Goal: Task Accomplishment & Management: Complete application form

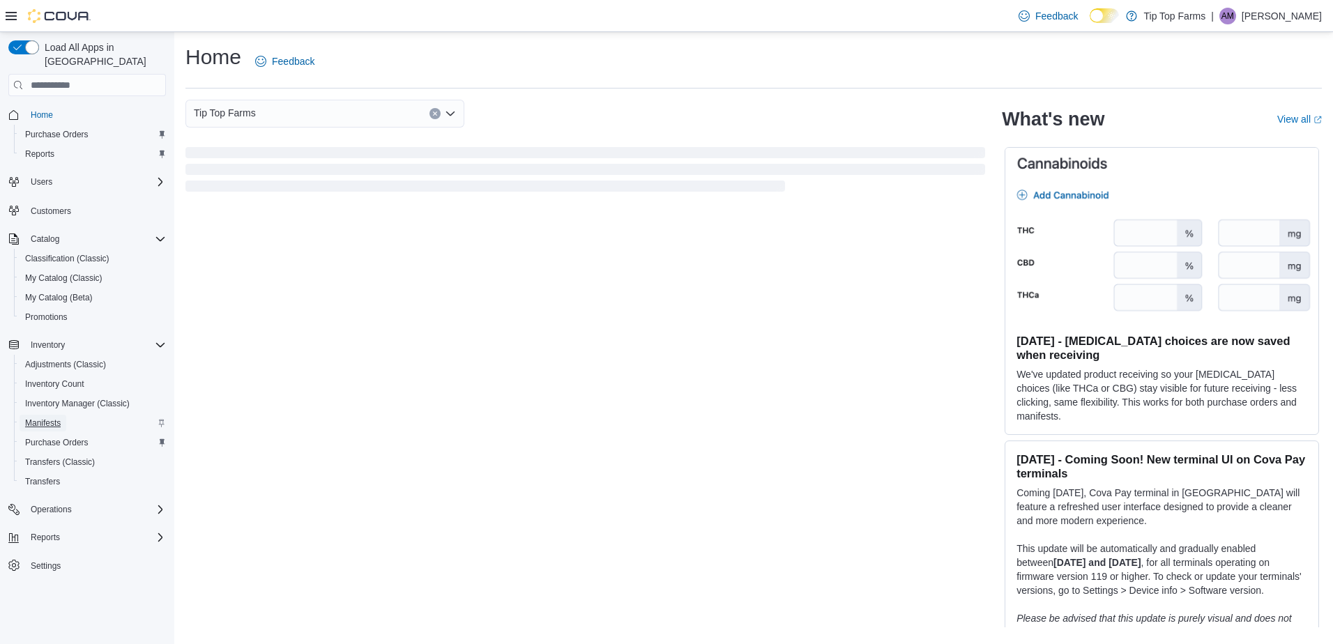
click at [33, 415] on span "Manifests" at bounding box center [43, 423] width 36 height 17
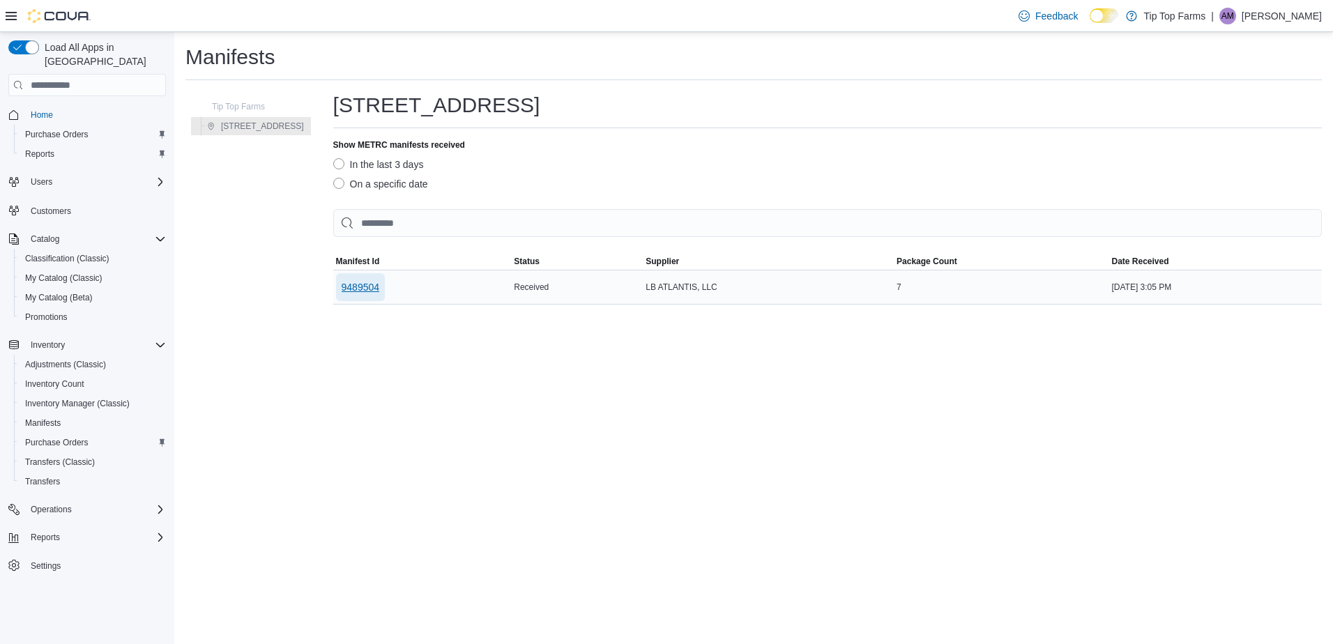
click at [350, 287] on span "9489504" at bounding box center [361, 287] width 38 height 14
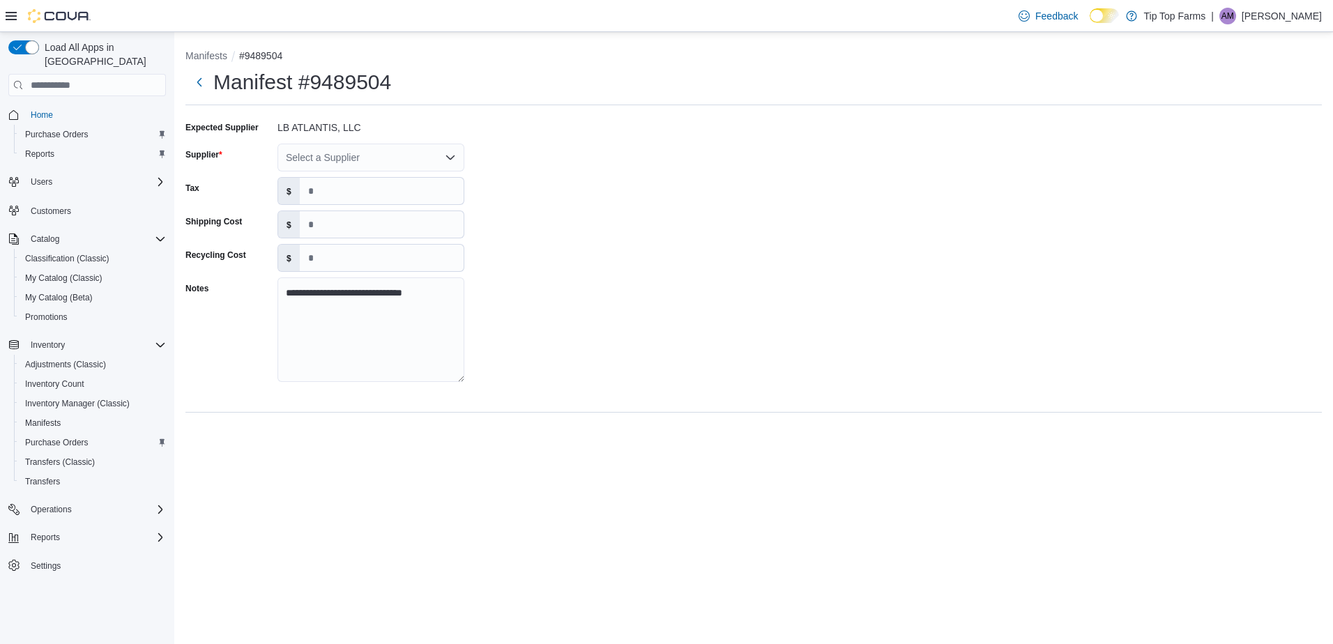
click at [342, 172] on div "Select a Supplier" at bounding box center [371, 158] width 187 height 28
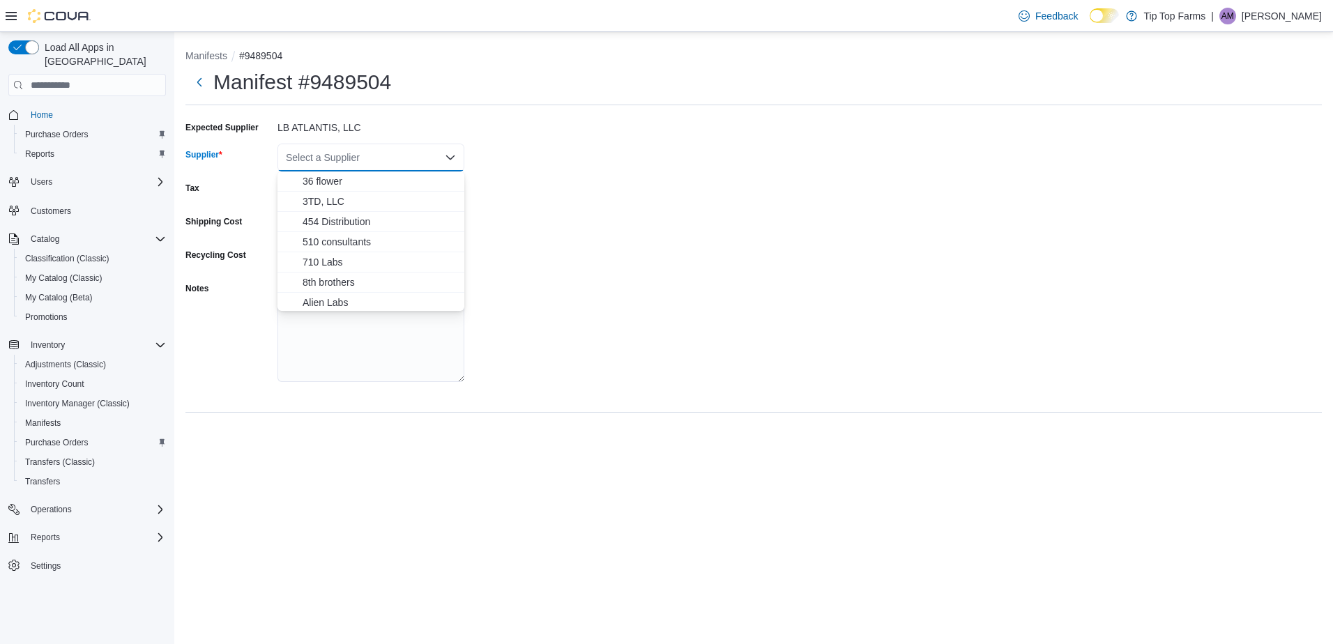
click at [346, 146] on div "Select a Supplier Combo box. Selected. Combo box input. Select a Supplier. Type…" at bounding box center [371, 158] width 187 height 28
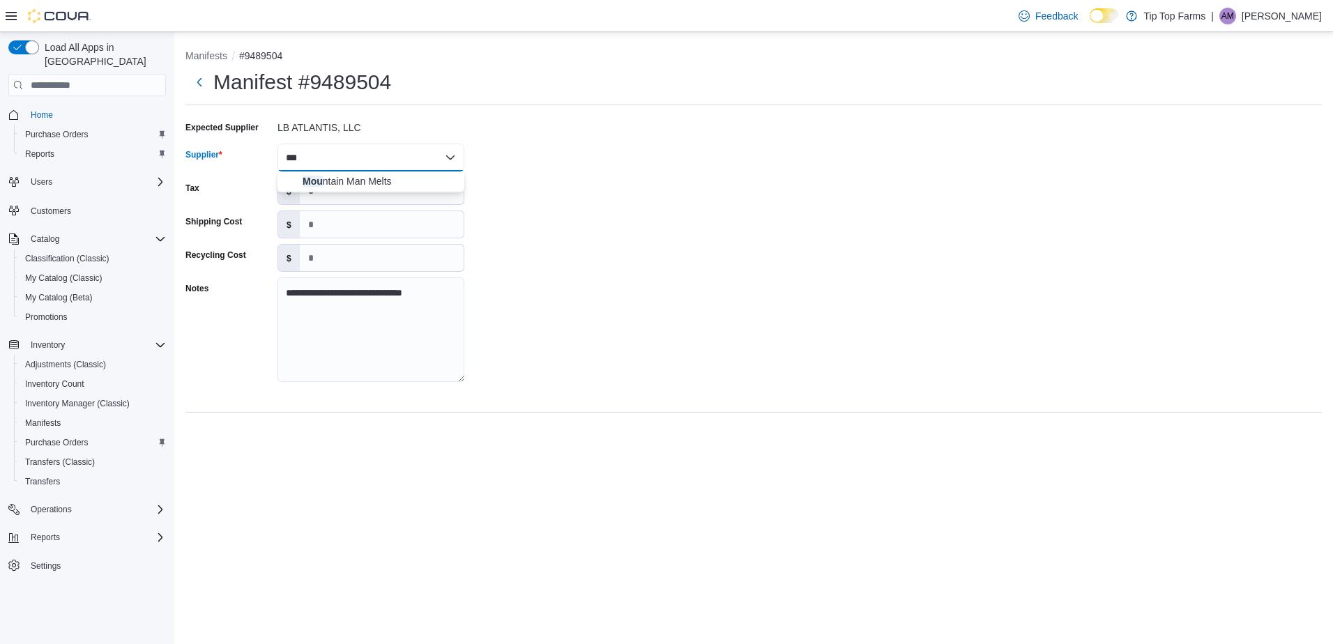
type input "***"
click at [367, 176] on span "Mou ntain Man Melts" at bounding box center [379, 181] width 153 height 14
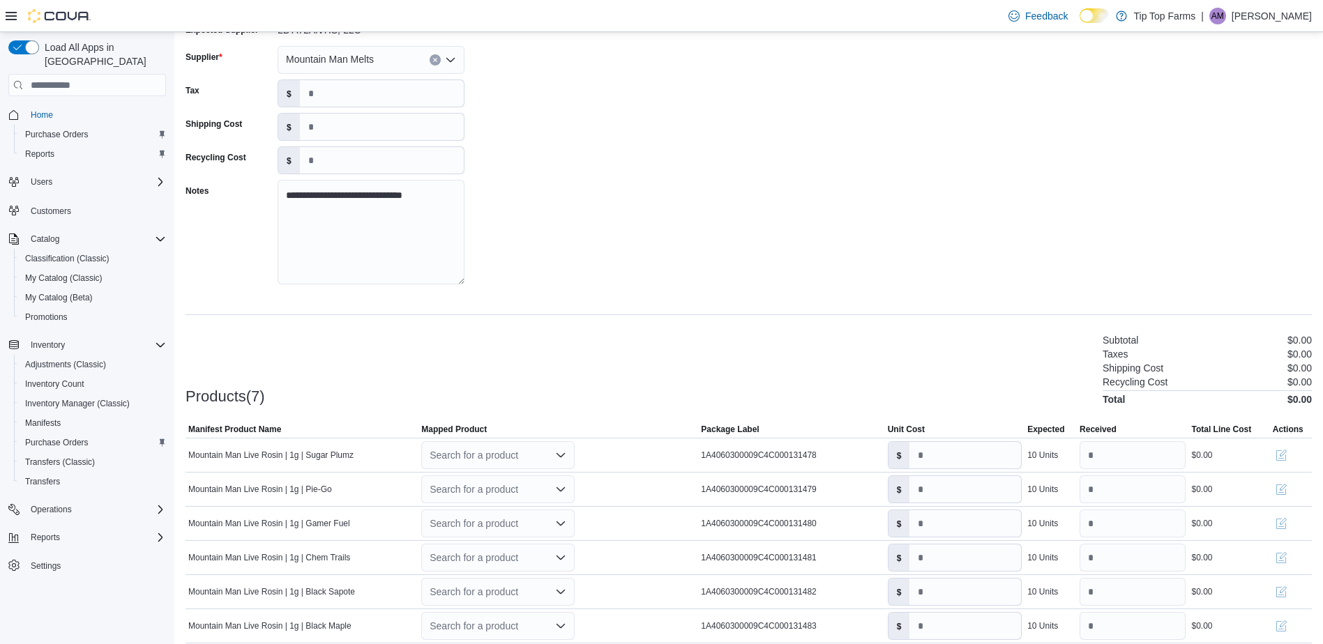
scroll to position [187, 0]
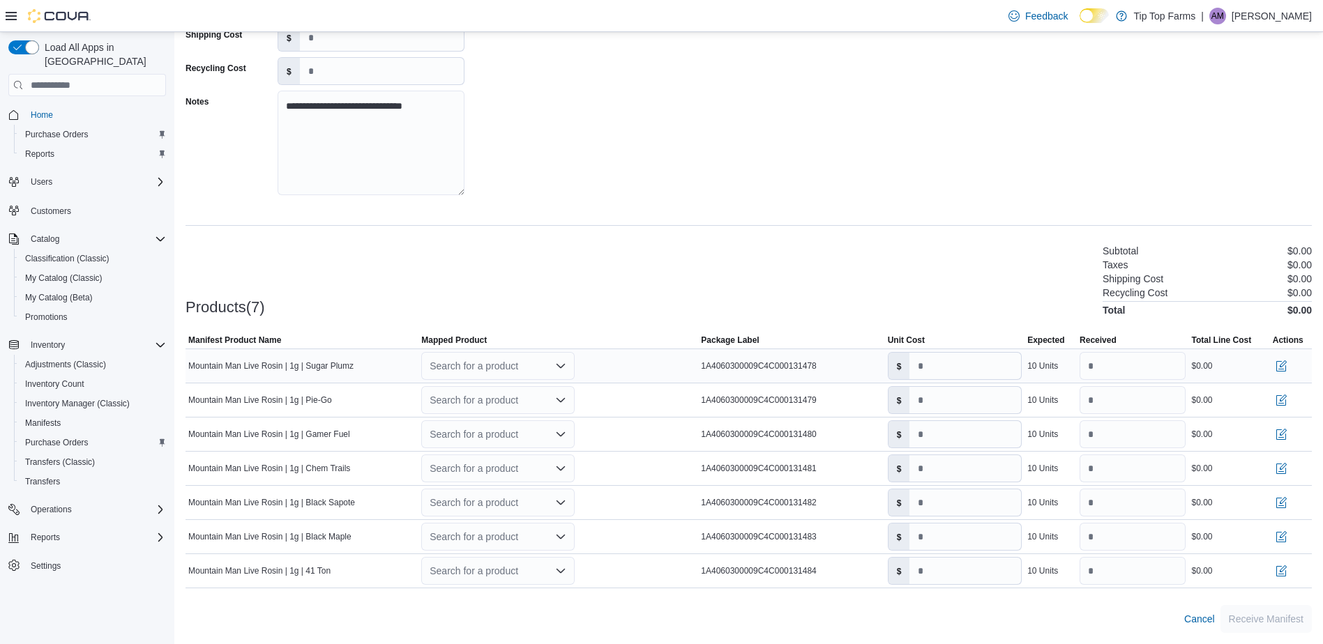
click at [447, 362] on div "Search for a product" at bounding box center [497, 366] width 153 height 28
click at [467, 386] on div "Create a new product" at bounding box center [488, 390] width 80 height 11
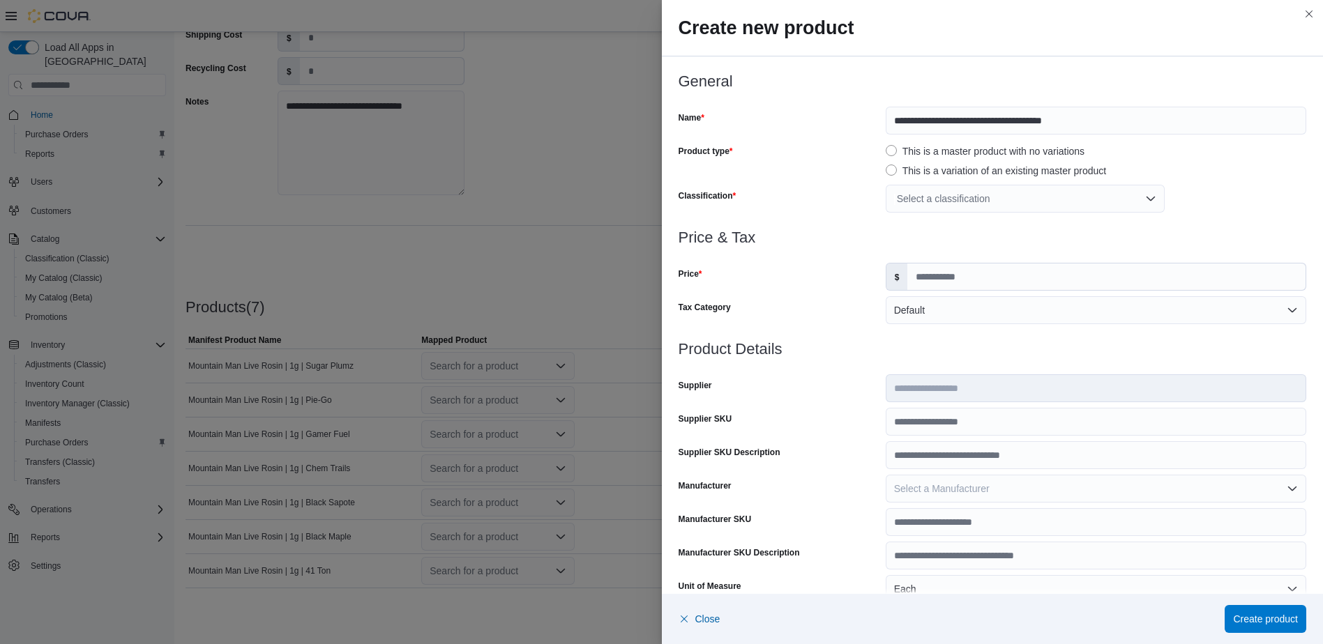
click at [928, 202] on div "Select a classification" at bounding box center [1025, 199] width 279 height 28
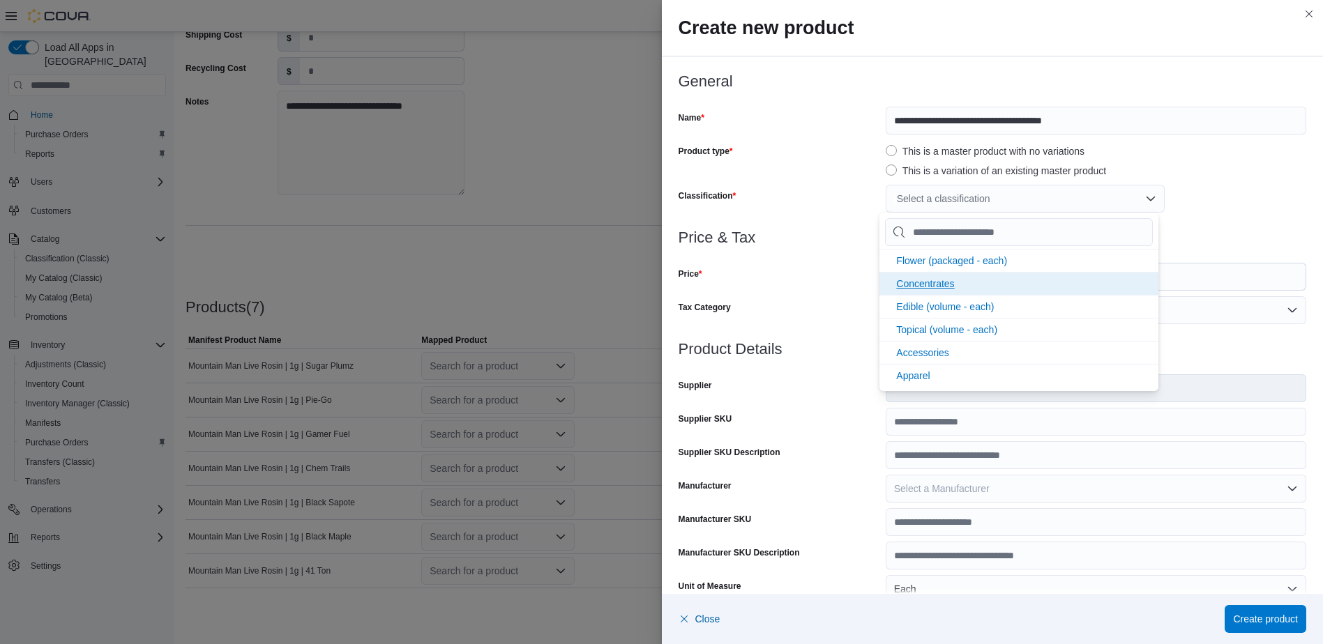
click at [912, 280] on span "Concentrates" at bounding box center [925, 283] width 58 height 11
click at [828, 268] on div "Price" at bounding box center [780, 277] width 202 height 28
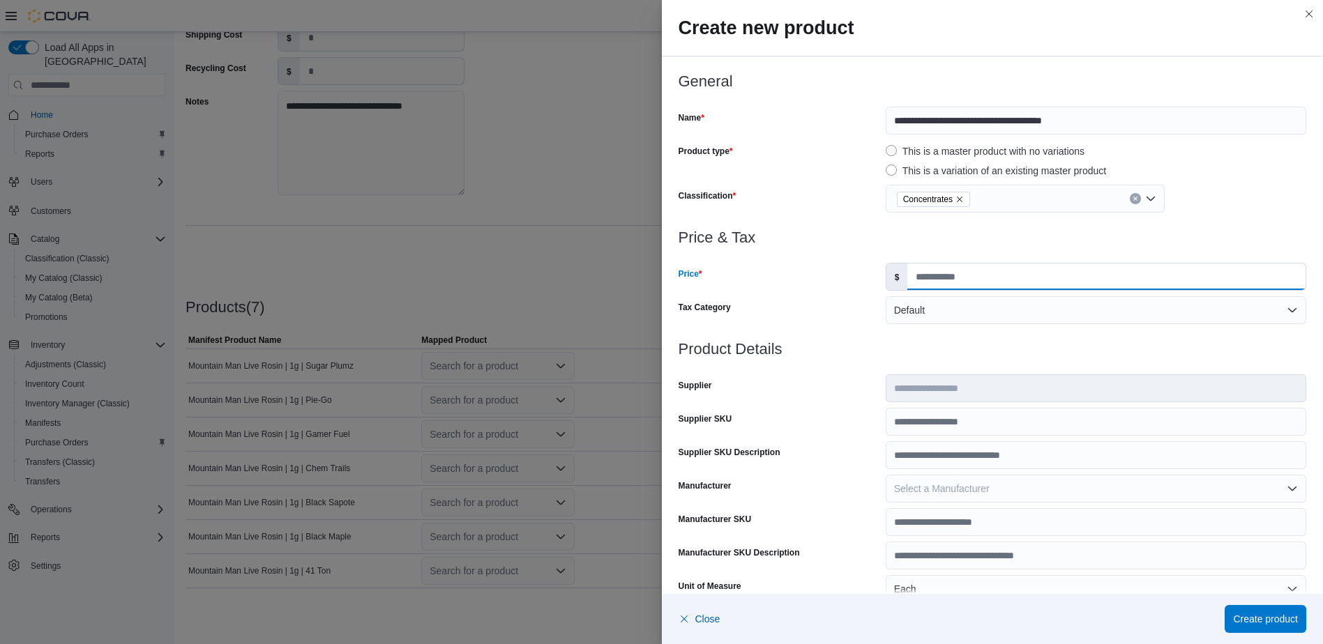
click at [1015, 275] on input "Price" at bounding box center [1106, 277] width 398 height 27
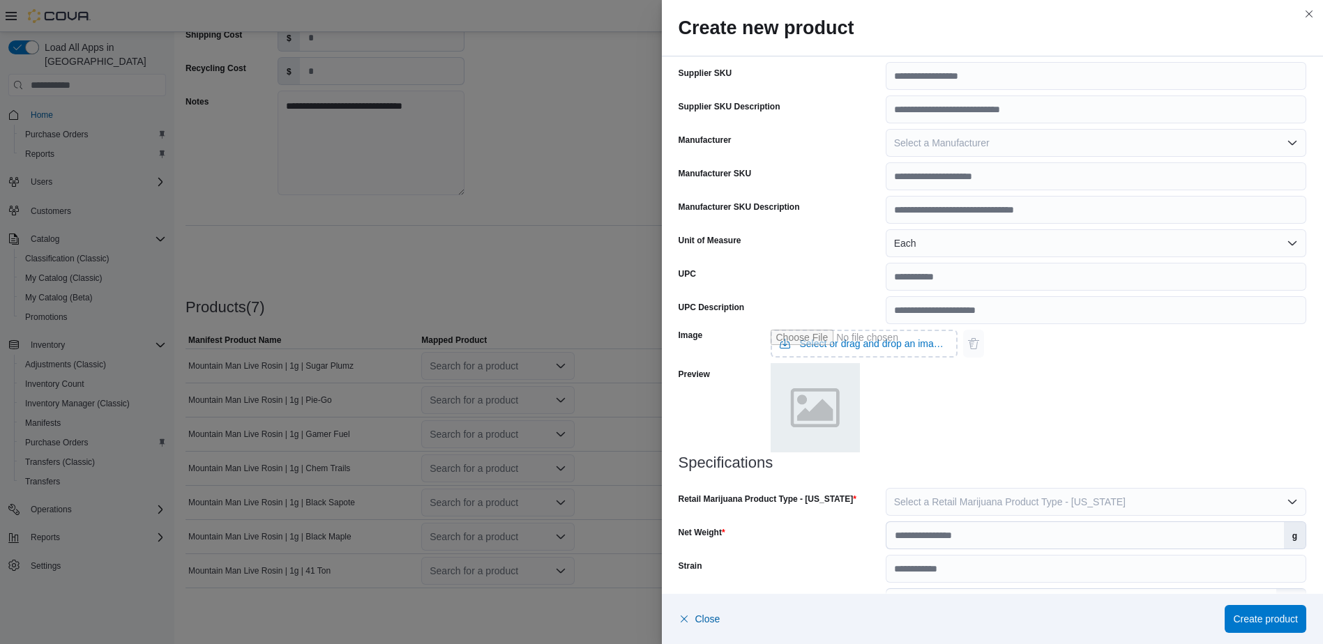
scroll to position [349, 0]
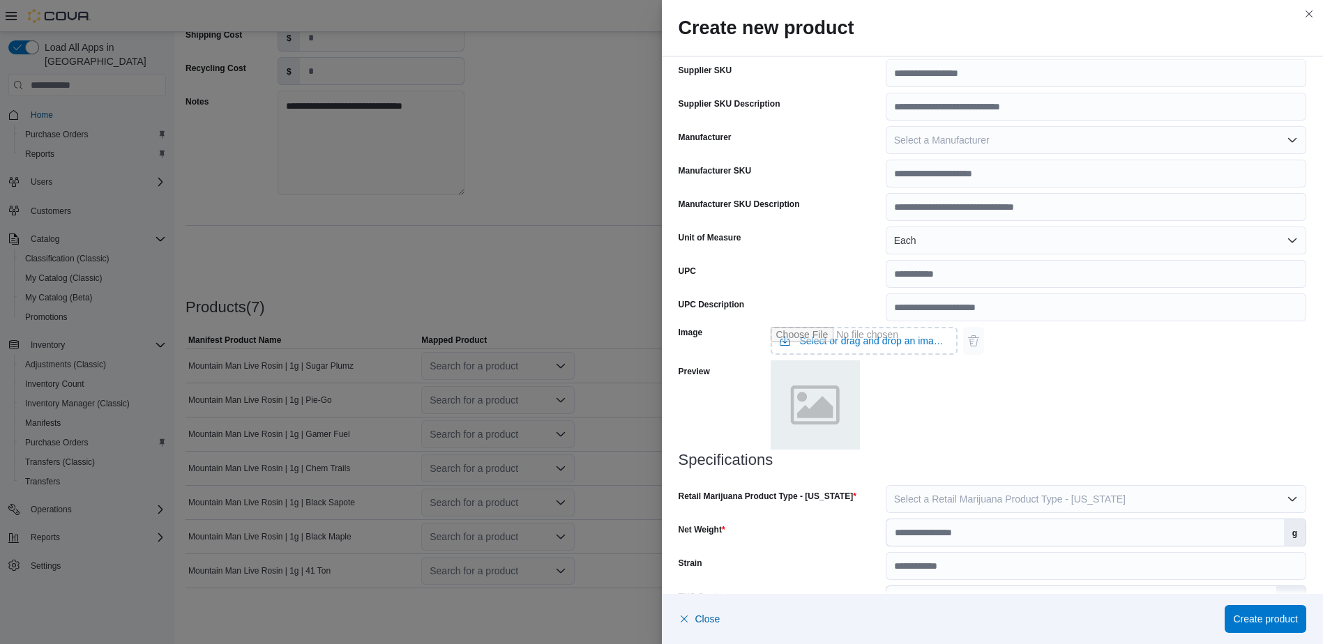
type input "*****"
click at [1036, 492] on button "Select a Retail Marijuana Product Type - [US_STATE]" at bounding box center [1096, 499] width 421 height 28
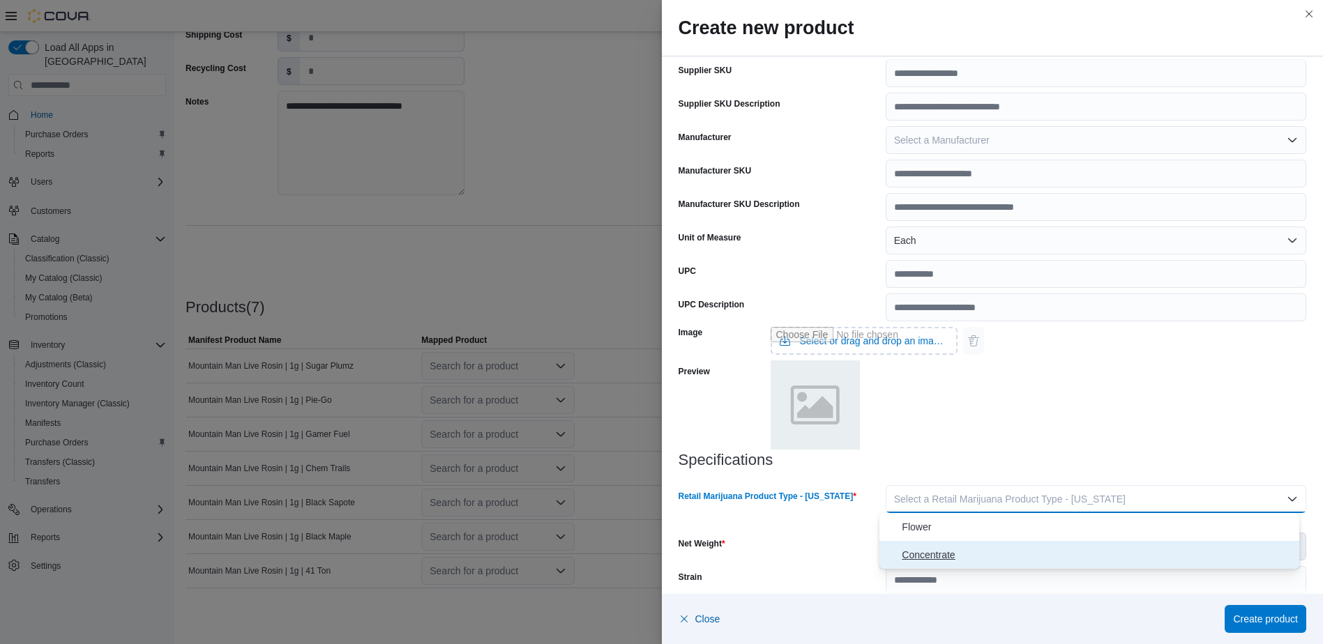
click at [958, 545] on button "Concentrate" at bounding box center [1089, 555] width 420 height 28
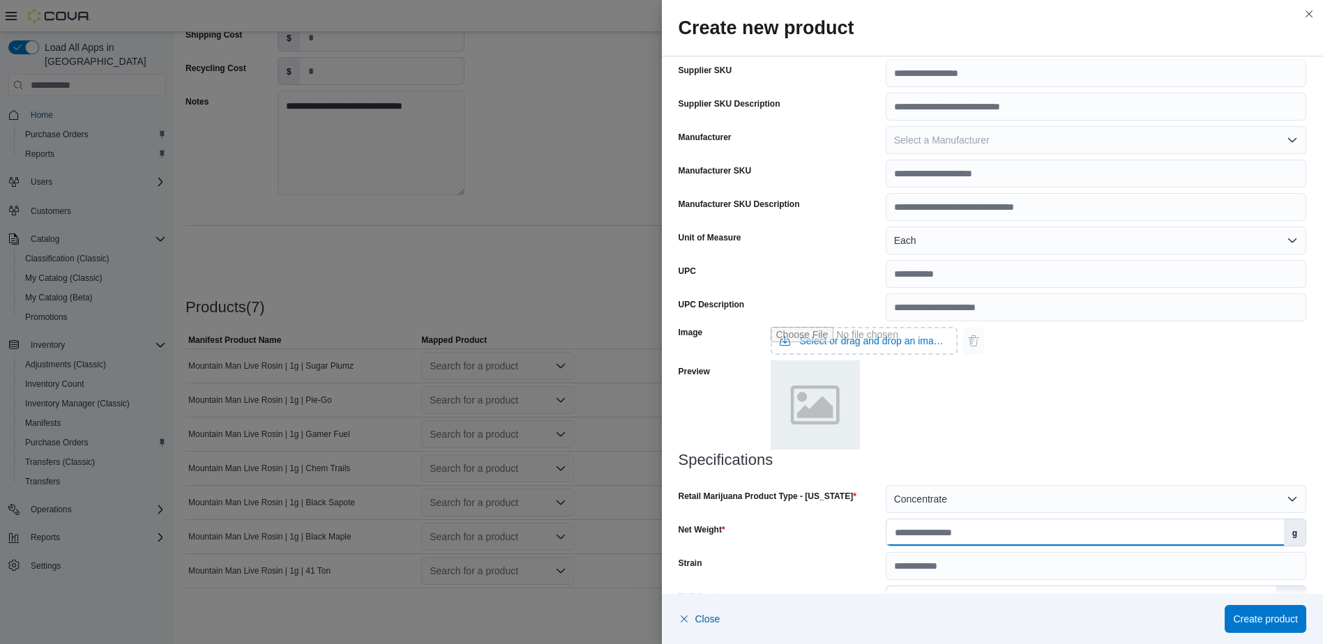
click at [954, 525] on input "Net Weight" at bounding box center [1085, 533] width 398 height 27
type input "*"
click at [1193, 394] on div "Image Select or drag and drop an image file Preview" at bounding box center [993, 386] width 628 height 130
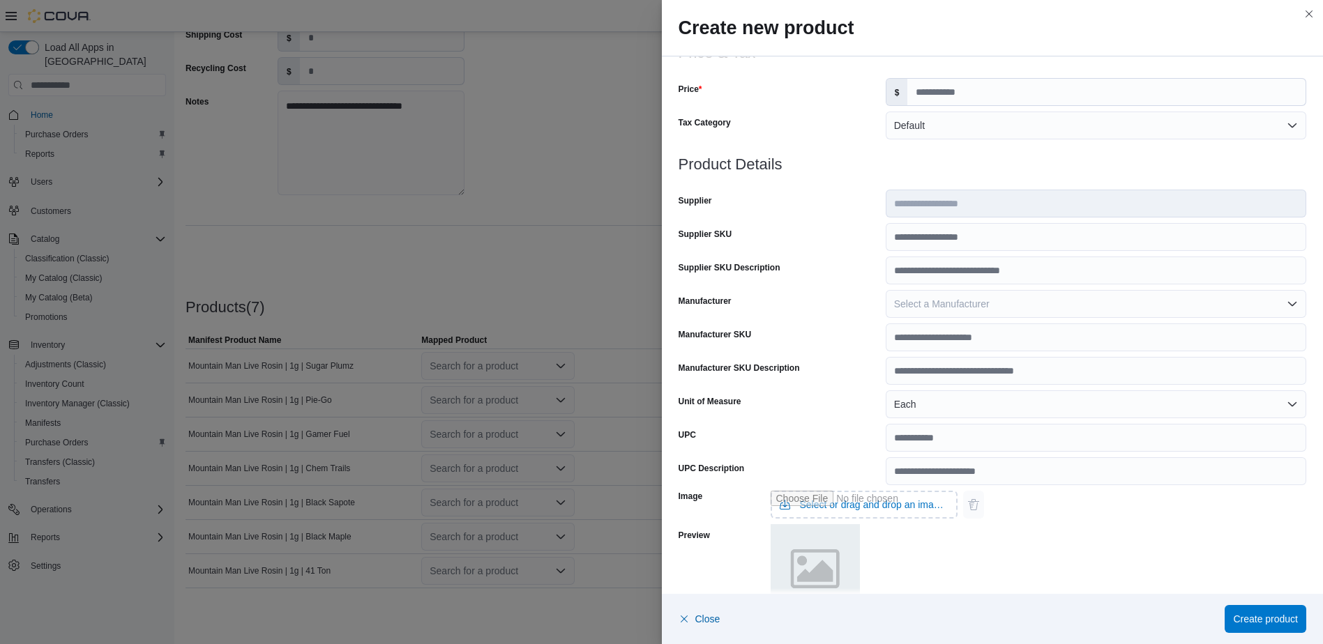
scroll to position [209, 0]
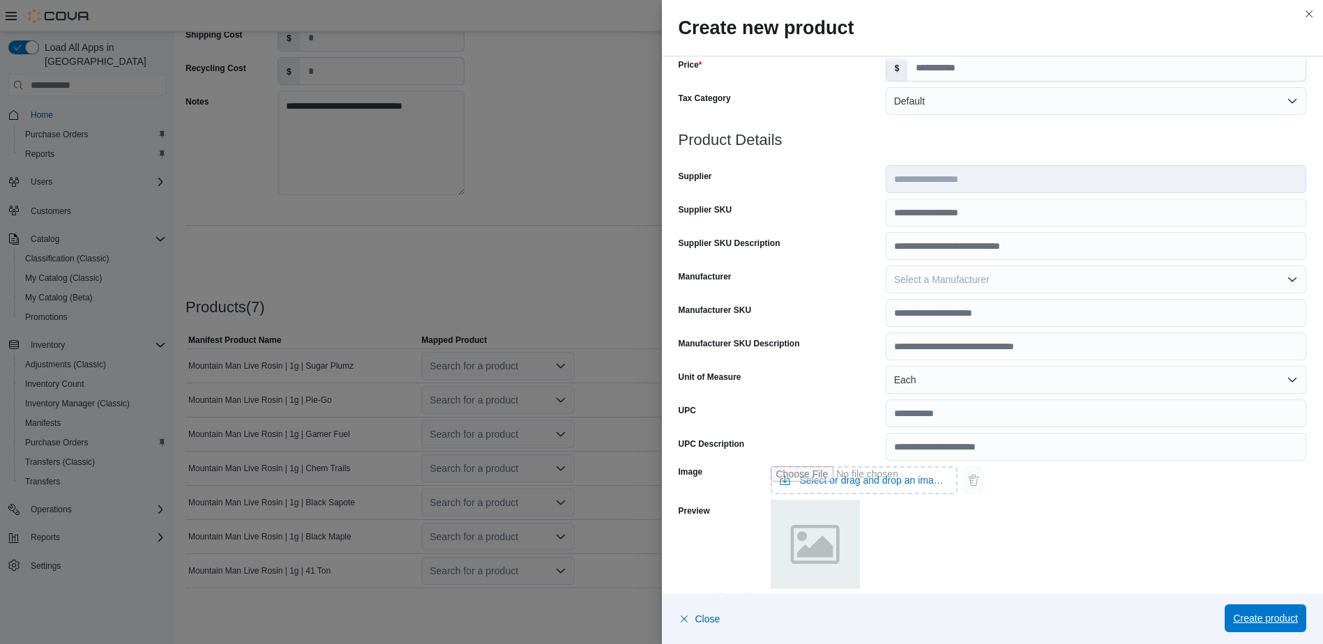
click at [1254, 616] on span "Create product" at bounding box center [1265, 619] width 65 height 14
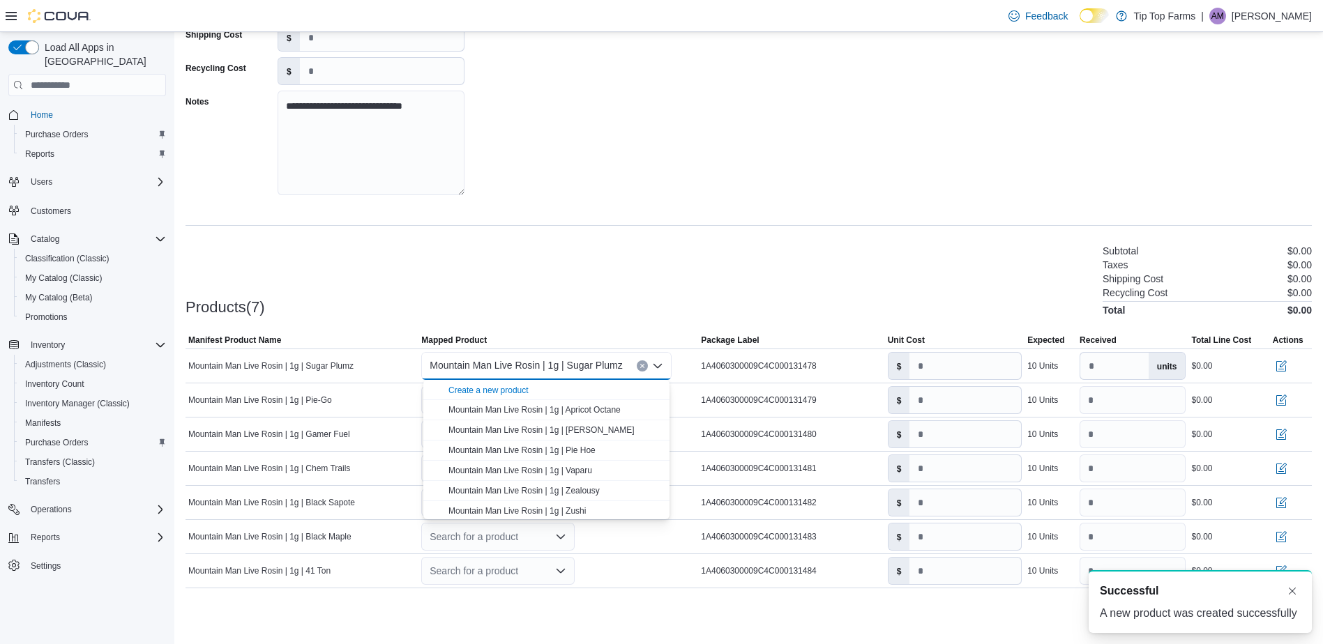
scroll to position [0, 0]
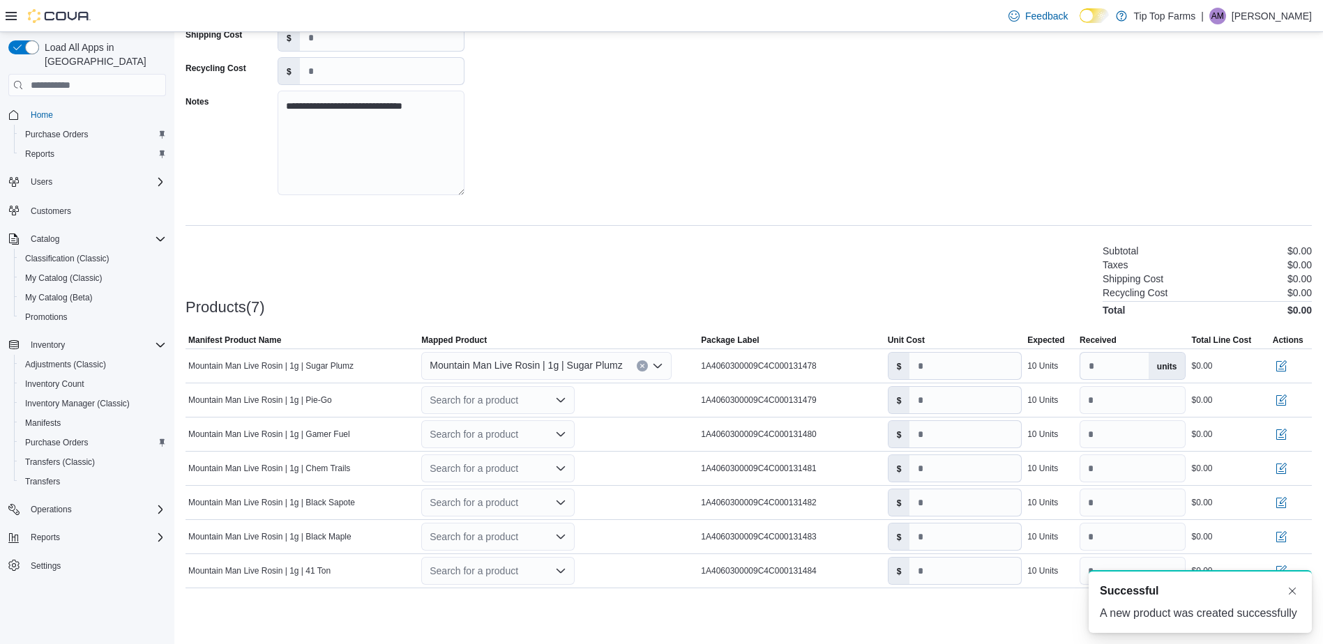
drag, startPoint x: 622, startPoint y: 245, endPoint x: 654, endPoint y: 334, distance: 94.2
click at [623, 245] on div "Products(7) Subtotal $0.00 Taxes $0.00 Shipping Cost $0.00 Recycling Cost $0.00…" at bounding box center [749, 279] width 1126 height 73
click at [518, 402] on div "Search for a product" at bounding box center [497, 400] width 153 height 28
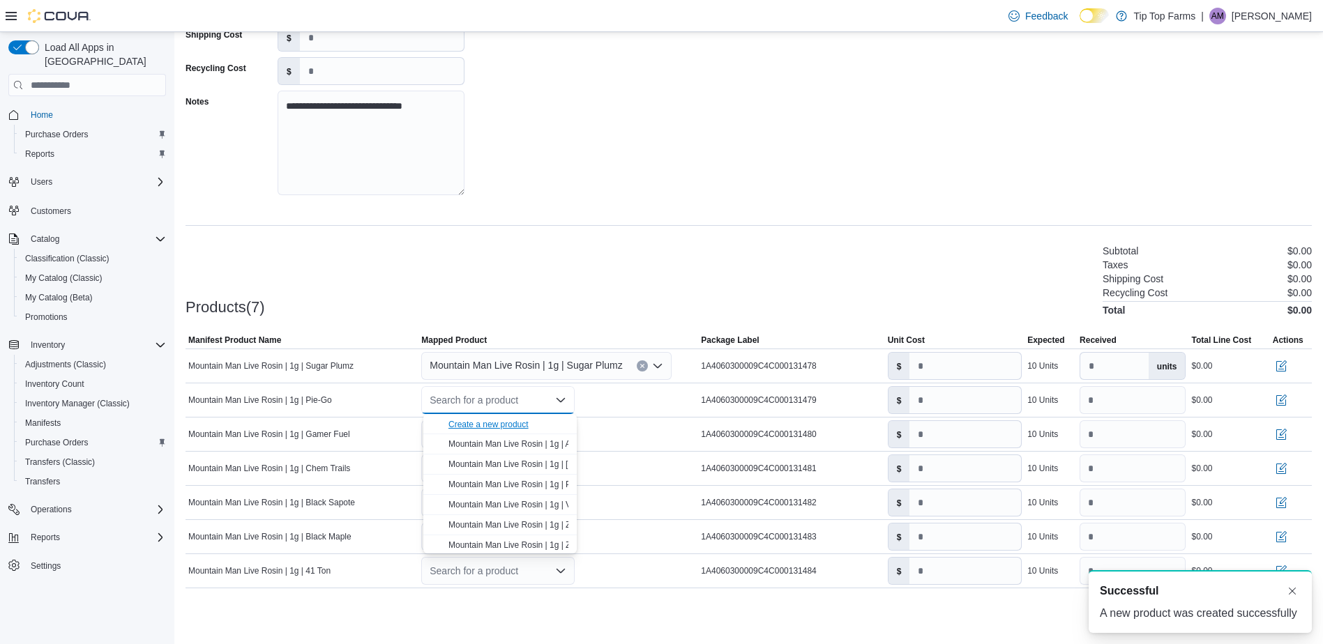
click at [501, 427] on div "Create a new product" at bounding box center [488, 424] width 80 height 11
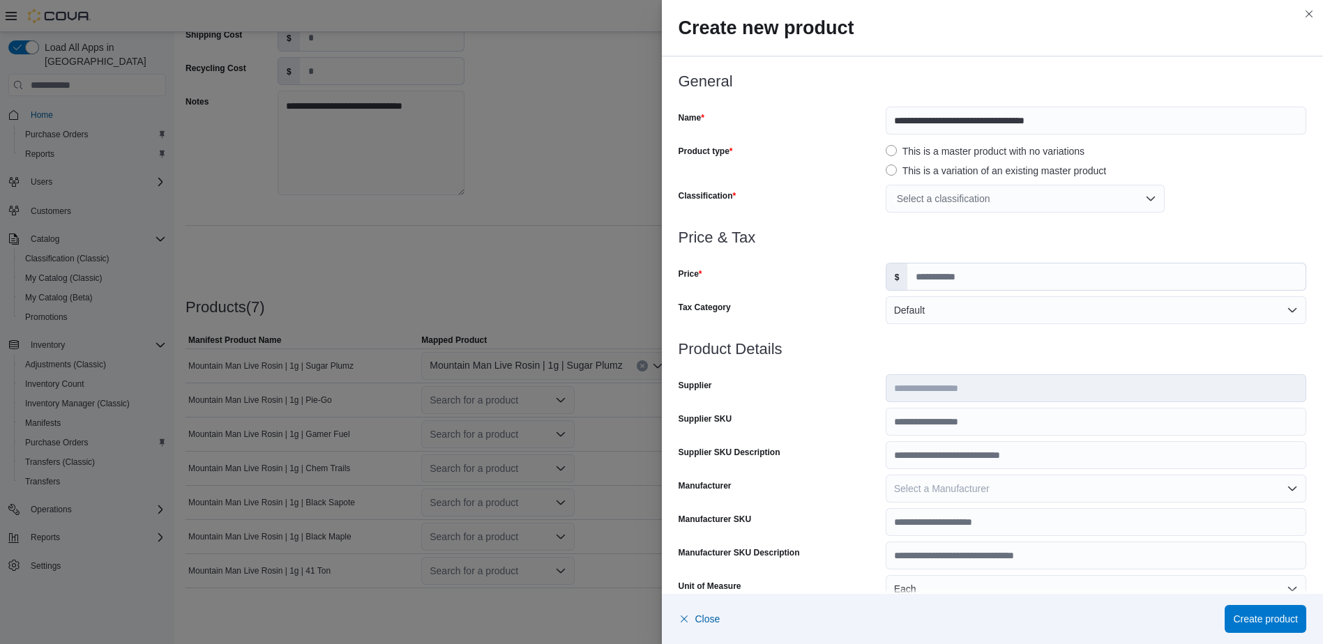
click at [958, 202] on div "Select a classification" at bounding box center [1025, 199] width 279 height 28
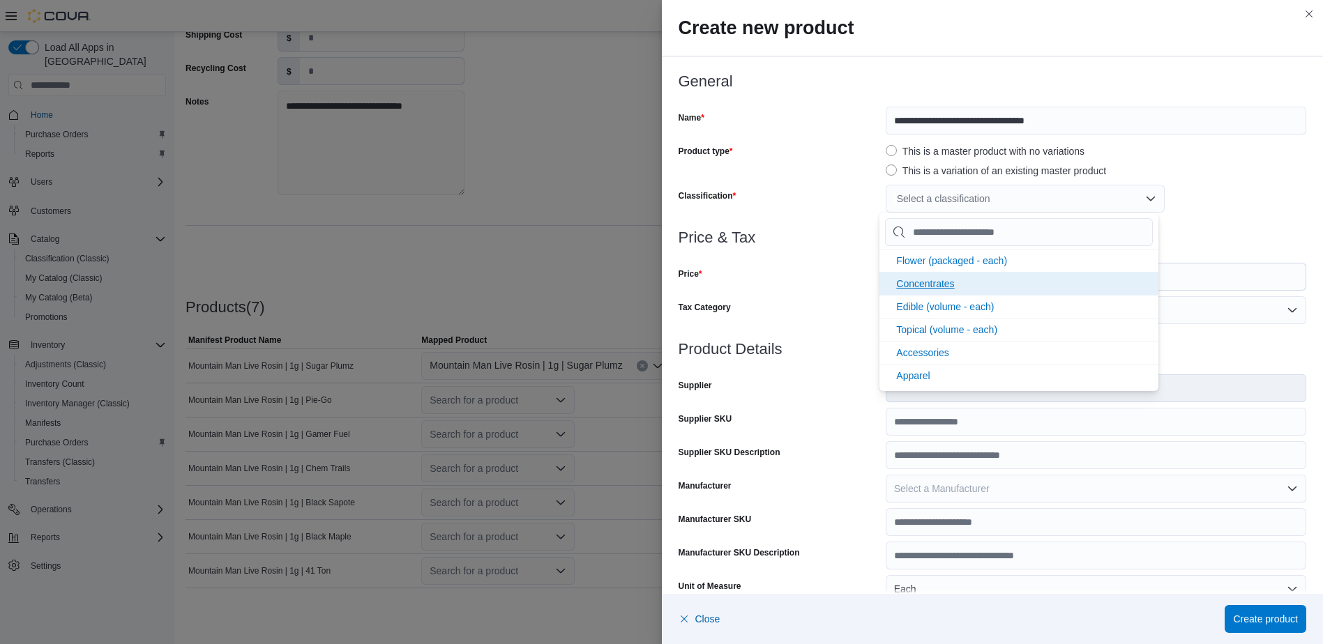
click at [943, 286] on span "Concentrates" at bounding box center [925, 283] width 58 height 11
click at [825, 271] on div "Price" at bounding box center [780, 277] width 202 height 28
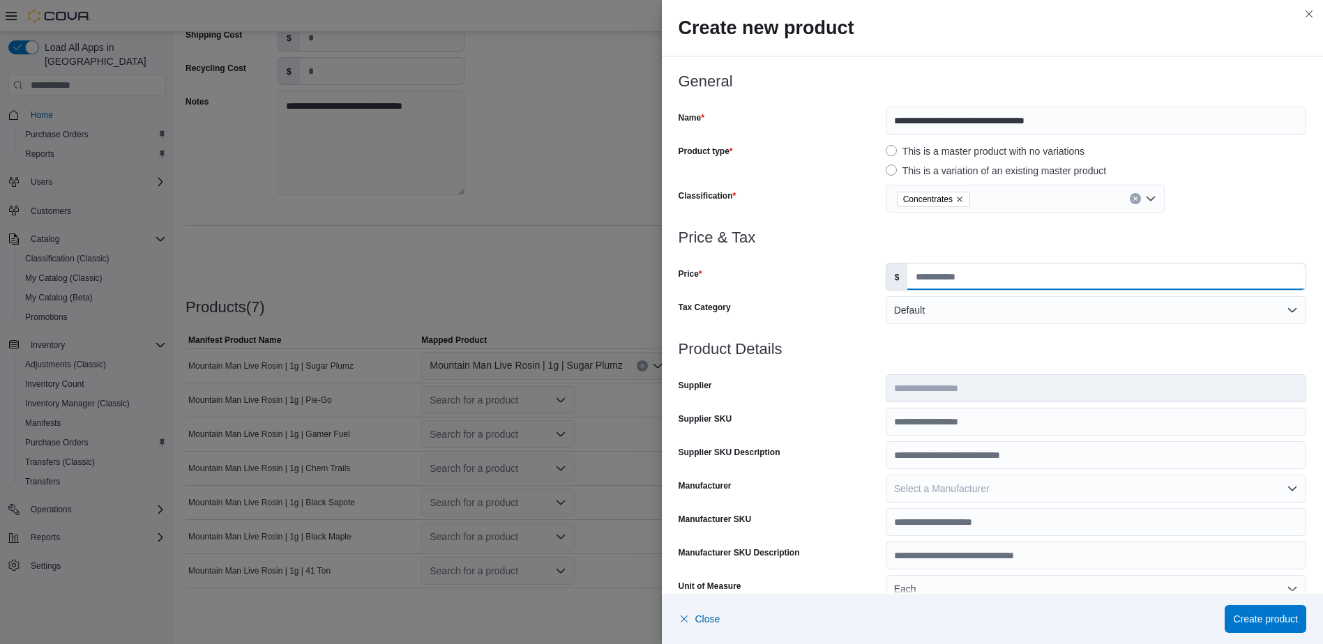
click at [976, 287] on input "Price" at bounding box center [1106, 277] width 398 height 27
type input "*****"
type input "*"
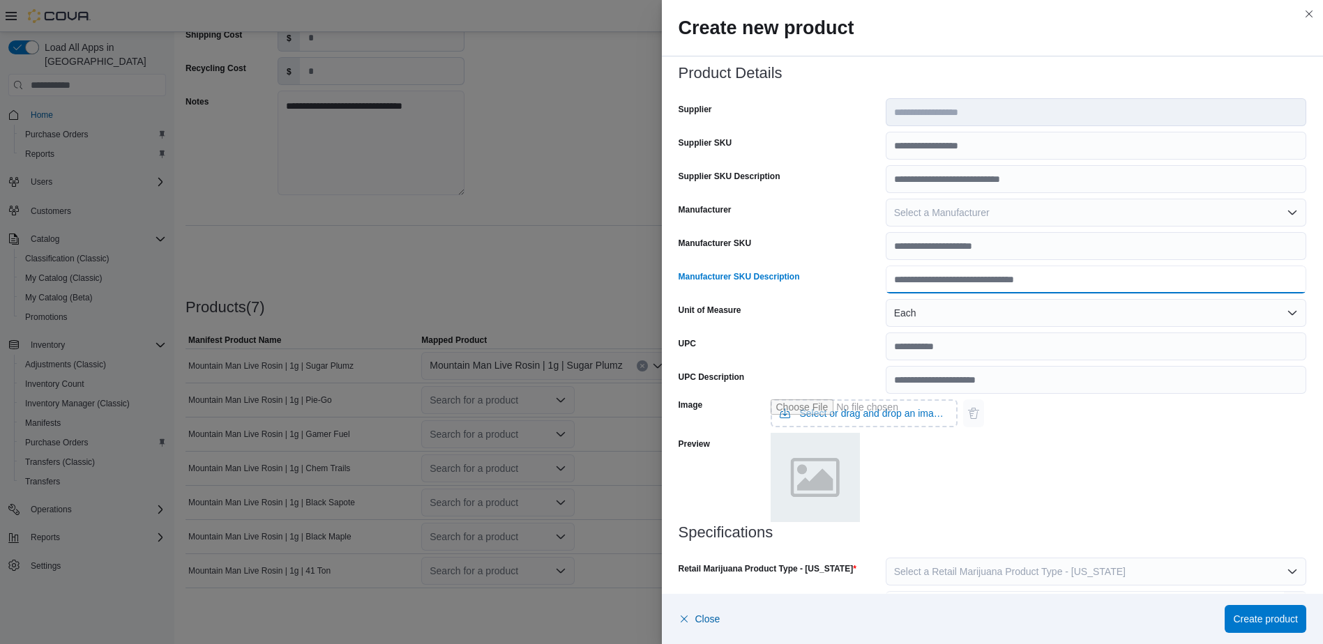
scroll to position [385, 0]
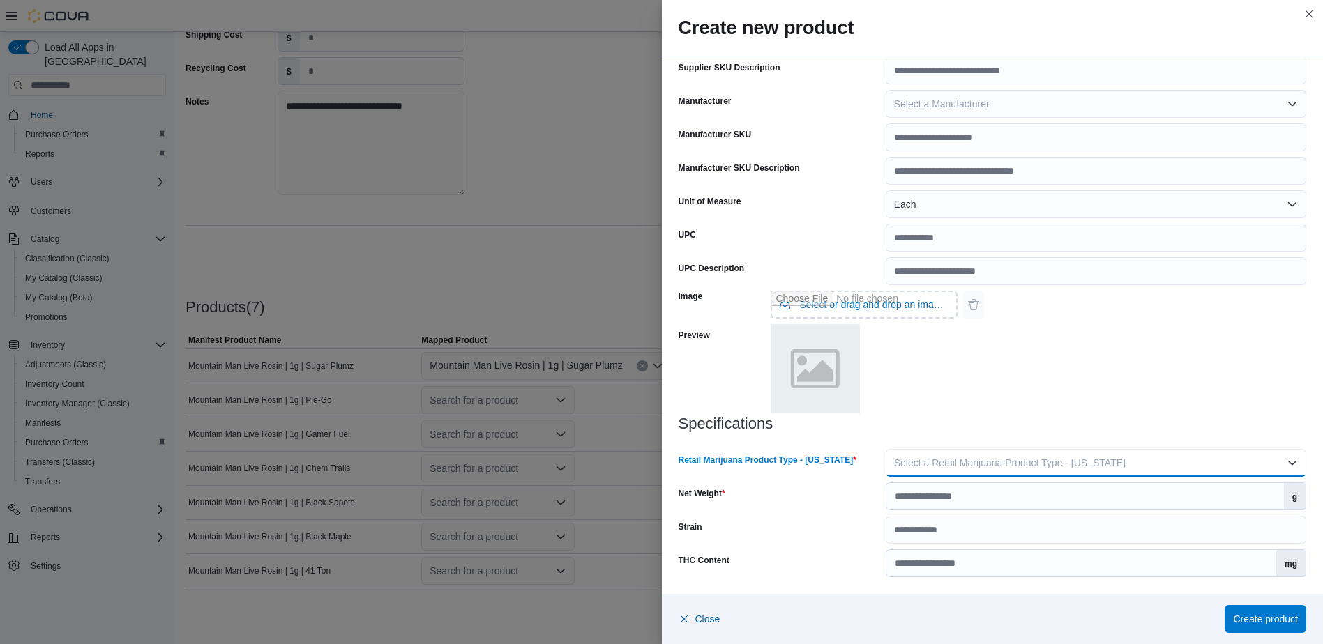
click at [1014, 459] on span "Select a Retail Marijuana Product Type - [US_STATE]" at bounding box center [1010, 462] width 232 height 11
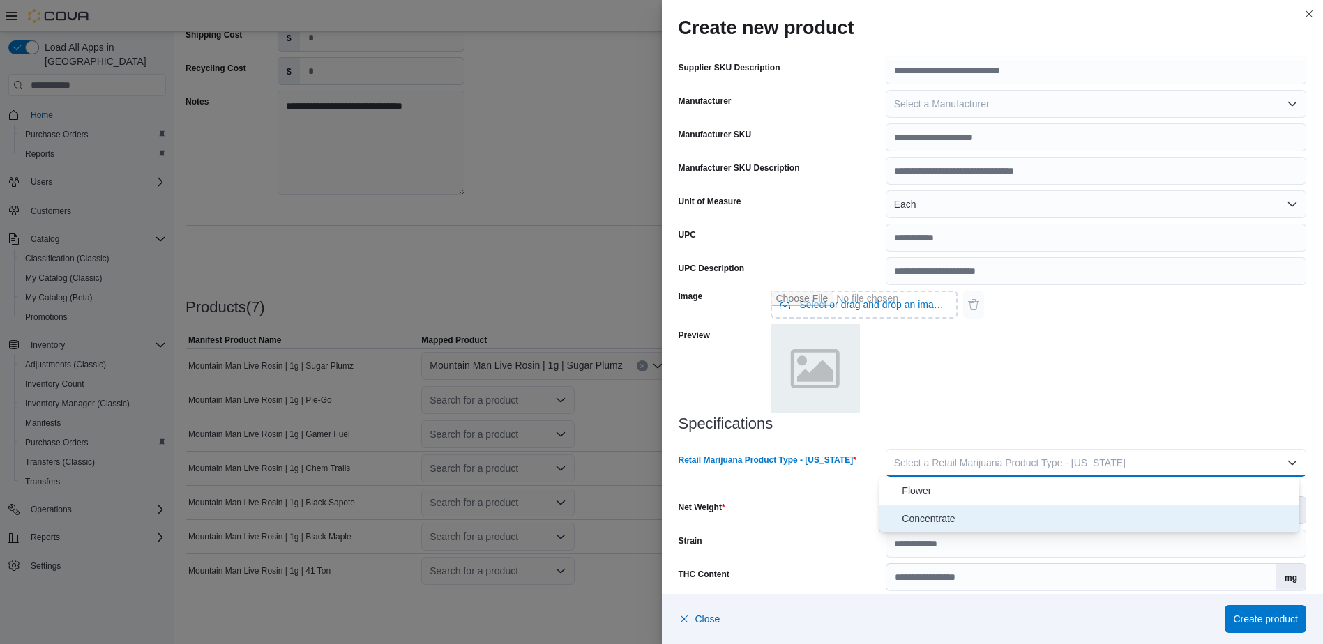
click at [1006, 519] on span "Concentrate" at bounding box center [1098, 518] width 392 height 17
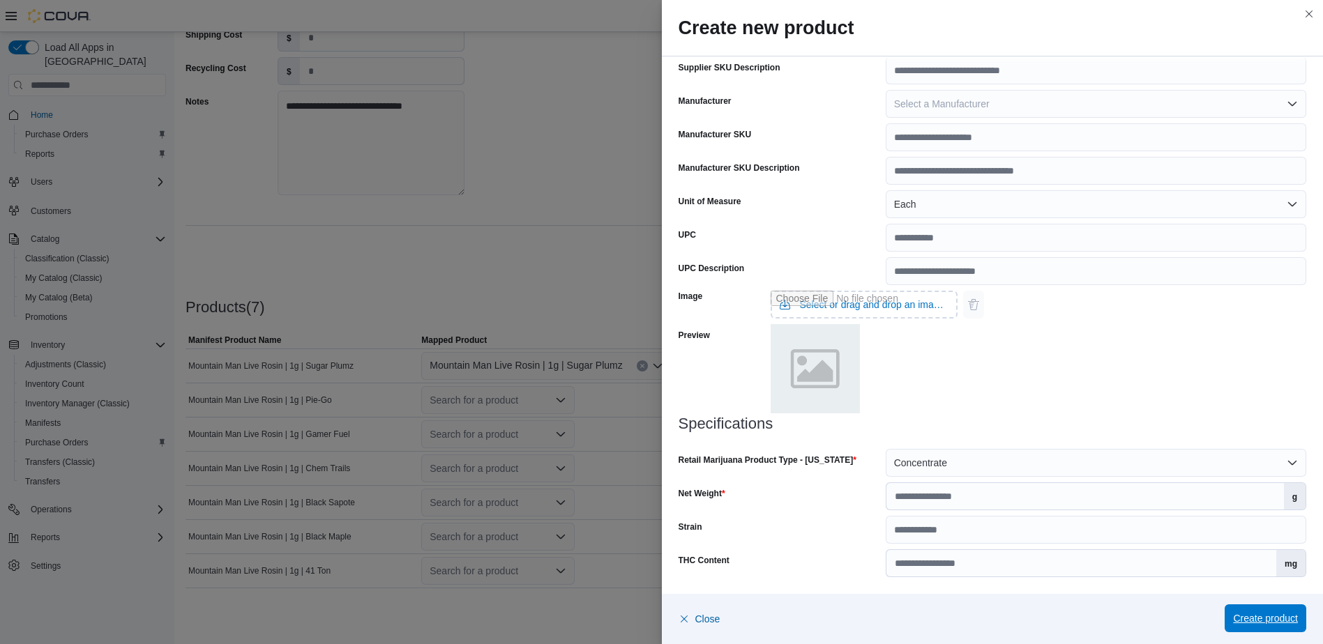
click at [1266, 621] on span "Create product" at bounding box center [1265, 619] width 65 height 14
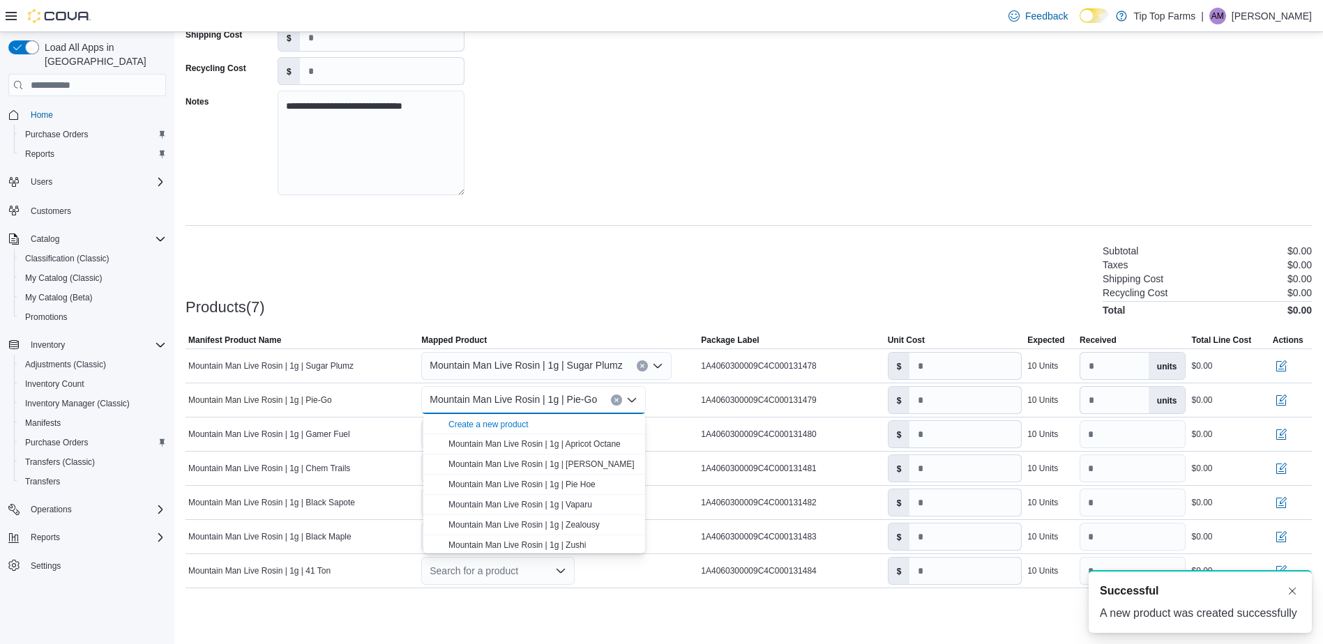
scroll to position [0, 0]
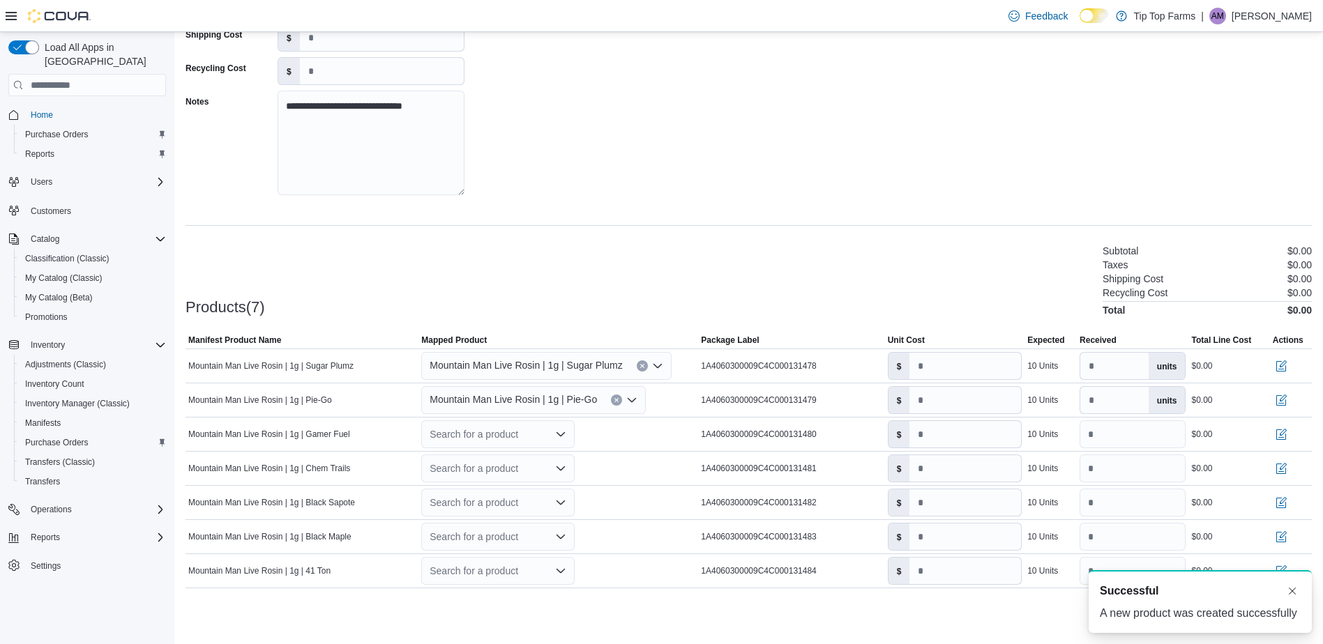
click at [618, 167] on div "**********" at bounding box center [749, 69] width 1126 height 279
click at [508, 430] on div "Search for a product" at bounding box center [497, 435] width 153 height 28
click at [497, 457] on div "Create a new product" at bounding box center [488, 458] width 80 height 11
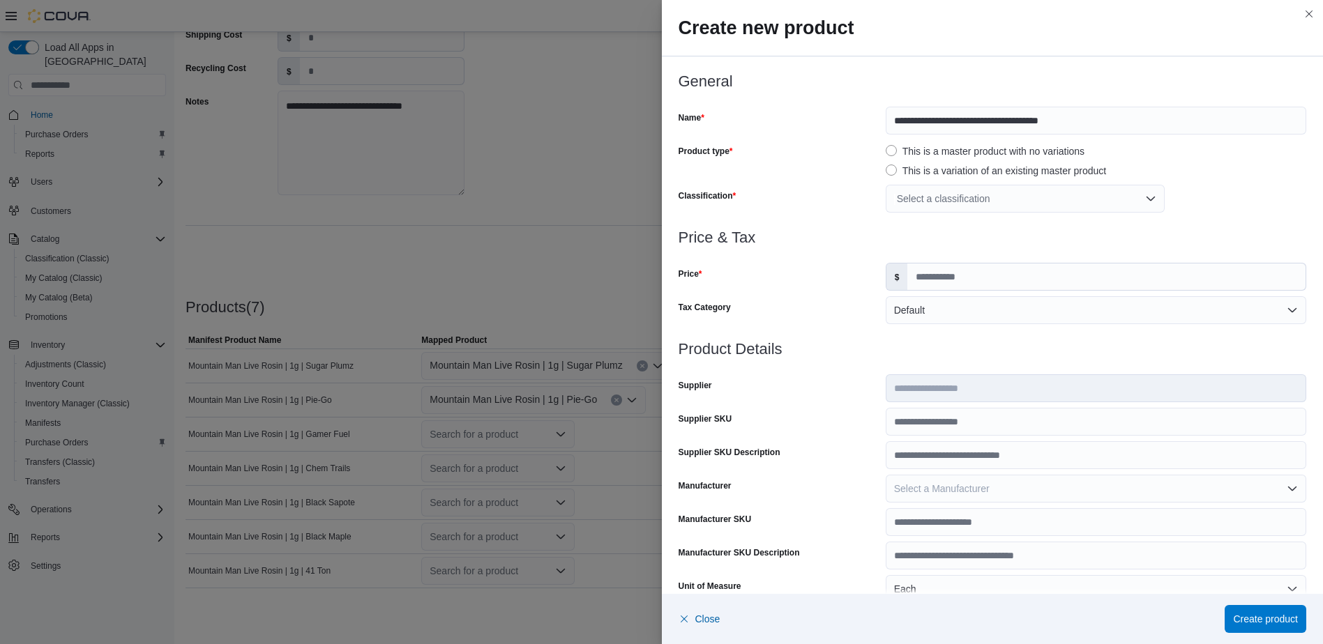
click at [997, 199] on div "Select a classification" at bounding box center [1025, 199] width 279 height 28
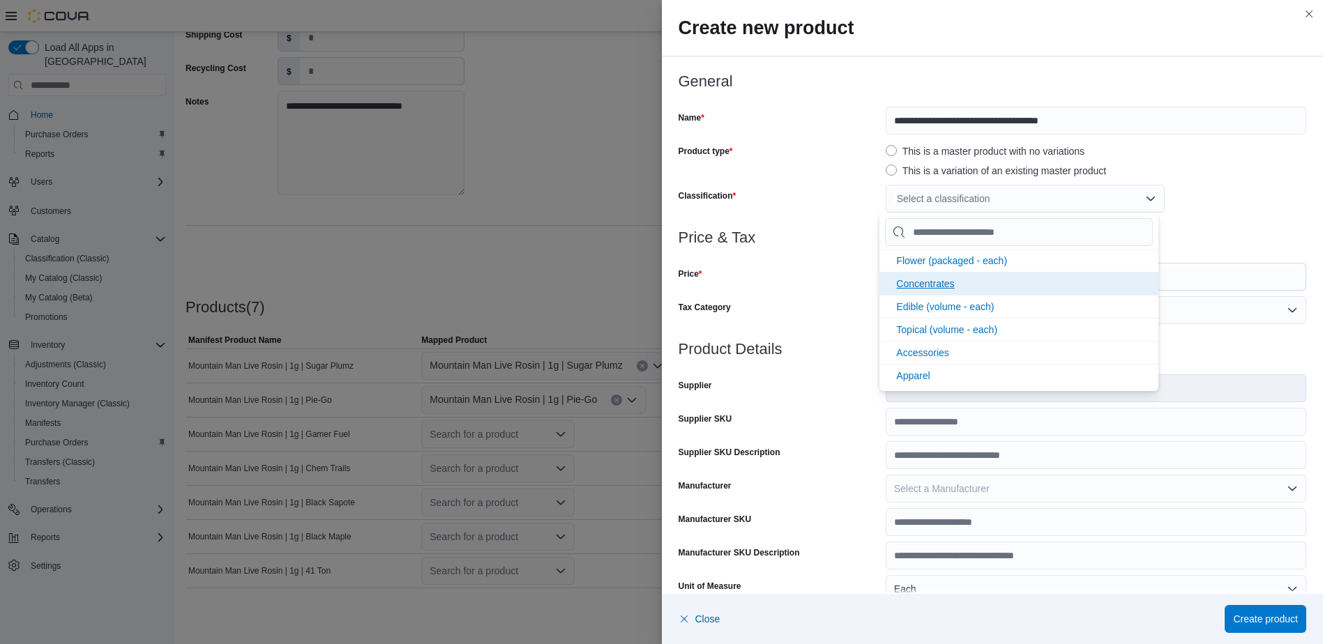
click at [944, 289] on li "Concentrates" at bounding box center [1018, 283] width 279 height 23
click at [809, 289] on div "Price" at bounding box center [780, 277] width 202 height 28
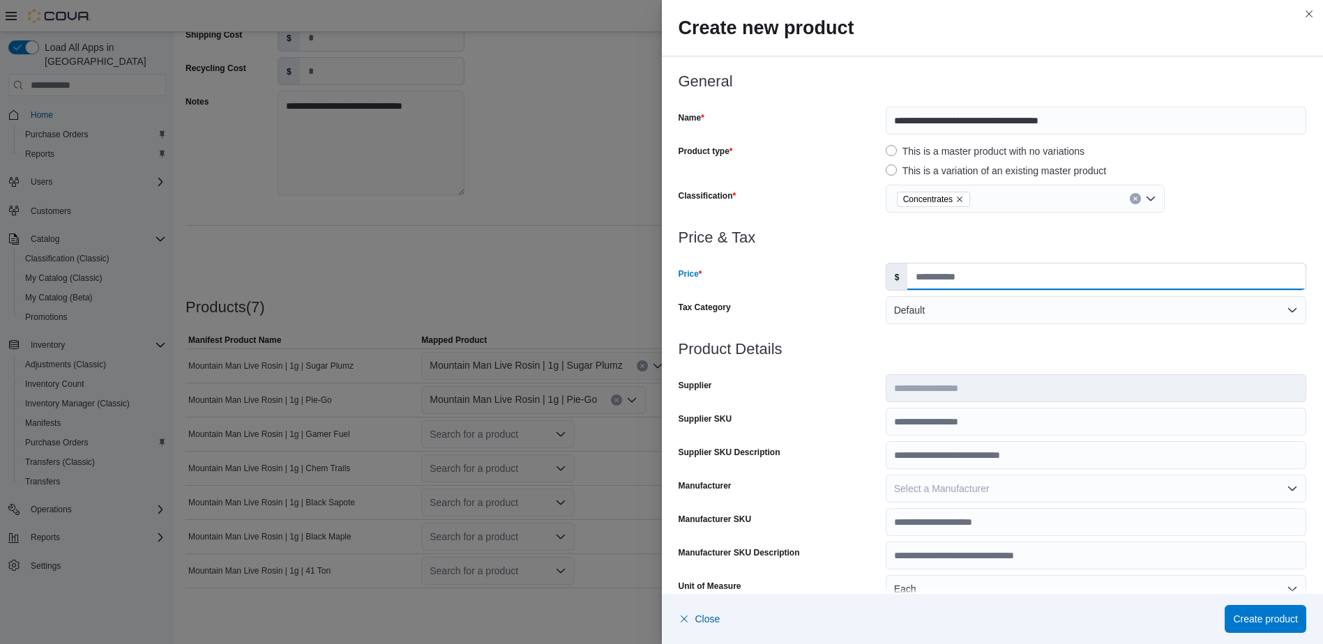
drag, startPoint x: 1023, startPoint y: 275, endPoint x: 1023, endPoint y: 283, distance: 8.4
click at [1023, 275] on input "Price" at bounding box center [1106, 277] width 398 height 27
type input "*****"
type input "*"
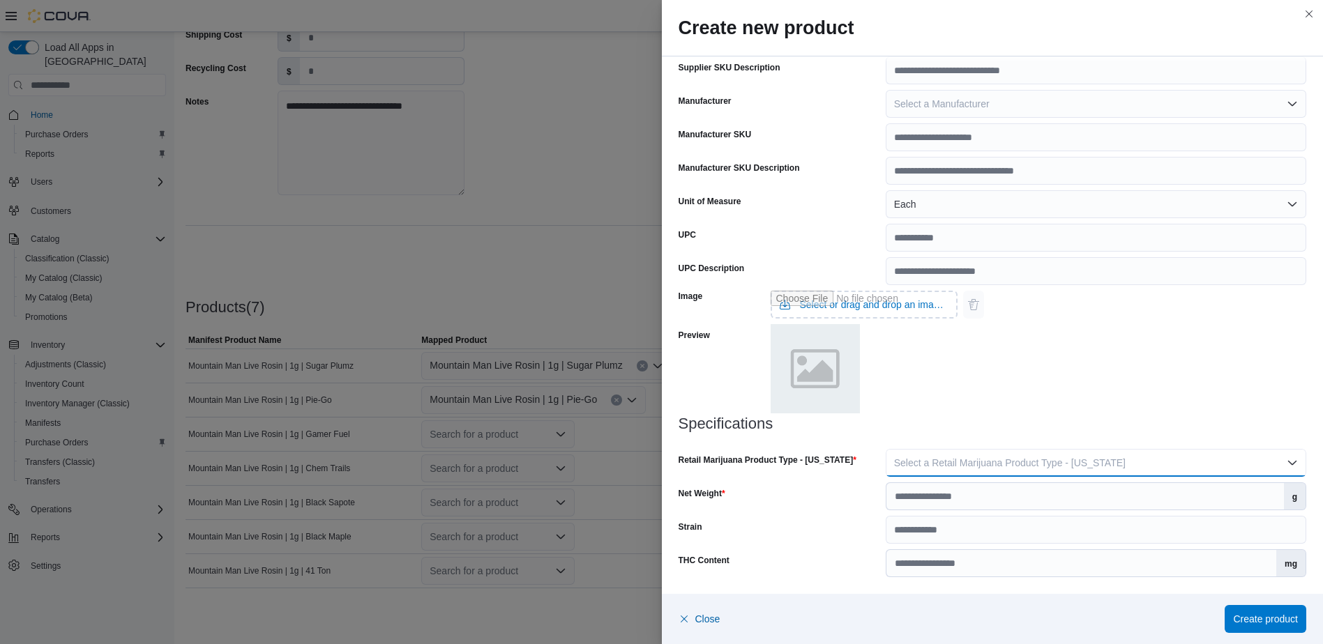
click at [1059, 471] on button "Select a Retail Marijuana Product Type - [US_STATE]" at bounding box center [1096, 463] width 421 height 28
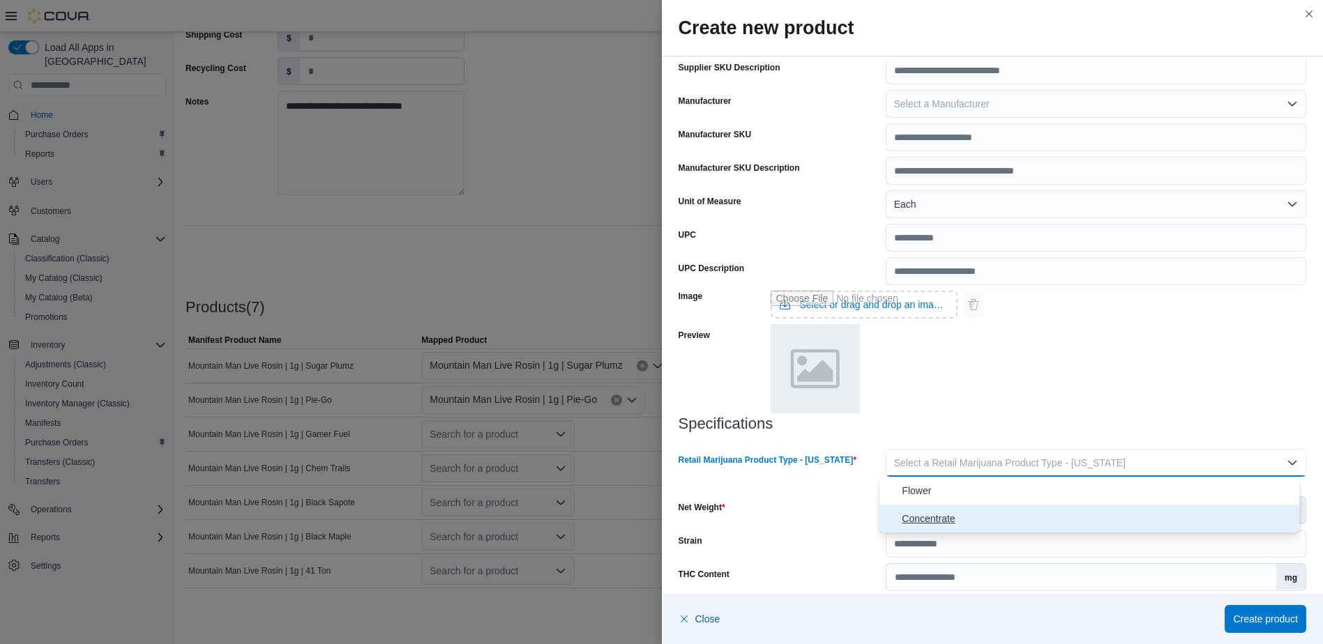
click at [1021, 514] on span "Concentrate" at bounding box center [1098, 518] width 392 height 17
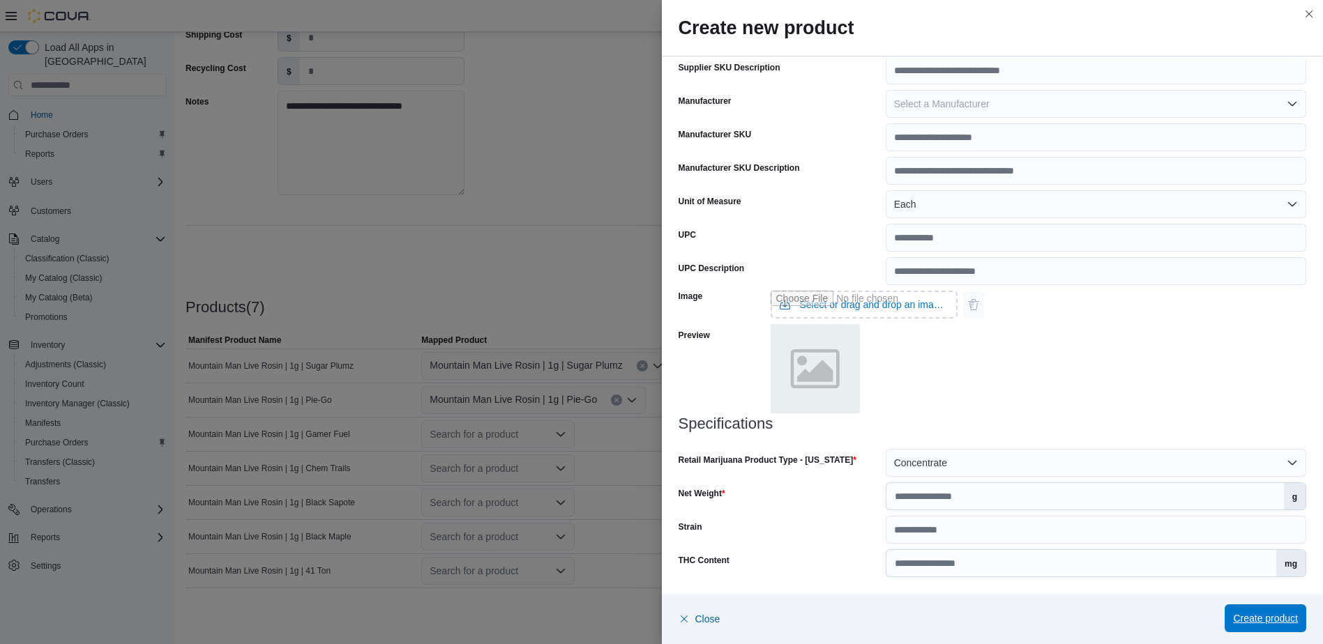
click at [1264, 614] on span "Create product" at bounding box center [1265, 619] width 65 height 14
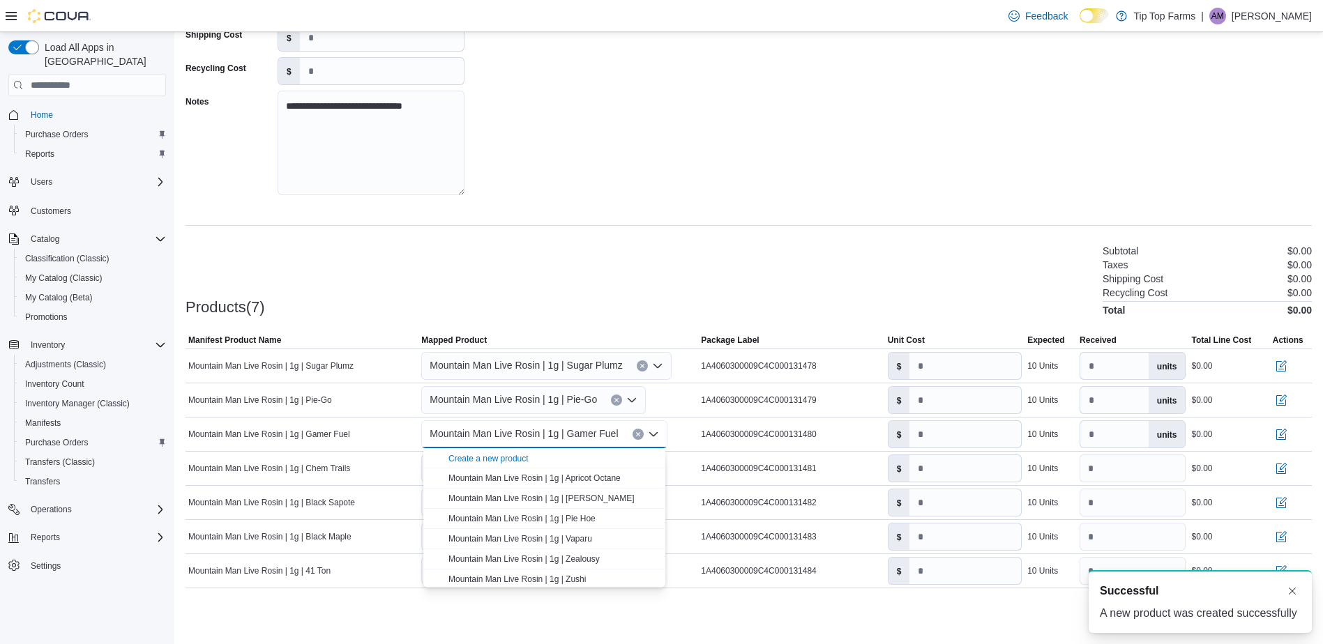
scroll to position [0, 0]
click at [593, 163] on div "**********" at bounding box center [749, 69] width 1126 height 279
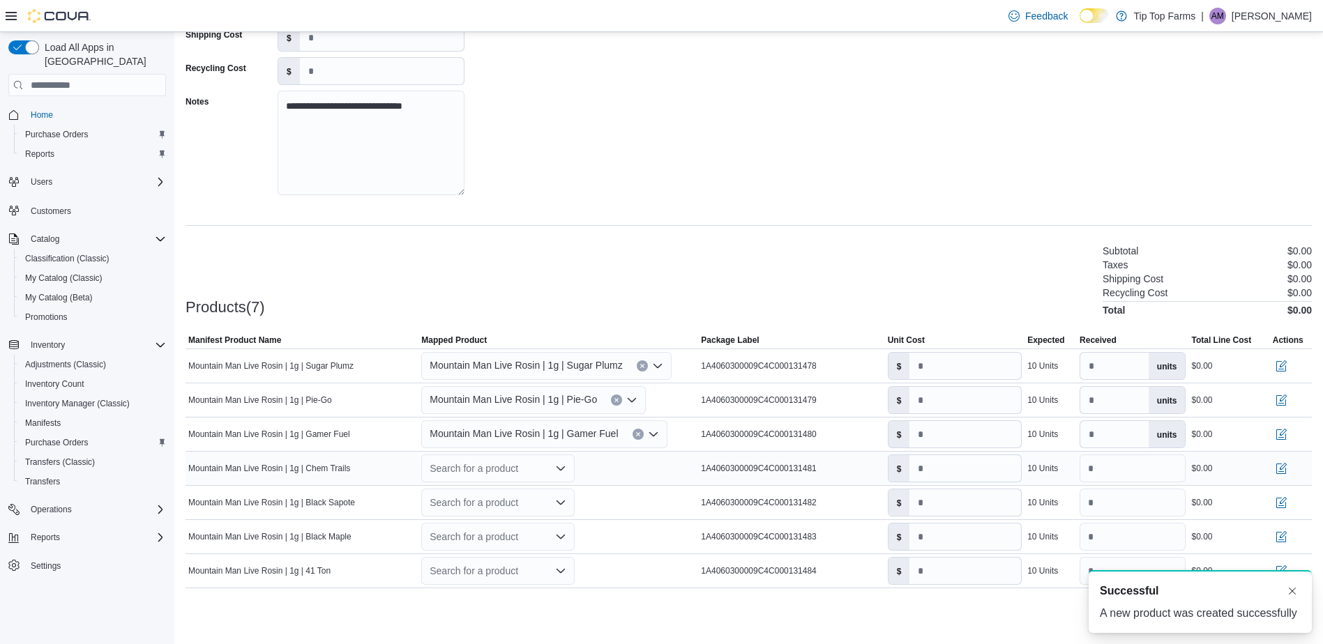
click at [496, 474] on div "Search for a product" at bounding box center [497, 469] width 153 height 28
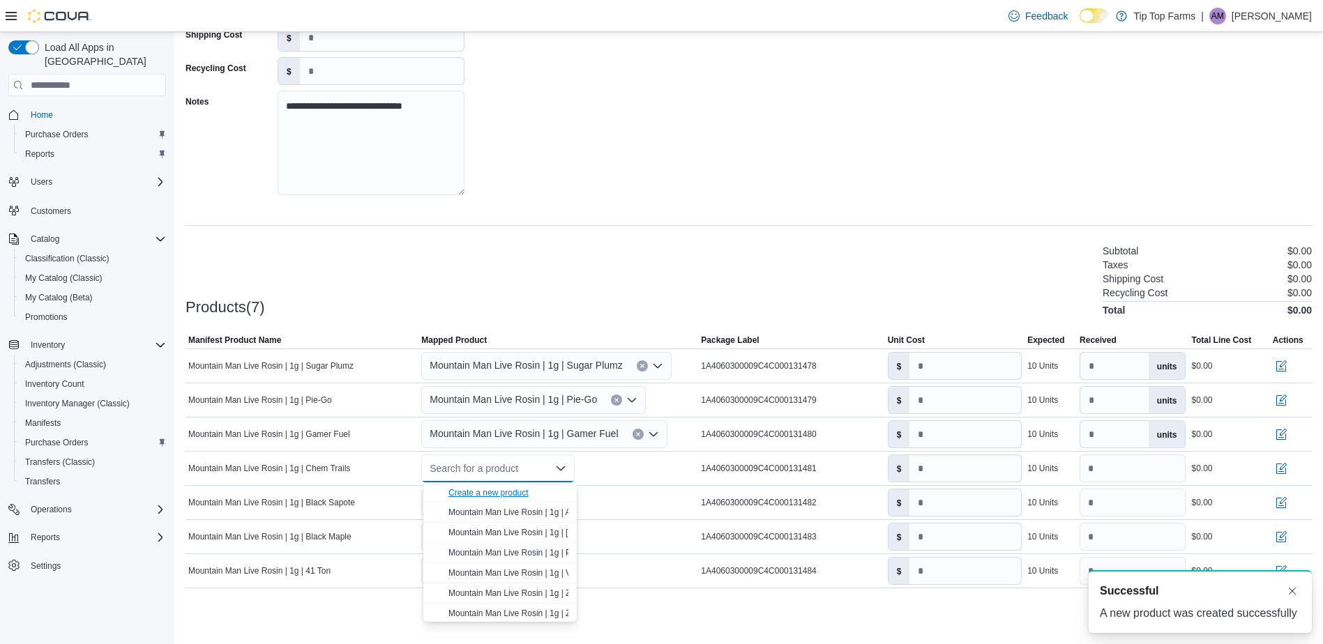
click at [483, 492] on div "Create a new product" at bounding box center [488, 492] width 80 height 11
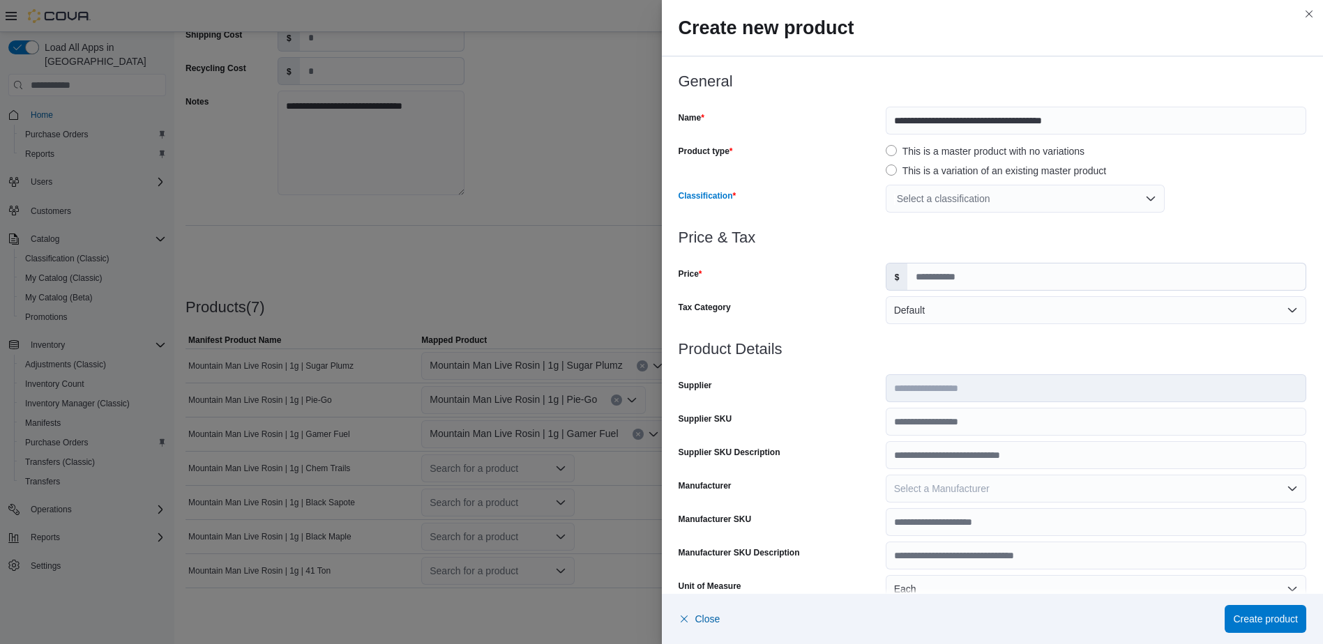
drag, startPoint x: 954, startPoint y: 195, endPoint x: 950, endPoint y: 213, distance: 18.6
click at [954, 195] on div "Select a classification" at bounding box center [1025, 199] width 279 height 28
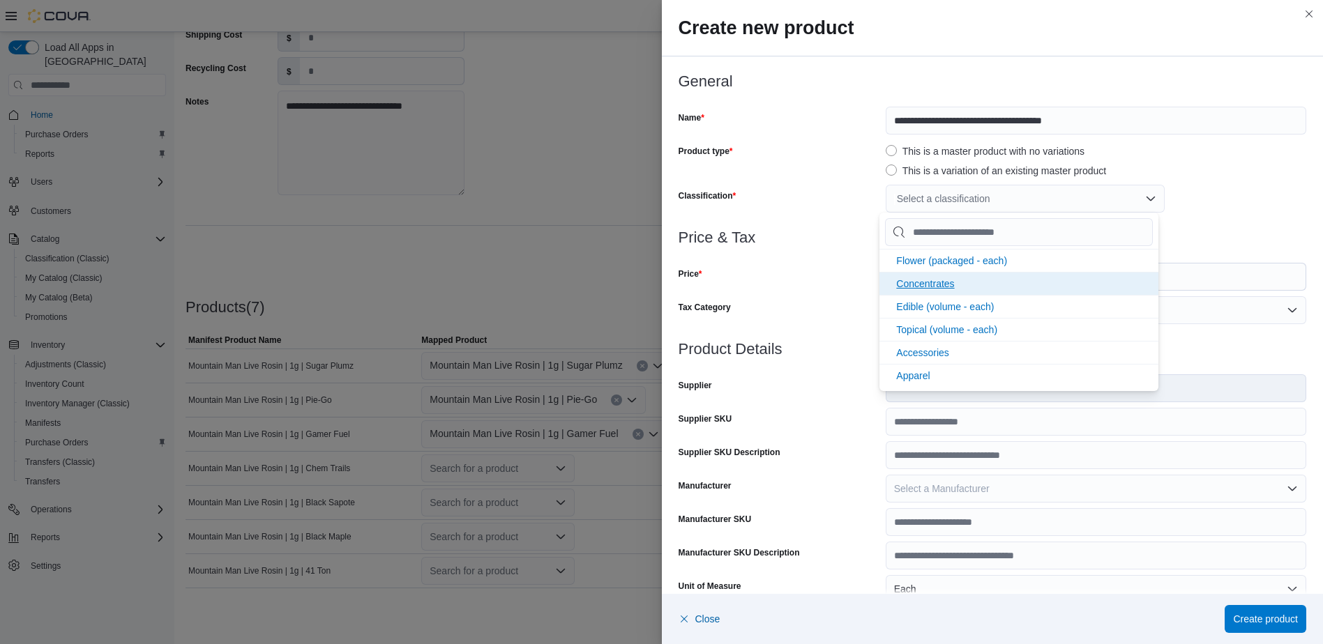
click at [931, 286] on span "Concentrates" at bounding box center [925, 283] width 58 height 11
click at [798, 243] on h3 "Price & Tax" at bounding box center [993, 237] width 628 height 17
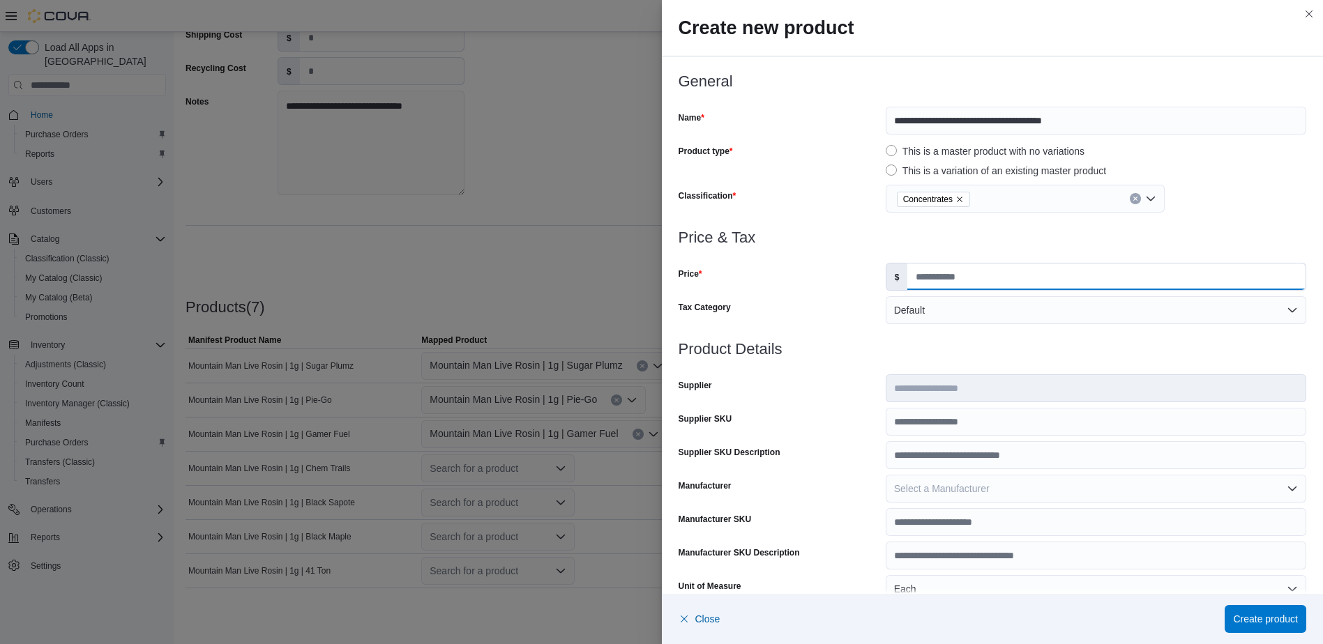
click at [977, 269] on input "Price" at bounding box center [1106, 277] width 398 height 27
type input "*****"
type input "*"
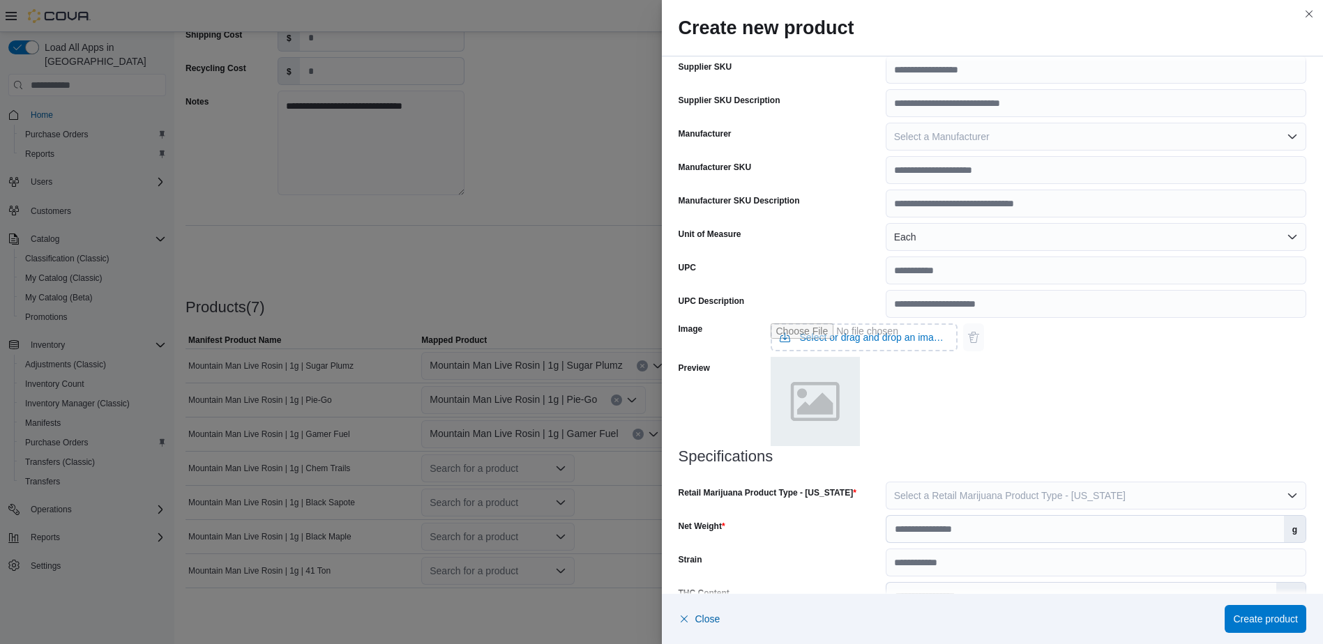
scroll to position [385, 0]
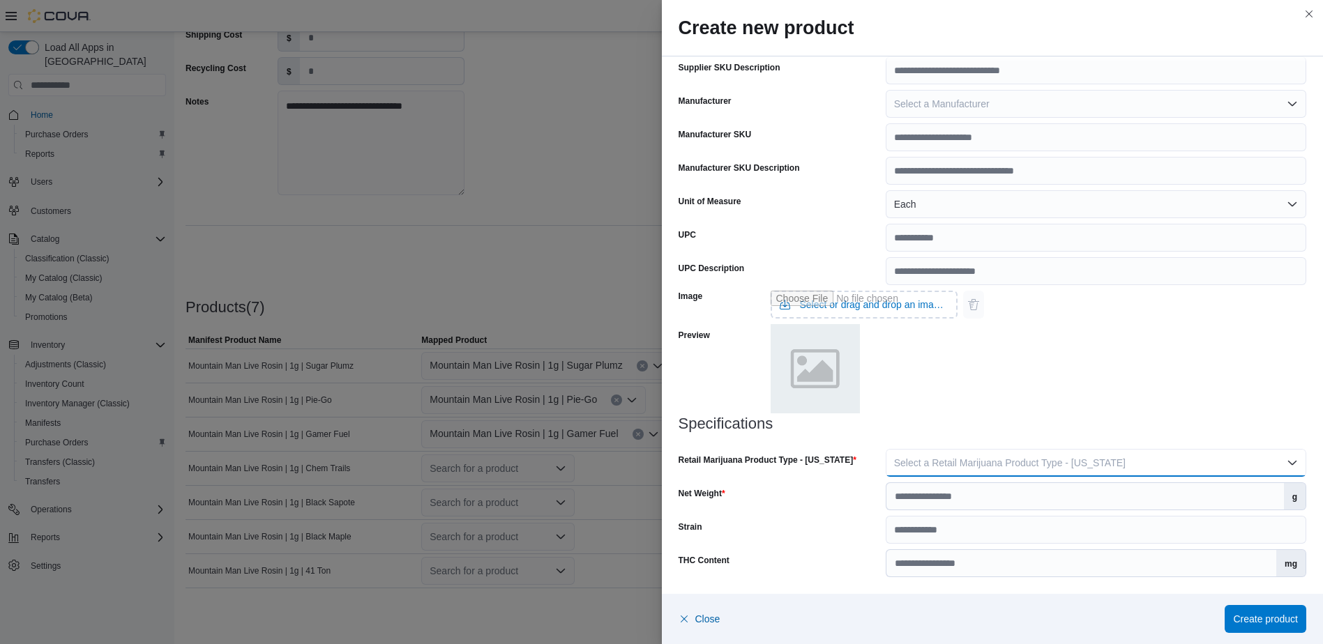
click at [1088, 467] on span "Select a Retail Marijuana Product Type - [US_STATE]" at bounding box center [1010, 462] width 232 height 11
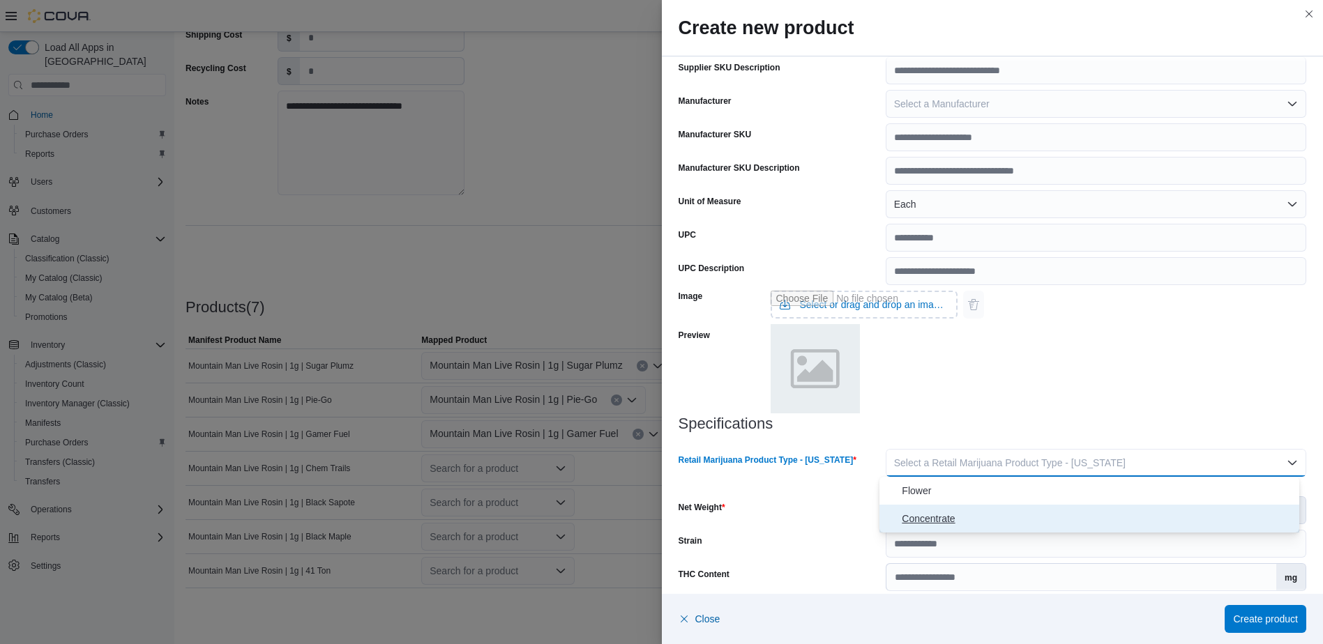
click at [1034, 512] on span "Concentrate" at bounding box center [1098, 518] width 392 height 17
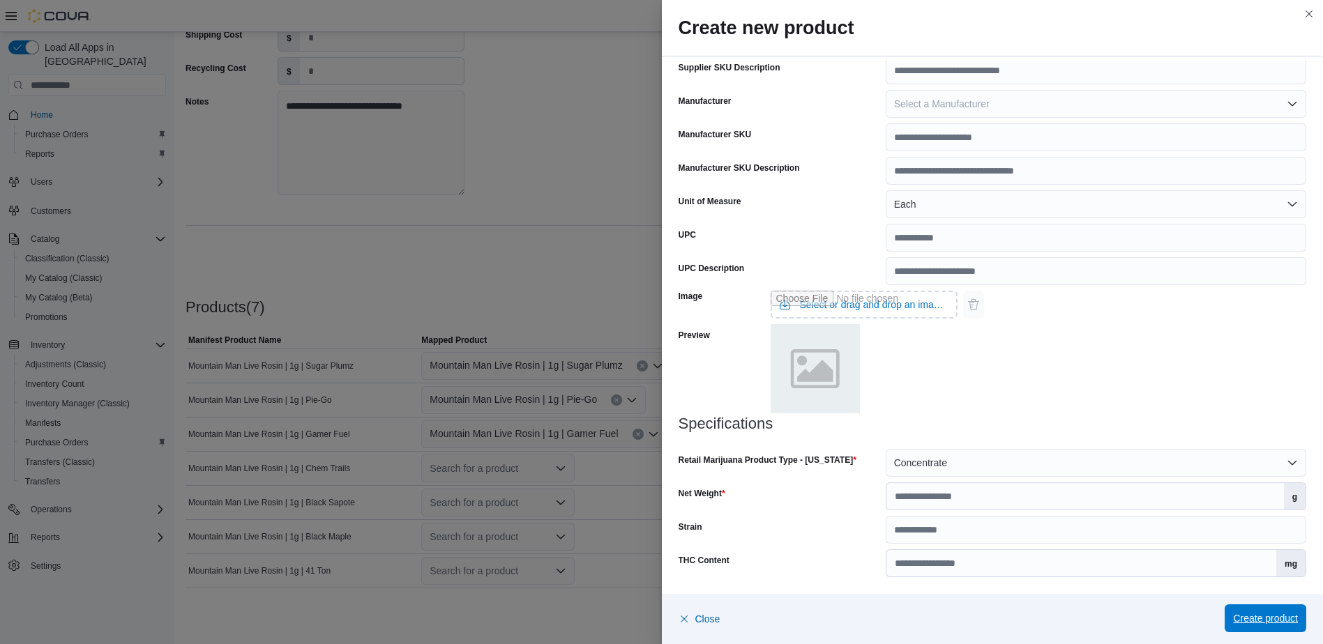
click at [1251, 619] on span "Create product" at bounding box center [1265, 619] width 65 height 14
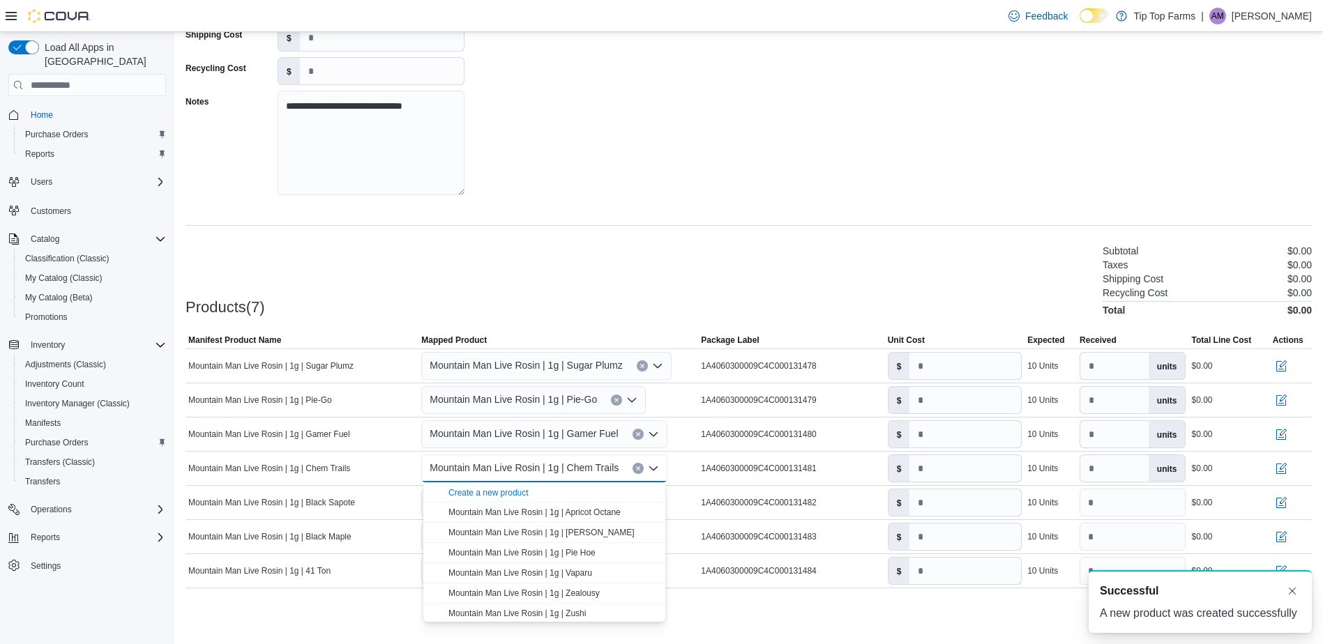
scroll to position [0, 0]
click at [575, 190] on div "**********" at bounding box center [749, 69] width 1126 height 279
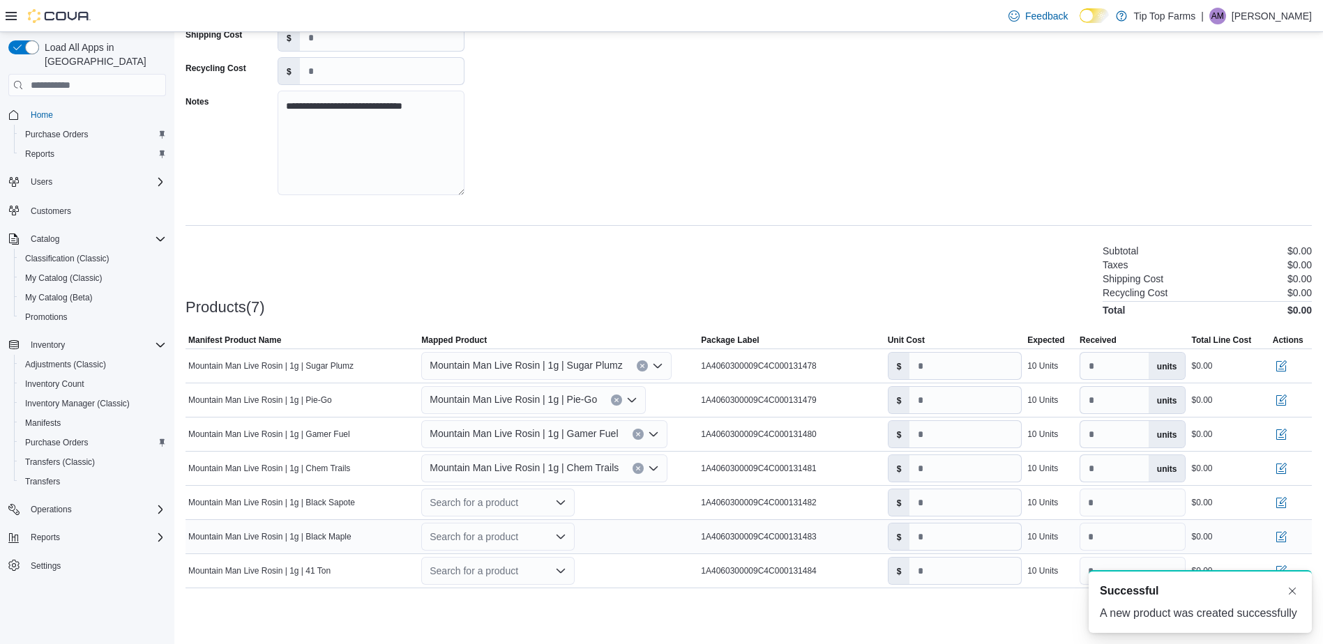
click at [519, 522] on div "Search for a product" at bounding box center [558, 536] width 280 height 33
click at [519, 507] on div "Search for a product" at bounding box center [497, 503] width 153 height 28
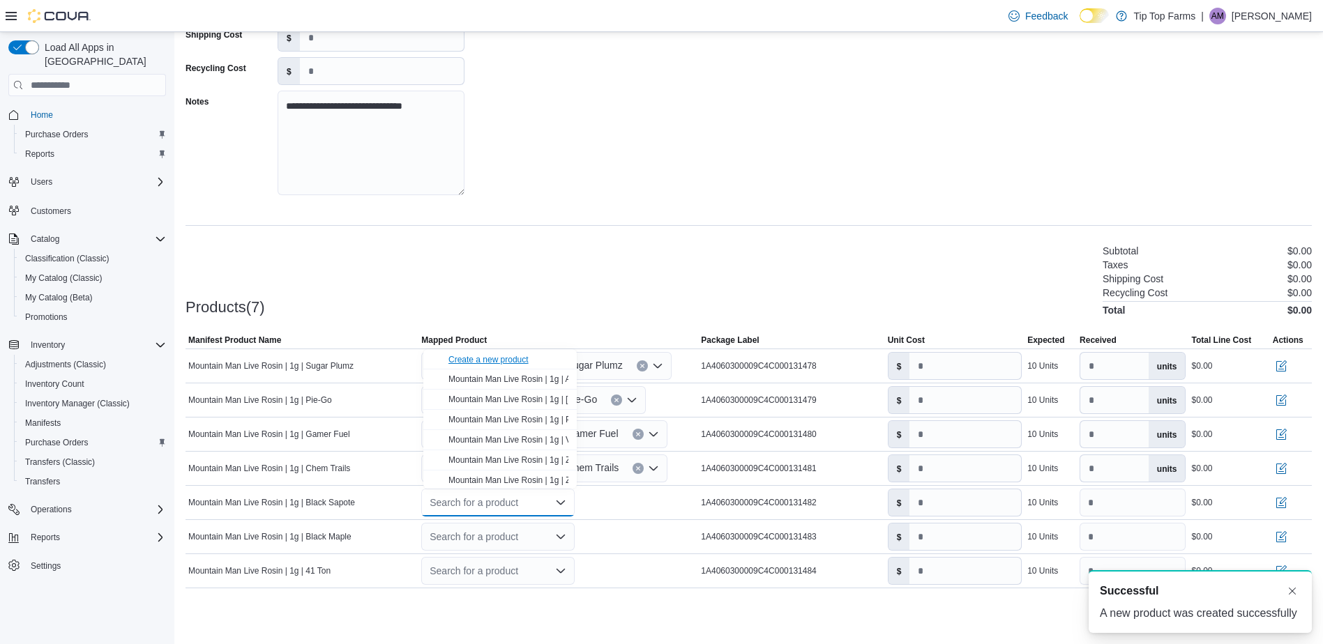
click at [499, 355] on div "Create a new product" at bounding box center [488, 359] width 80 height 11
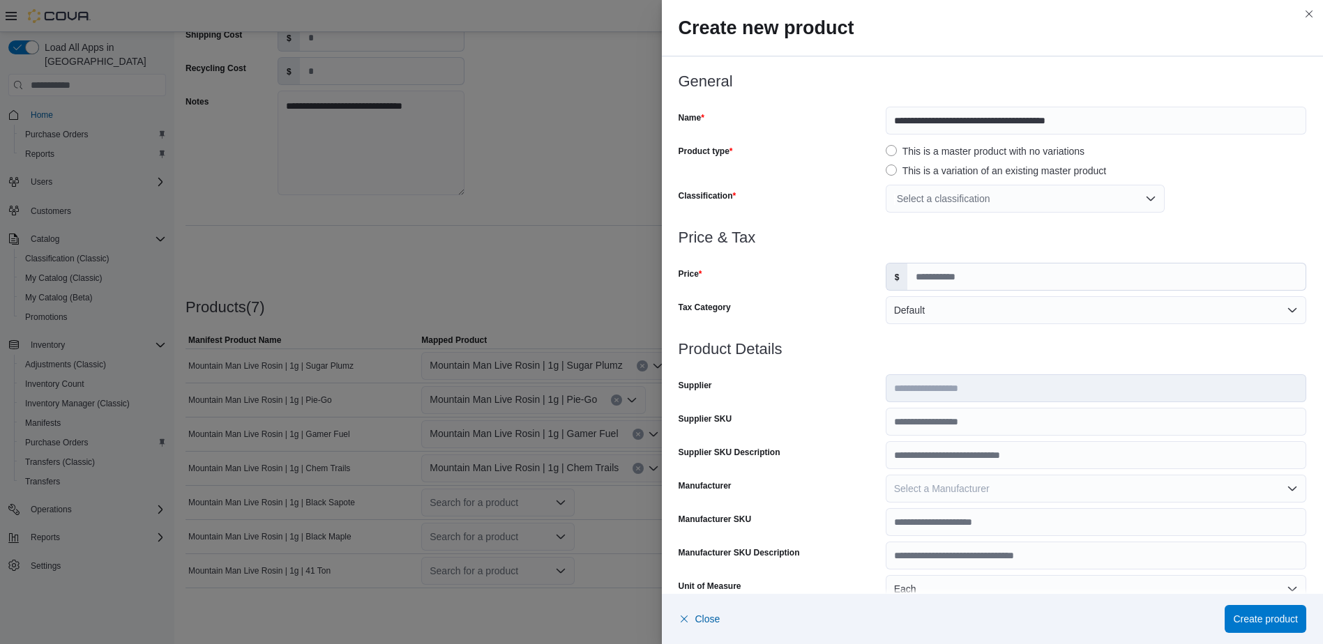
click at [956, 204] on div "Select a classification" at bounding box center [1025, 199] width 279 height 28
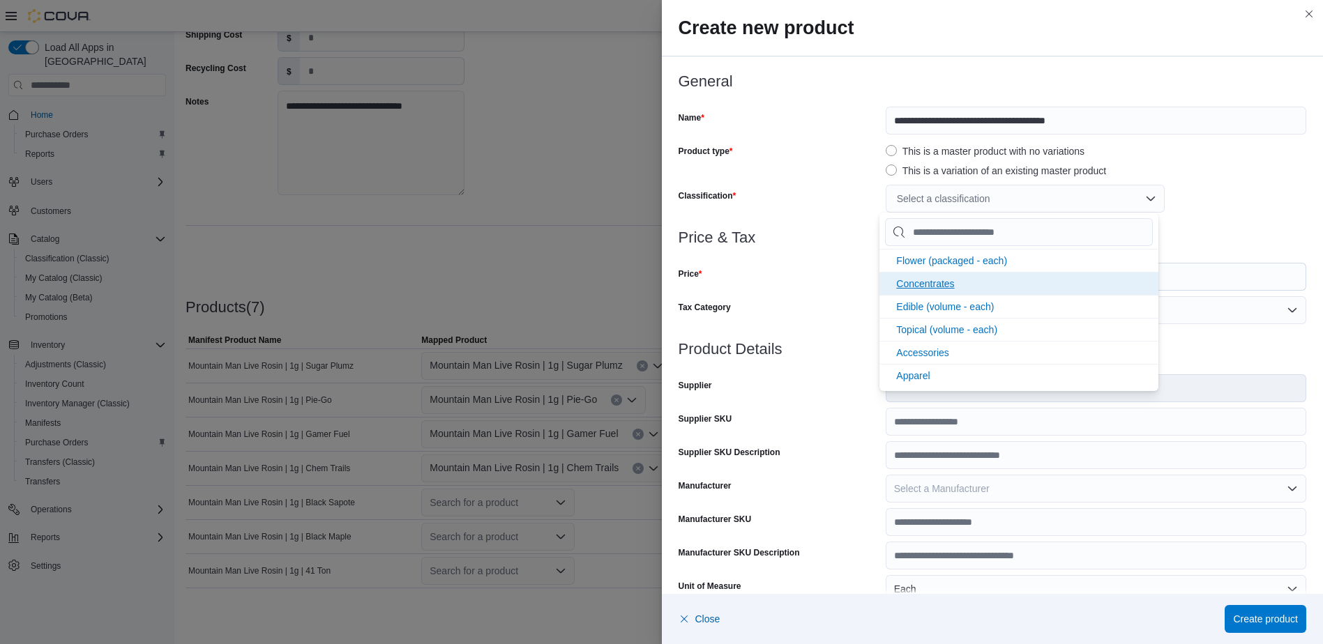
click at [925, 280] on span "Concentrates" at bounding box center [925, 283] width 58 height 11
click at [853, 268] on div "Price" at bounding box center [780, 277] width 202 height 28
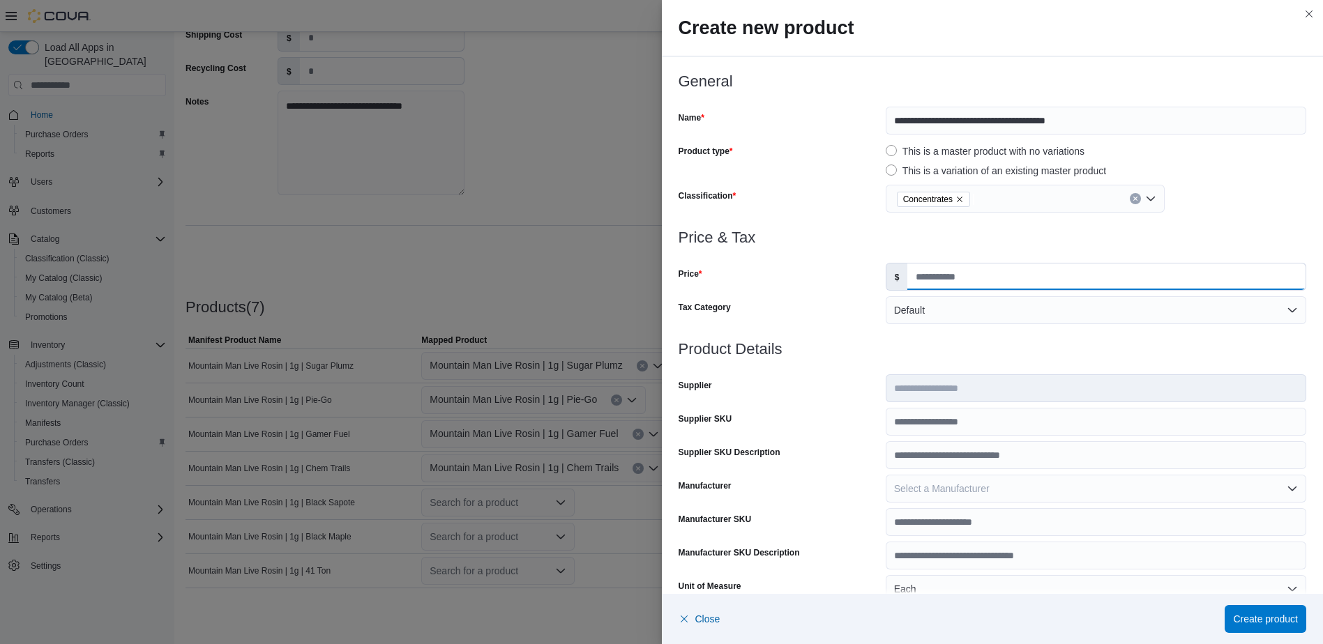
drag, startPoint x: 945, startPoint y: 272, endPoint x: 949, endPoint y: 282, distance: 11.3
click at [945, 272] on input "Price" at bounding box center [1106, 277] width 398 height 27
type input "*****"
type input "*"
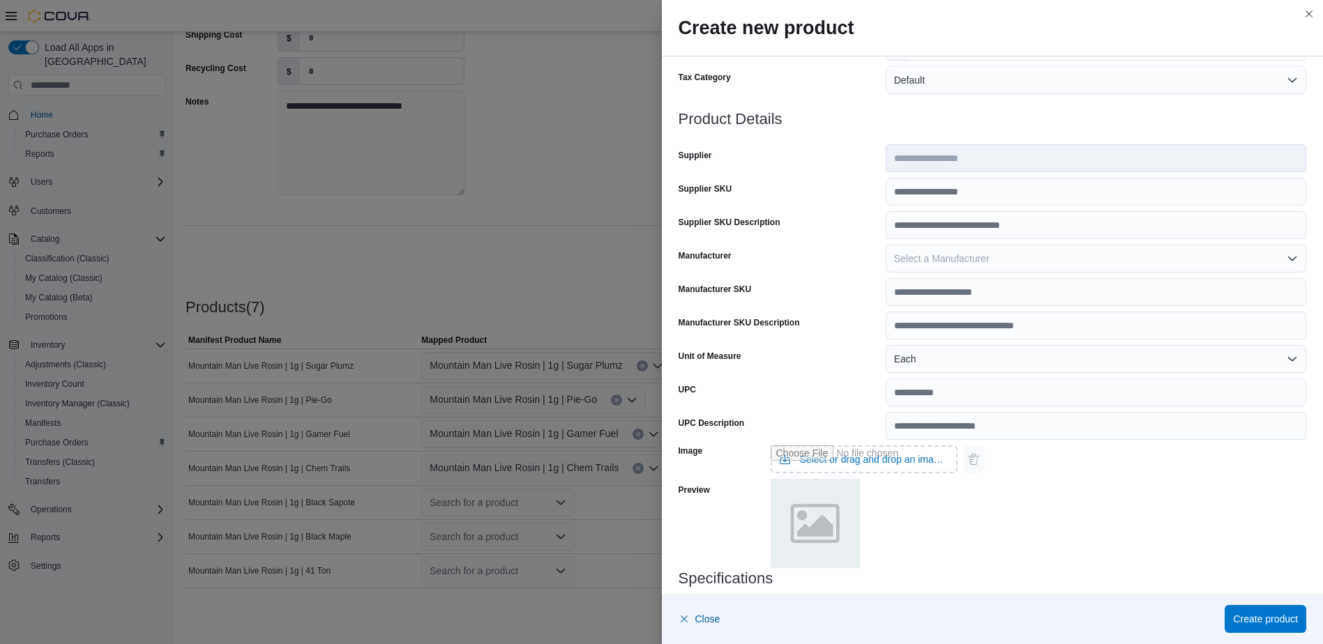
scroll to position [385, 0]
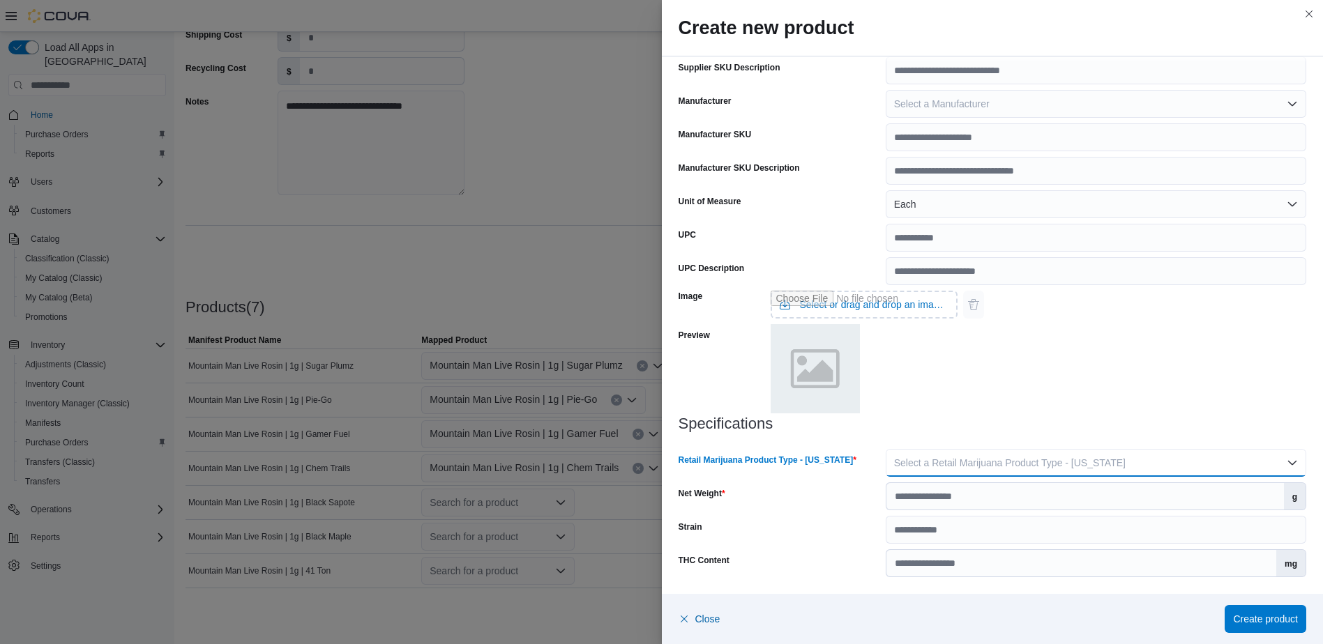
click at [1069, 465] on span "Select a Retail Marijuana Product Type - [US_STATE]" at bounding box center [1010, 462] width 232 height 11
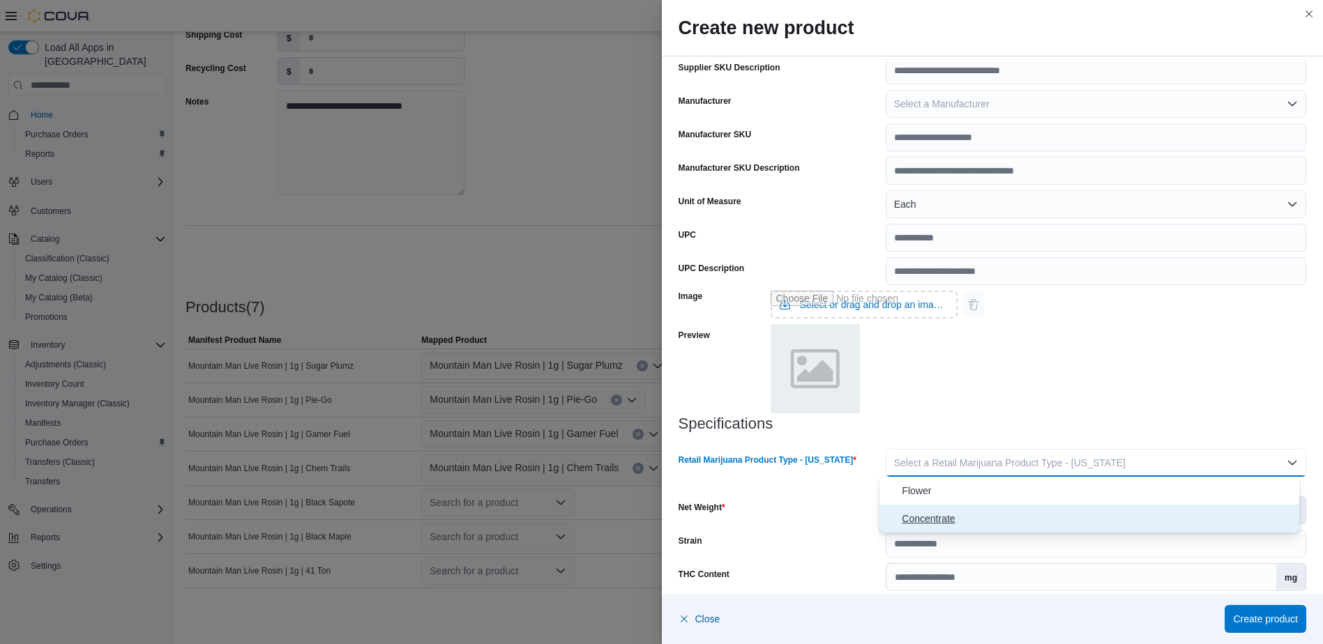
click at [1045, 517] on span "Concentrate" at bounding box center [1098, 518] width 392 height 17
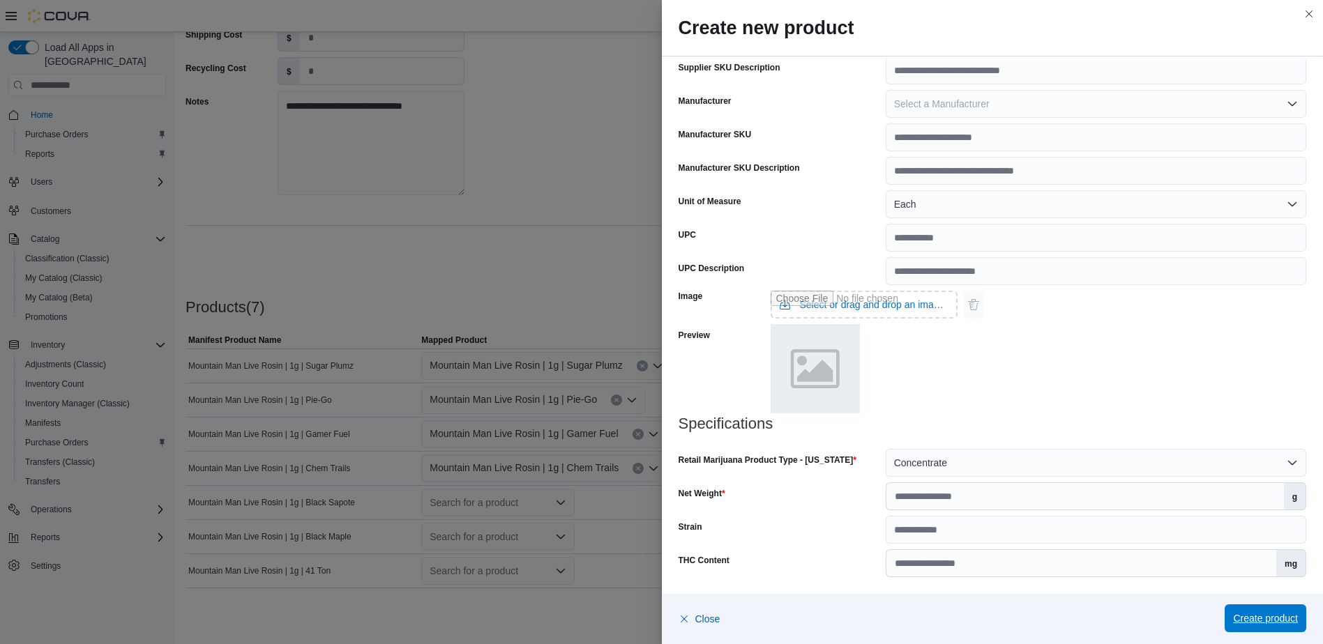
click at [1274, 617] on span "Create product" at bounding box center [1265, 619] width 65 height 14
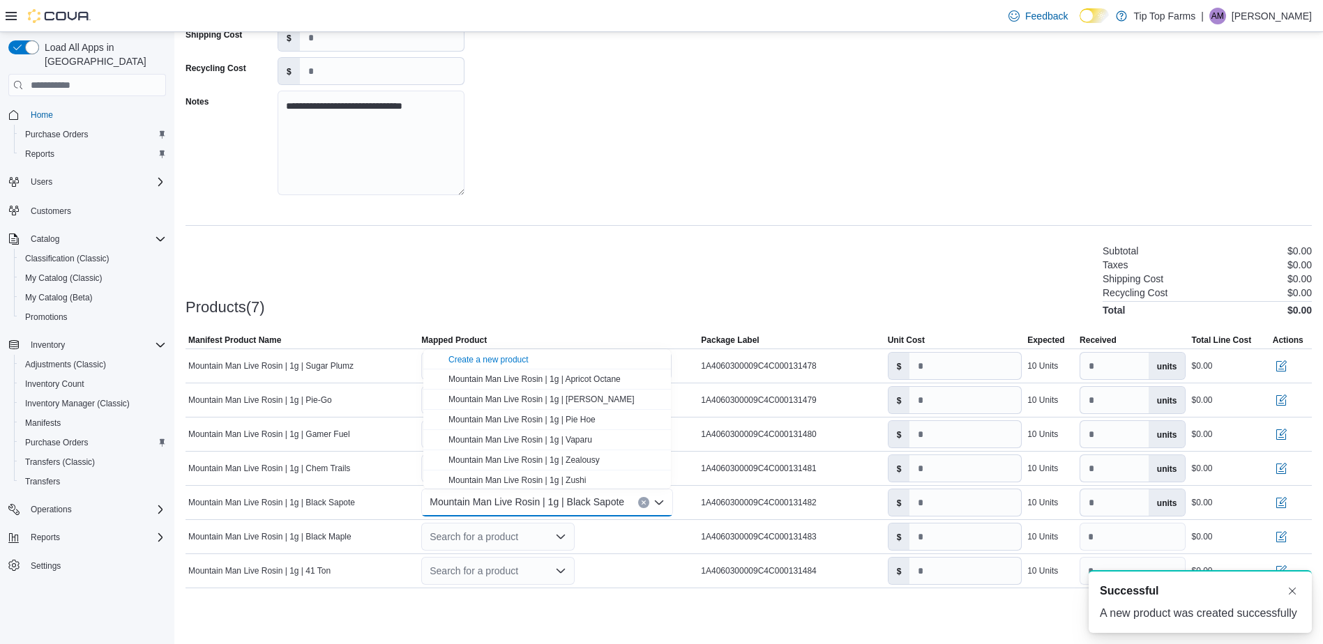
scroll to position [0, 0]
click at [771, 271] on div "Products(7) Subtotal $0.00 Taxes $0.00 Shipping Cost $0.00 Recycling Cost $0.00…" at bounding box center [749, 279] width 1126 height 73
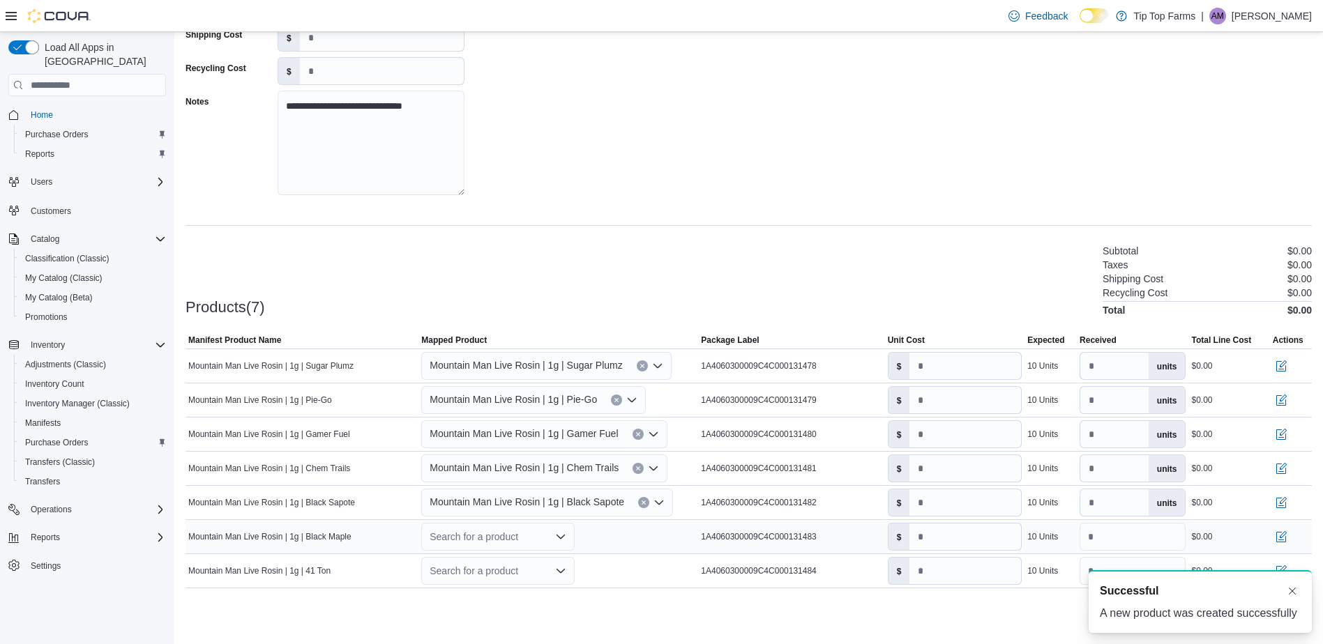
click at [482, 547] on div "Search for a product" at bounding box center [497, 537] width 153 height 28
click at [478, 391] on div "Create a new product" at bounding box center [488, 393] width 80 height 11
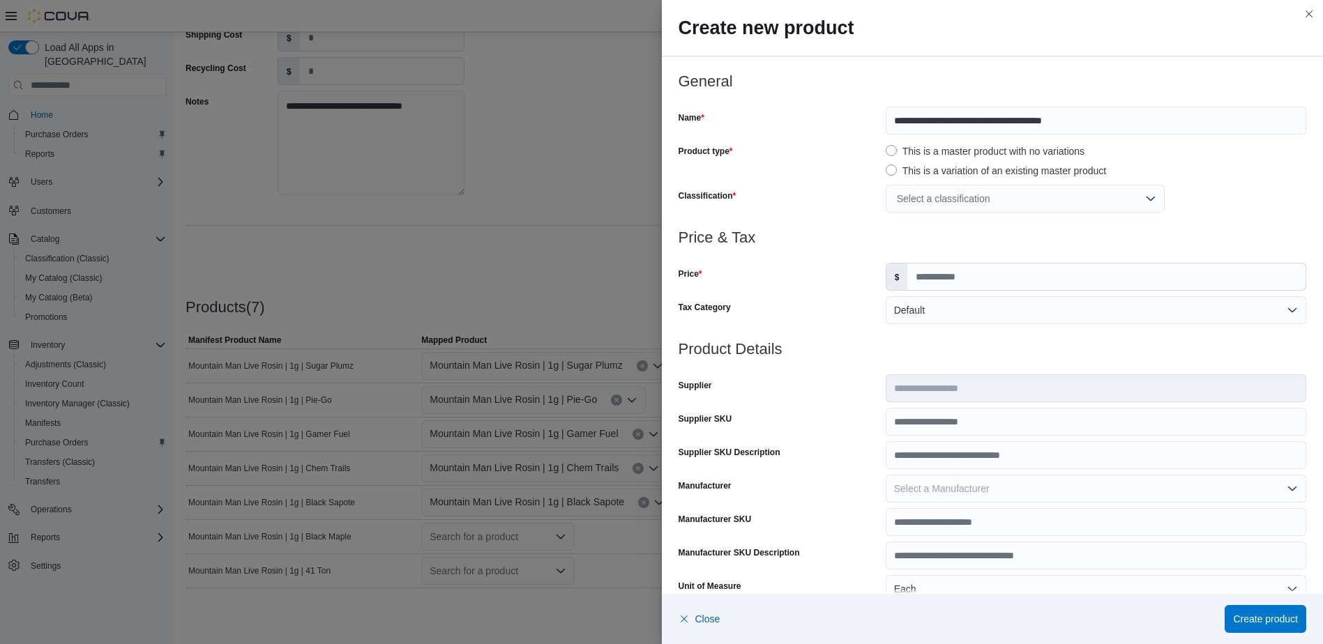
click at [944, 198] on div "Select a classification" at bounding box center [1025, 199] width 279 height 28
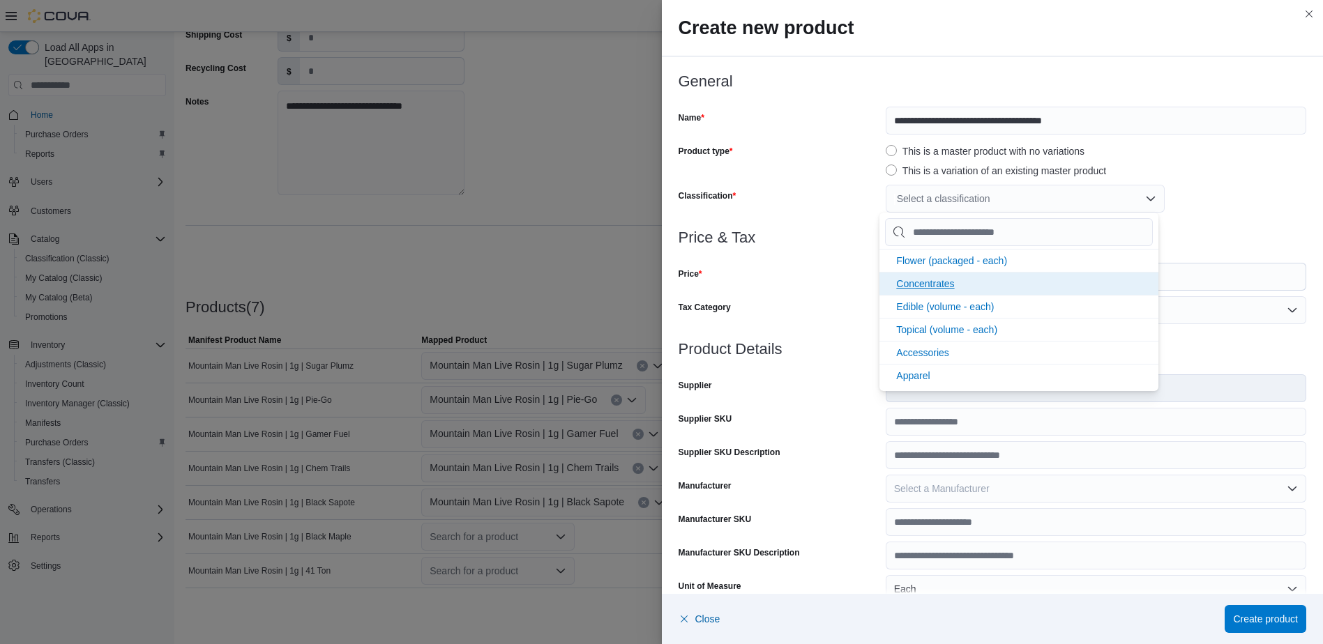
click at [932, 280] on span "Concentrates" at bounding box center [925, 283] width 58 height 11
click at [829, 252] on div at bounding box center [993, 254] width 628 height 17
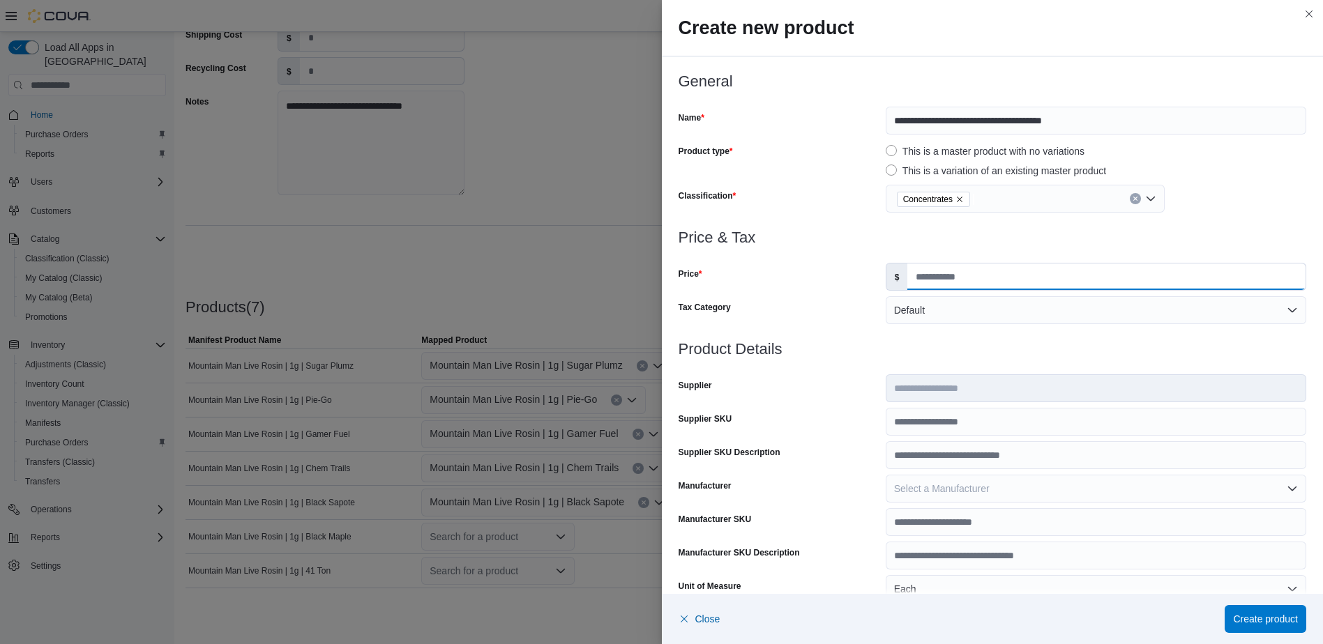
click at [932, 272] on input "Price" at bounding box center [1106, 277] width 398 height 27
type input "*****"
type input "*"
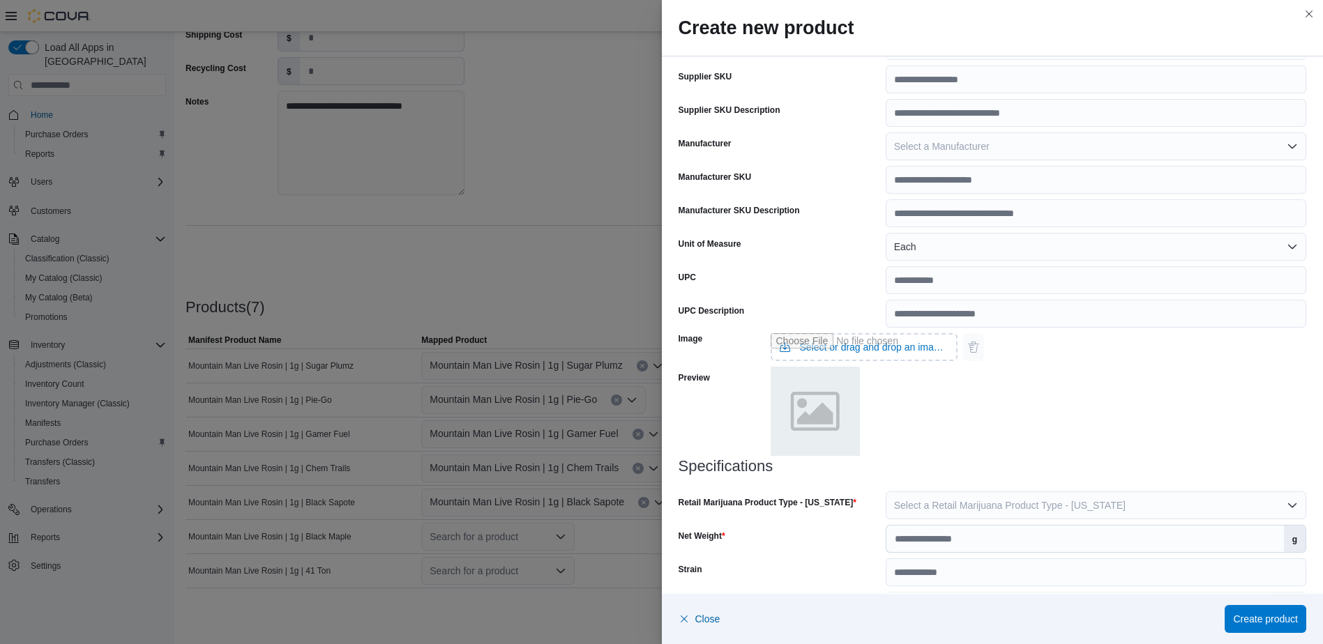
scroll to position [349, 0]
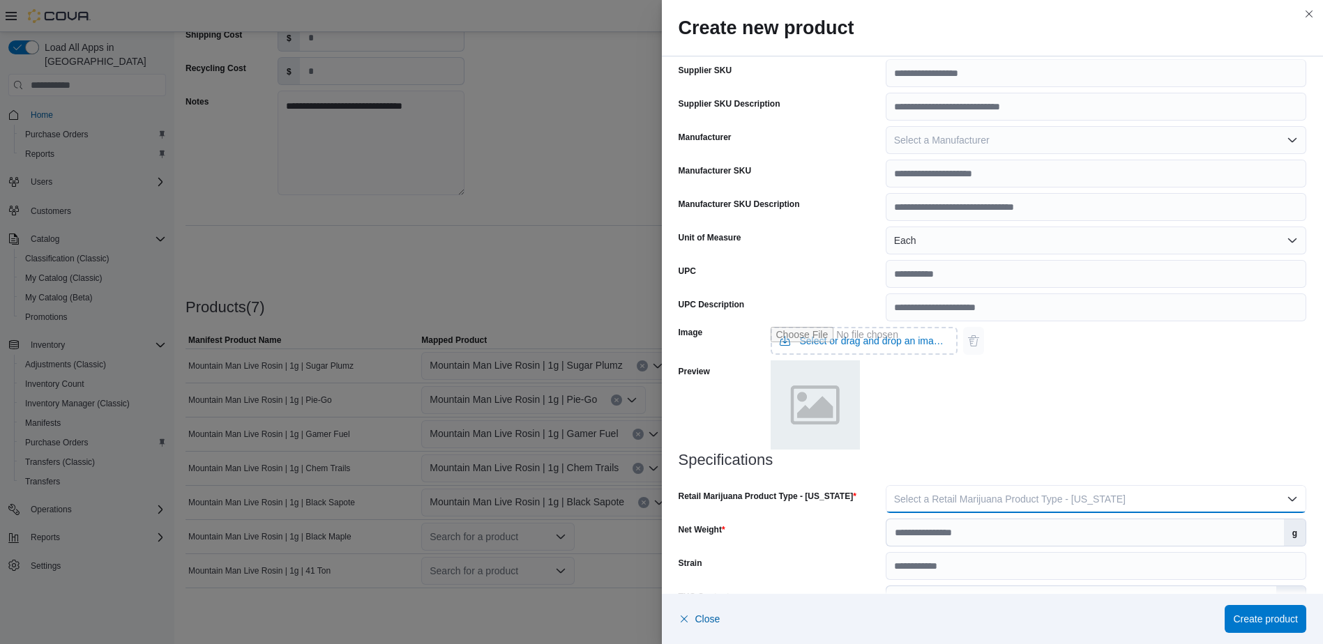
click at [1029, 501] on span "Select a Retail Marijuana Product Type - [US_STATE]" at bounding box center [1010, 499] width 232 height 11
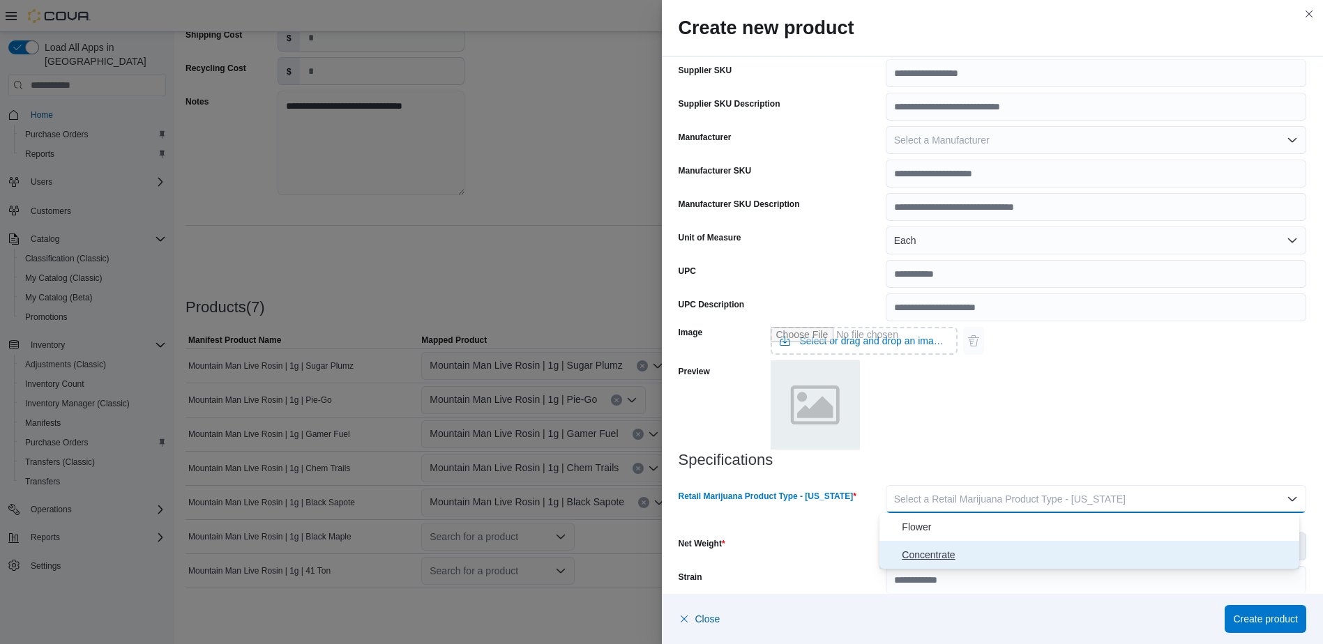
click at [1001, 560] on span "Concentrate" at bounding box center [1098, 555] width 392 height 17
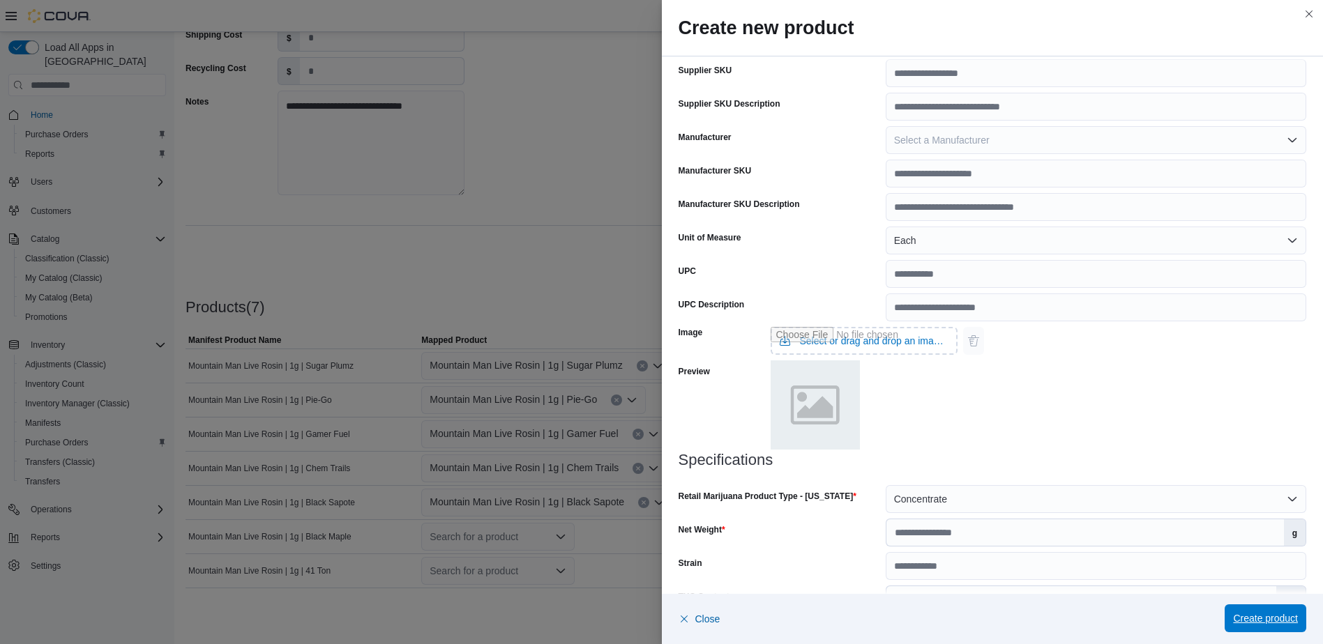
click at [1278, 627] on span "Create product" at bounding box center [1265, 619] width 65 height 28
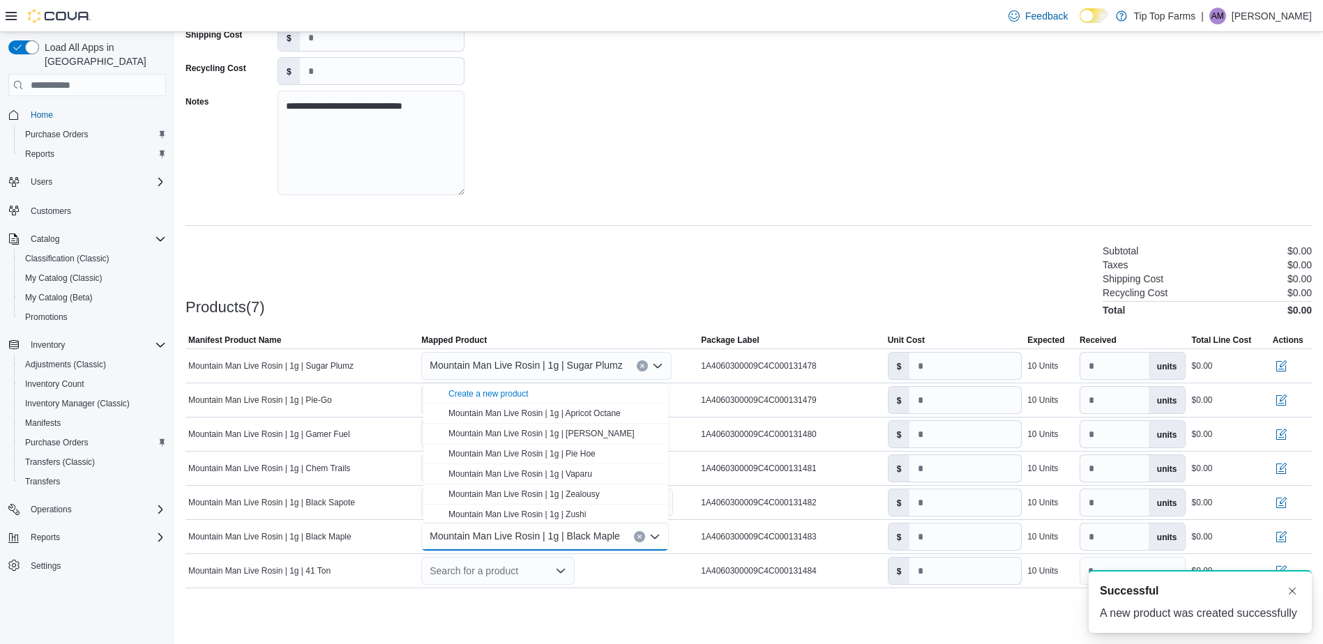
scroll to position [0, 0]
click at [481, 395] on div "Create a new product" at bounding box center [488, 393] width 80 height 11
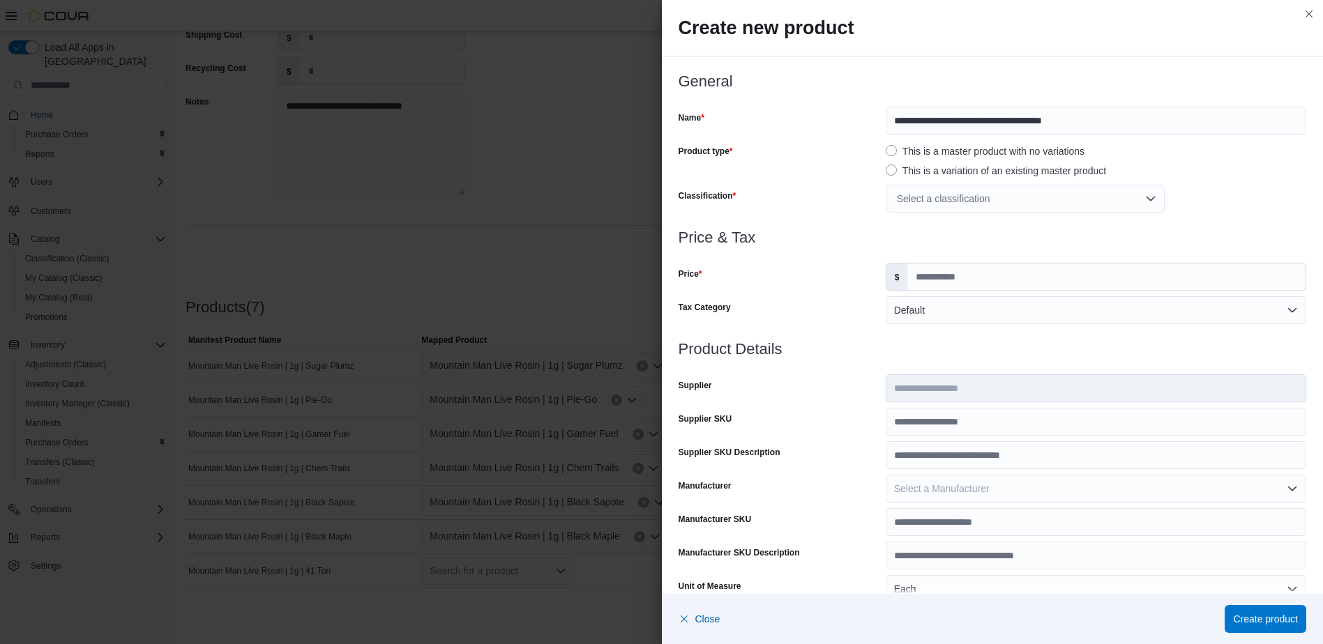
click at [1029, 192] on div "Select a classification" at bounding box center [1025, 199] width 279 height 28
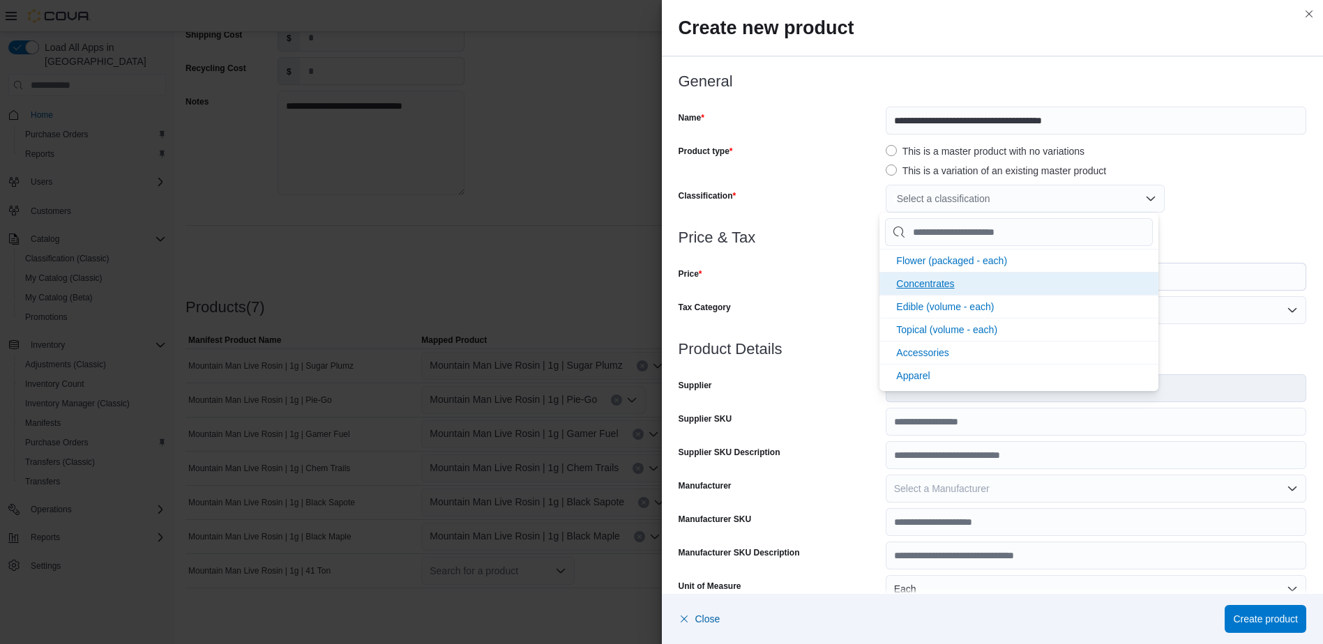
click at [949, 286] on span "Concentrates" at bounding box center [925, 283] width 58 height 11
click at [837, 276] on div "Price" at bounding box center [780, 277] width 202 height 28
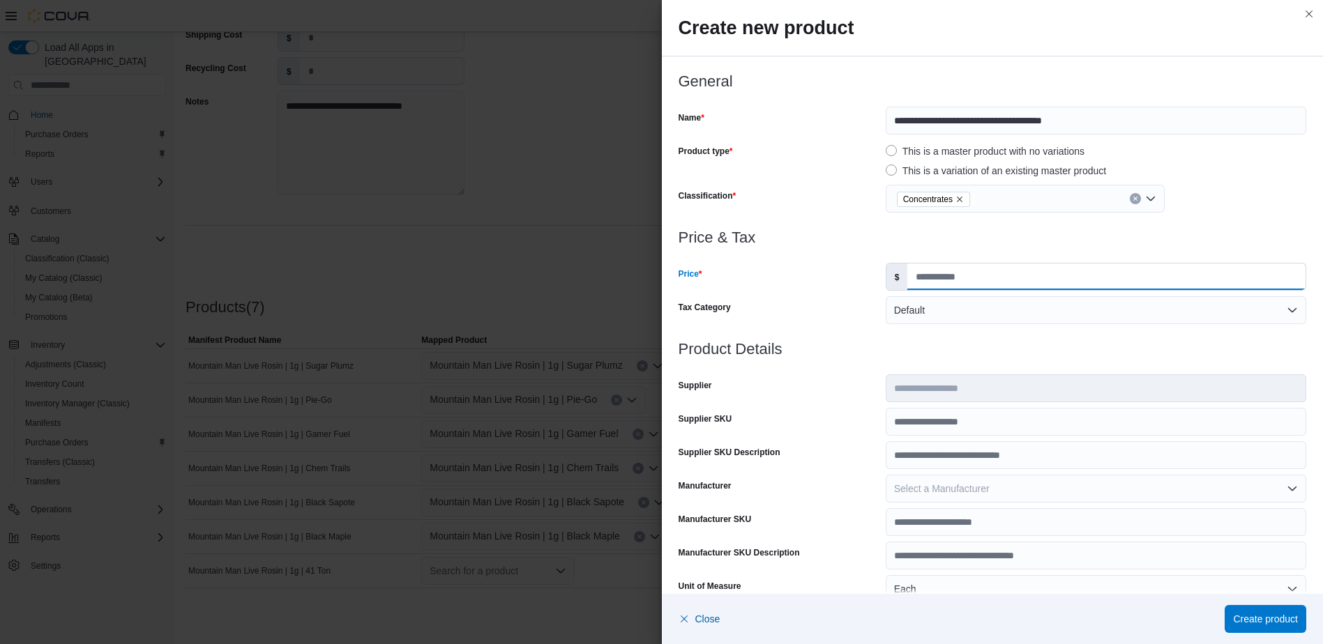
click at [962, 284] on input "Price" at bounding box center [1106, 277] width 398 height 27
type input "*****"
type input "*"
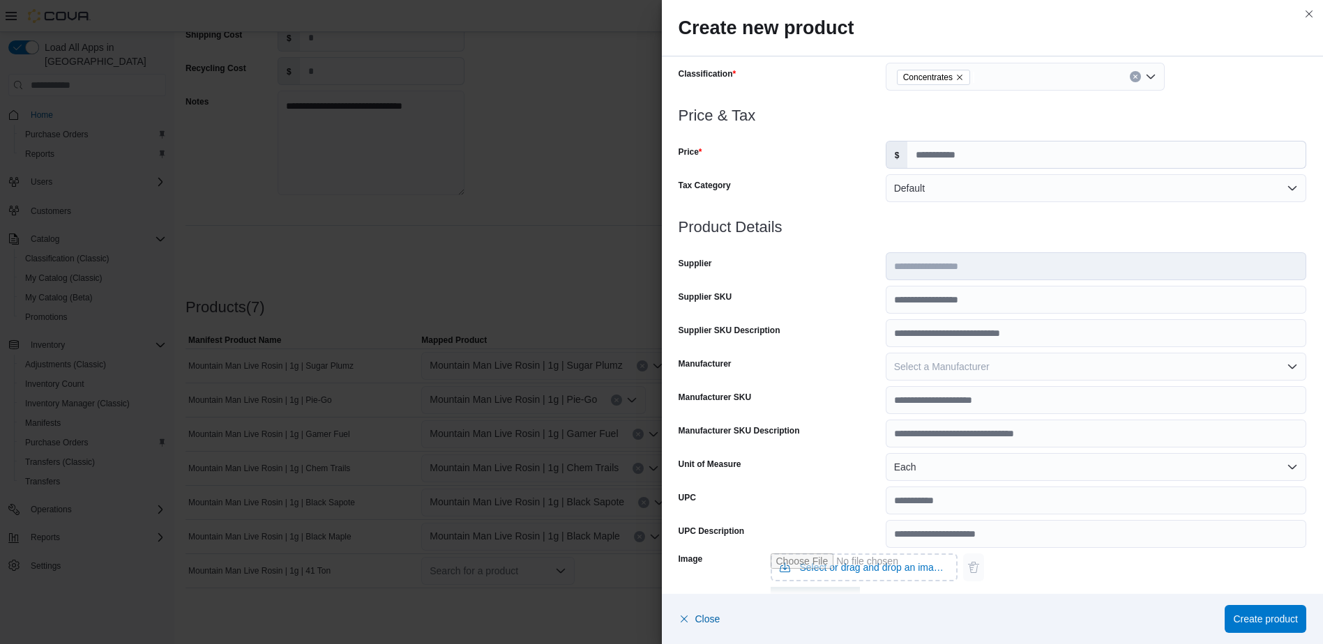
scroll to position [385, 0]
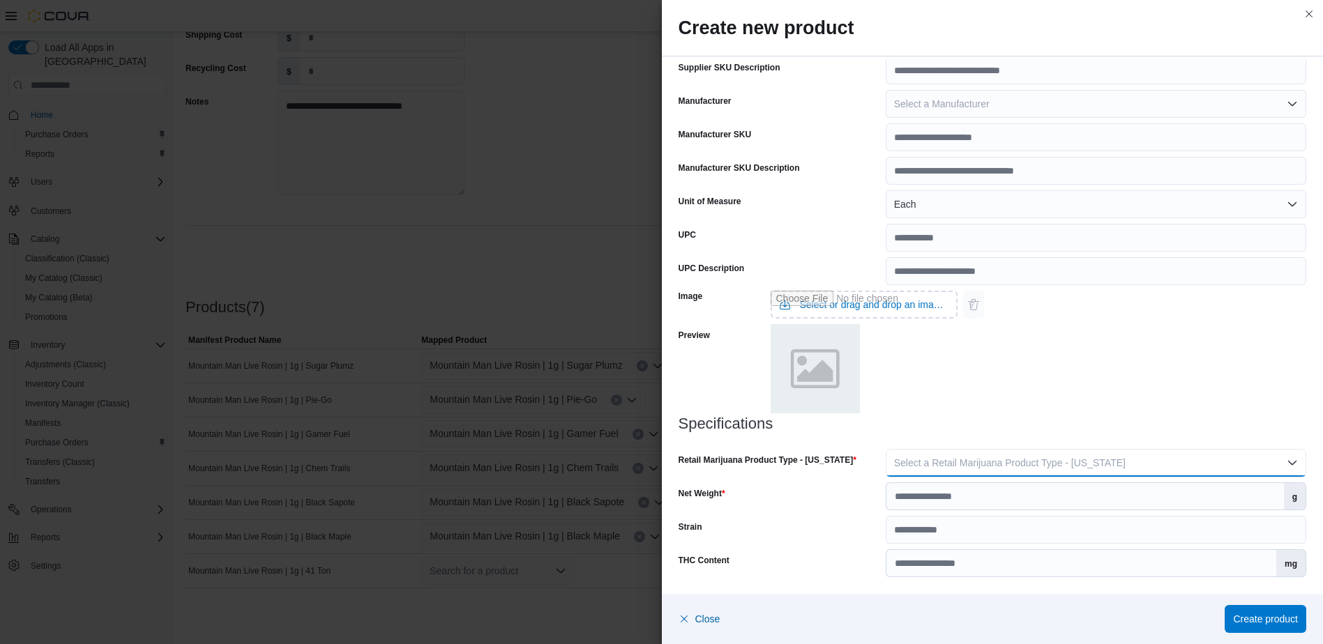
click at [1071, 462] on span "Select a Retail Marijuana Product Type - [US_STATE]" at bounding box center [1010, 462] width 232 height 11
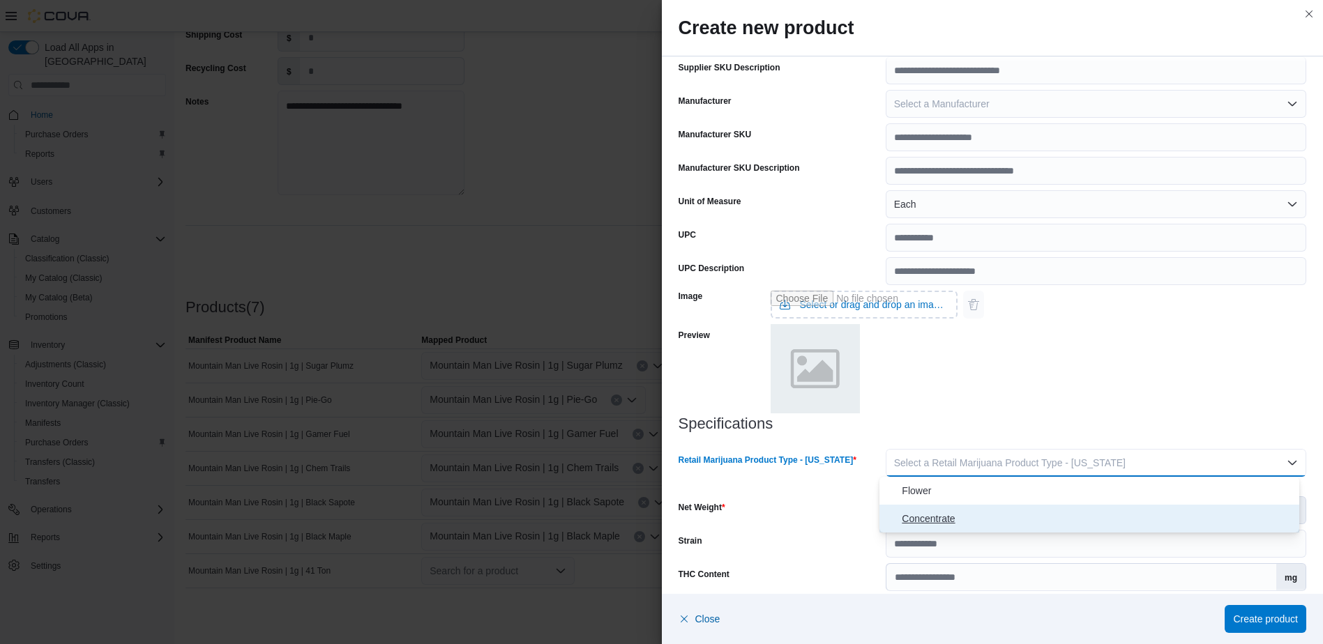
click at [998, 517] on span "Concentrate" at bounding box center [1098, 518] width 392 height 17
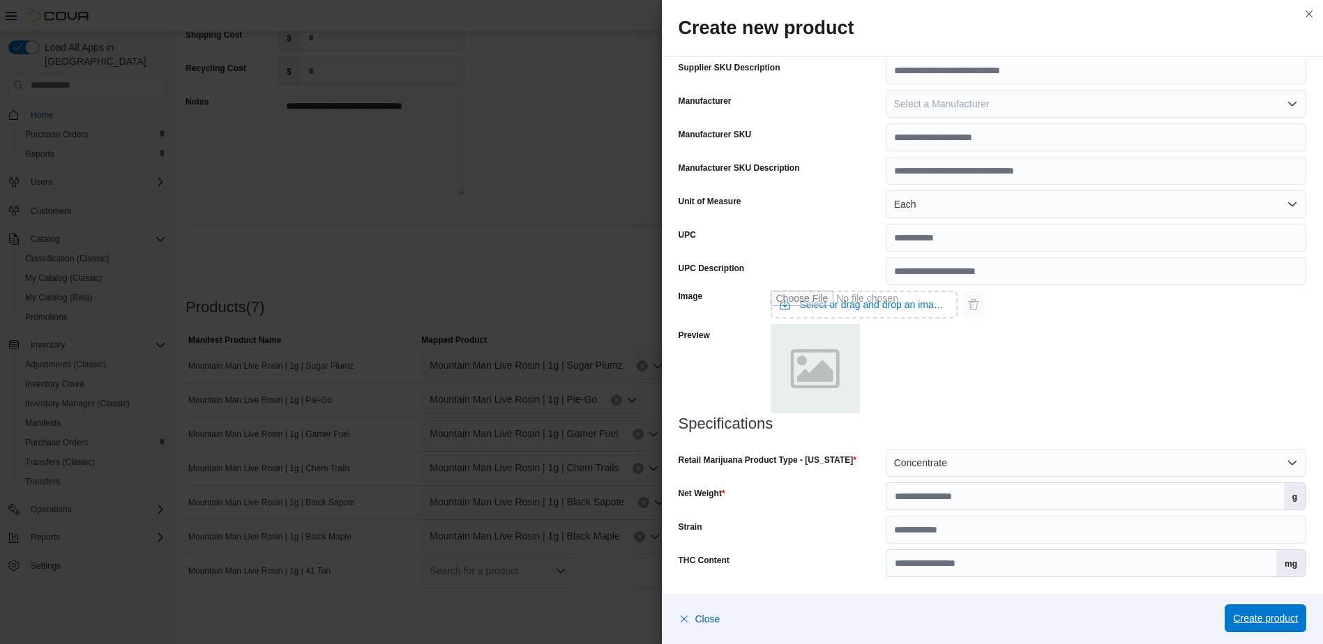
click at [1282, 611] on span "Create product" at bounding box center [1265, 619] width 65 height 28
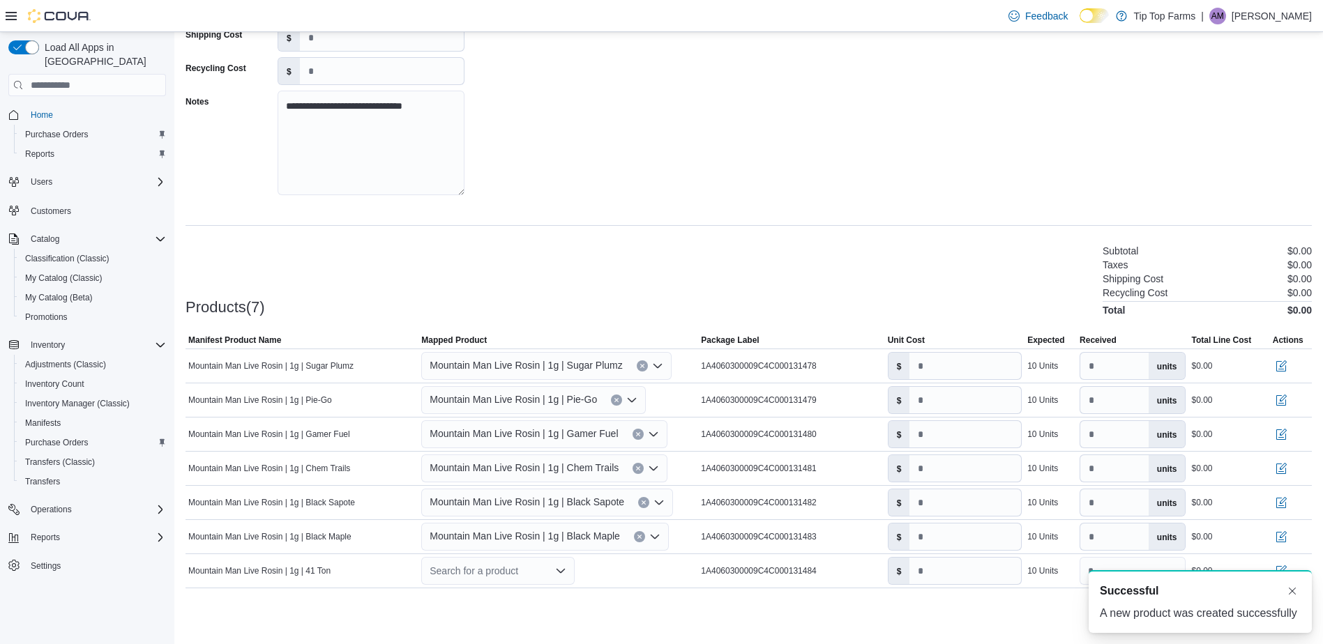
scroll to position [0, 0]
click at [995, 285] on div "Products(7) Subtotal $0.00 Taxes $0.00 Shipping Cost $0.00 Recycling Cost $0.00…" at bounding box center [749, 279] width 1126 height 73
click at [951, 370] on input "number" at bounding box center [965, 366] width 112 height 27
type input "**"
click at [944, 401] on input "number" at bounding box center [965, 400] width 112 height 27
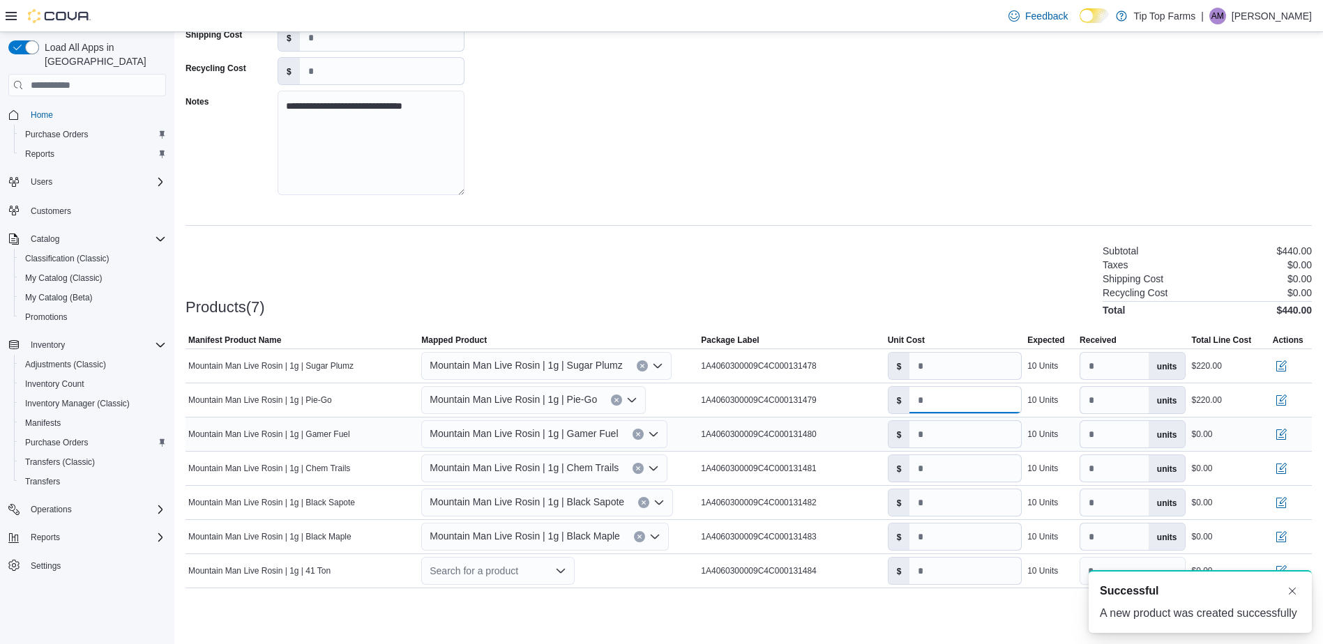
type input "**"
click at [948, 439] on input "number" at bounding box center [965, 434] width 112 height 27
type input "**"
click at [945, 464] on input "number" at bounding box center [965, 468] width 112 height 27
type input "**"
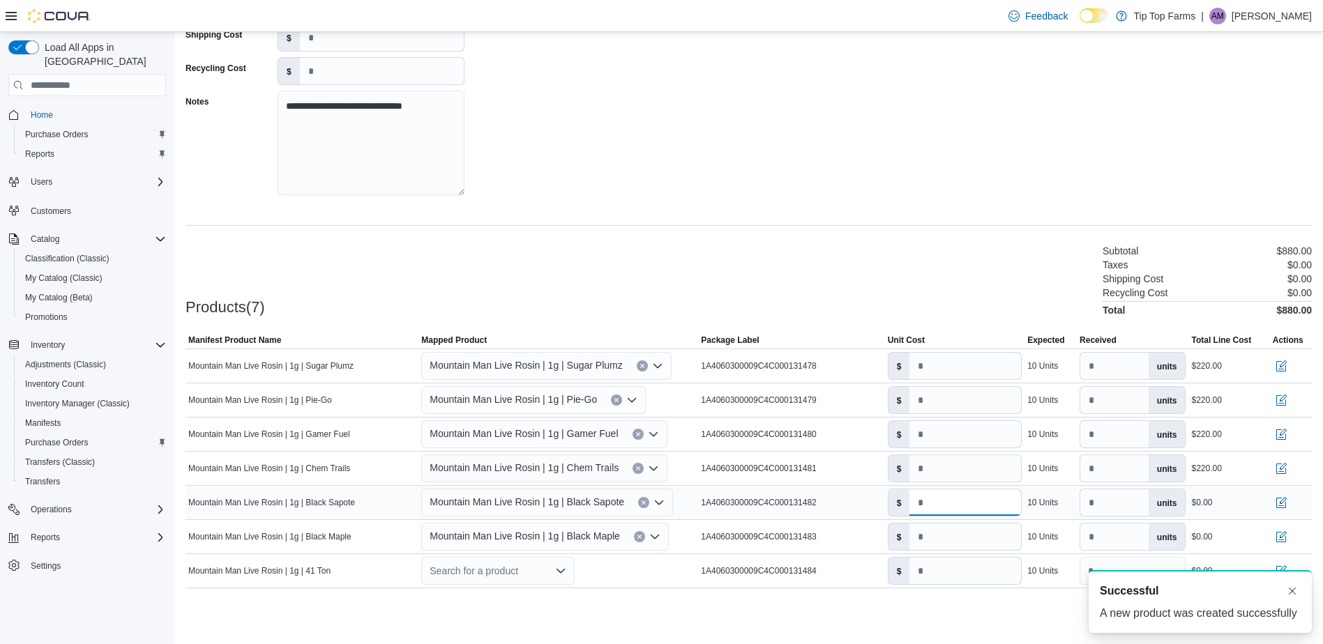
click at [946, 501] on input "number" at bounding box center [965, 503] width 112 height 27
type input "**"
click at [948, 533] on input "number" at bounding box center [965, 537] width 112 height 27
type input "**"
click at [958, 581] on input "*" at bounding box center [965, 571] width 112 height 27
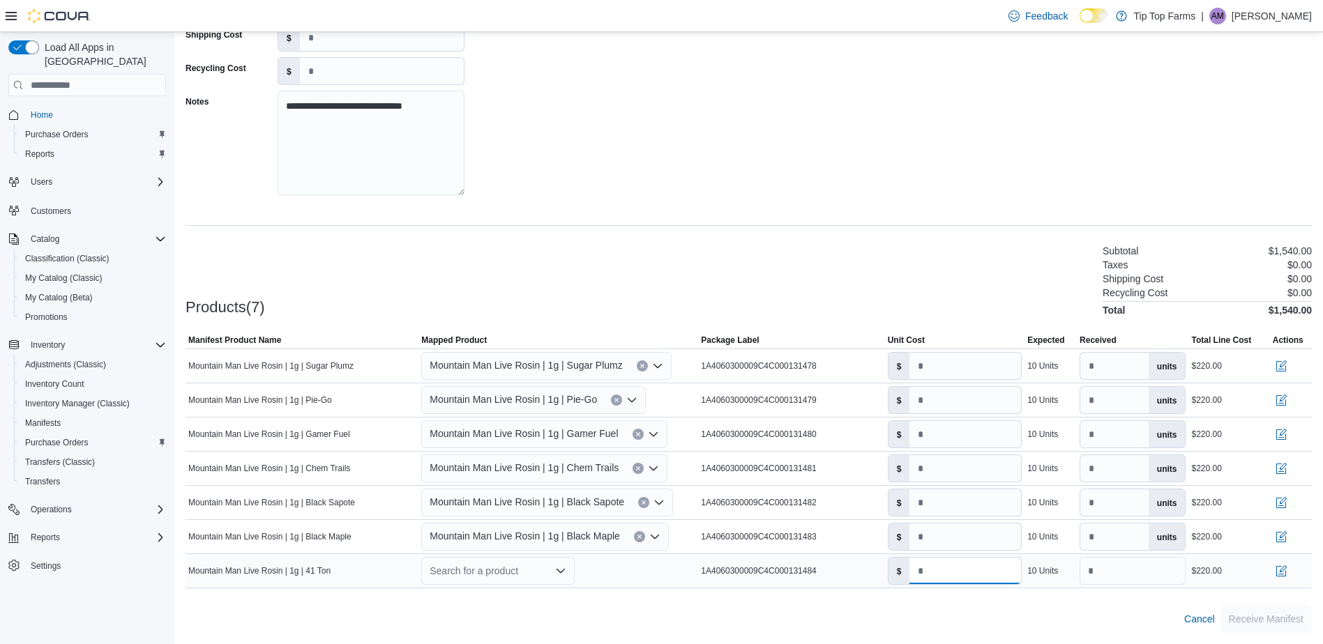
drag, startPoint x: 961, startPoint y: 578, endPoint x: 894, endPoint y: 567, distance: 67.9
click at [894, 567] on div "$ ***" at bounding box center [955, 571] width 135 height 28
type input "**"
click at [948, 609] on div "Cancel Receive Manifest" at bounding box center [749, 619] width 1126 height 28
click at [506, 575] on div "Search for a product" at bounding box center [497, 571] width 153 height 28
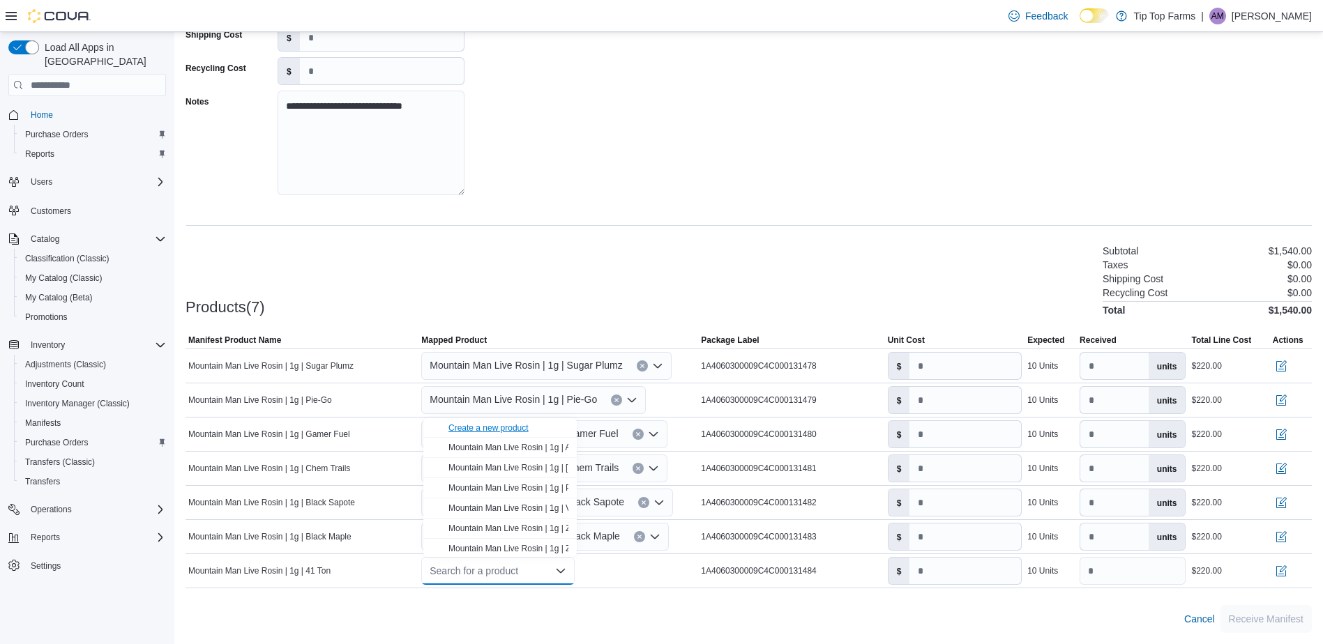
click at [502, 423] on div "Create a new product" at bounding box center [488, 428] width 80 height 11
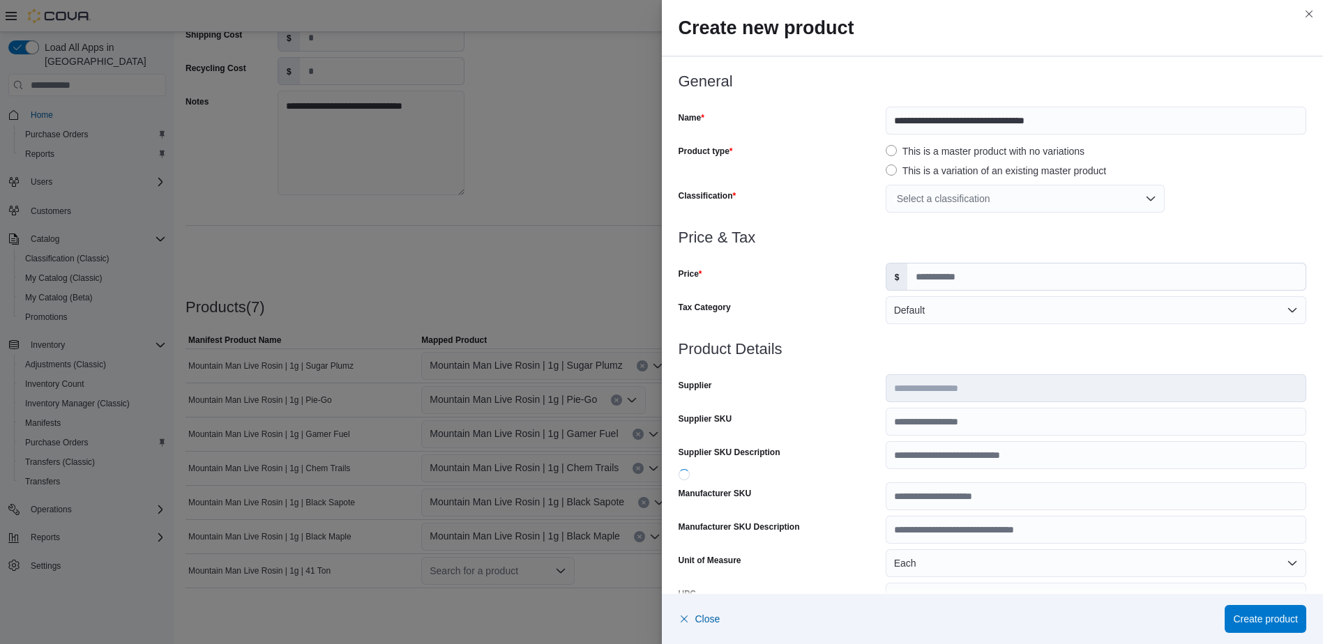
click at [953, 199] on div "Select a classification" at bounding box center [1025, 199] width 279 height 28
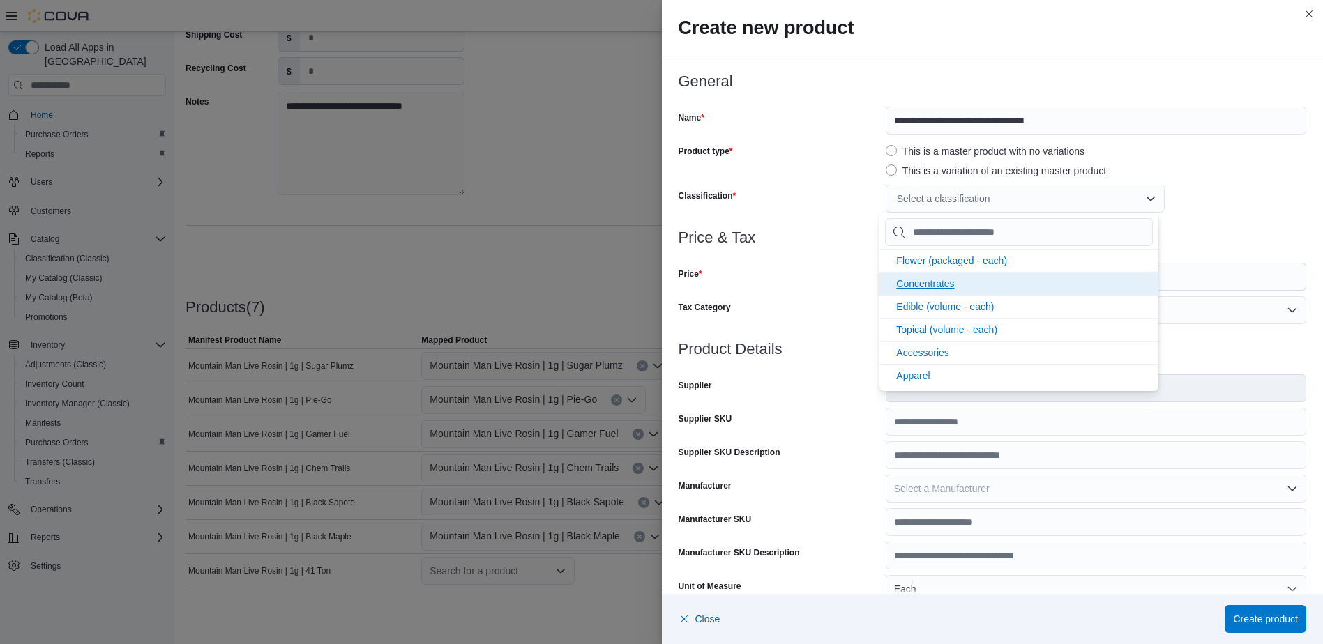
click at [951, 284] on span "Concentrates" at bounding box center [925, 283] width 58 height 11
click at [851, 280] on div "Price" at bounding box center [780, 277] width 202 height 28
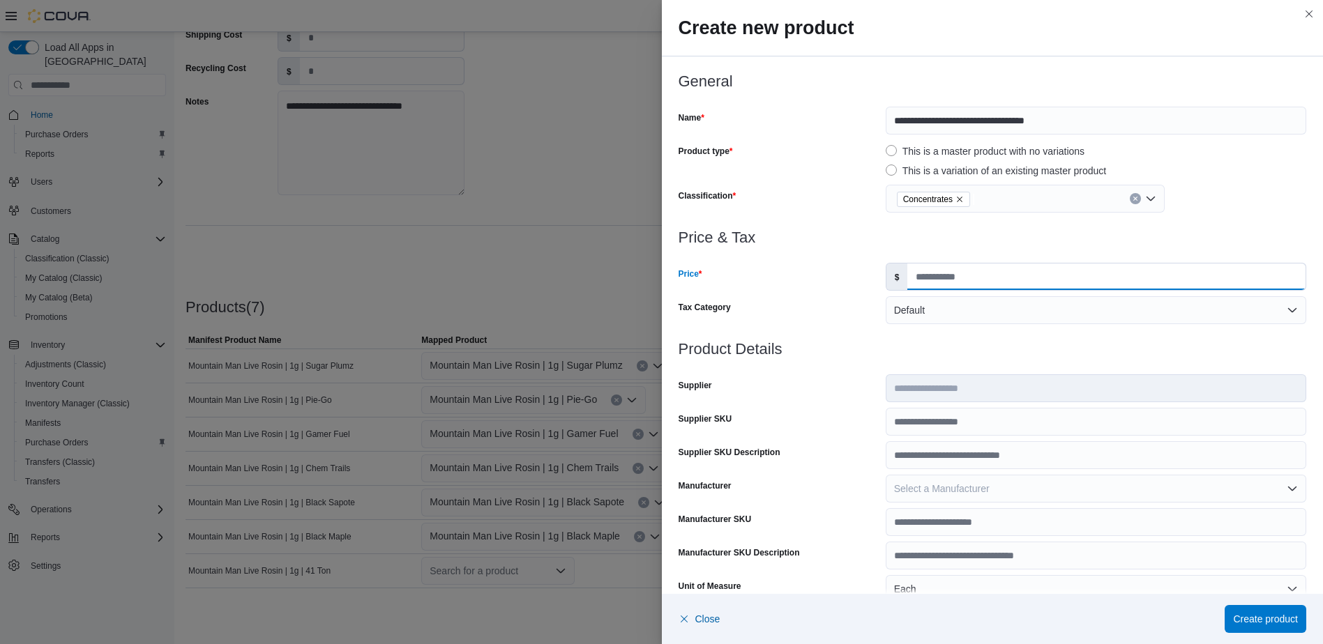
click at [951, 280] on input "Price" at bounding box center [1106, 277] width 398 height 27
type input "*****"
type input "*"
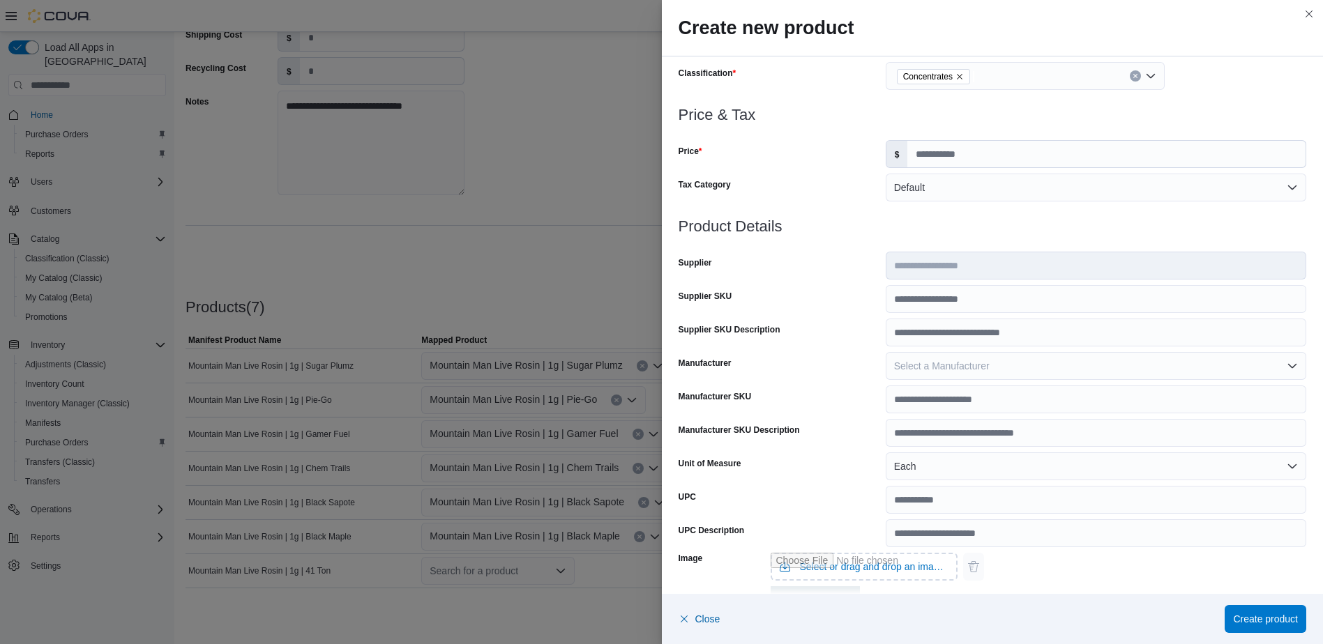
scroll to position [385, 0]
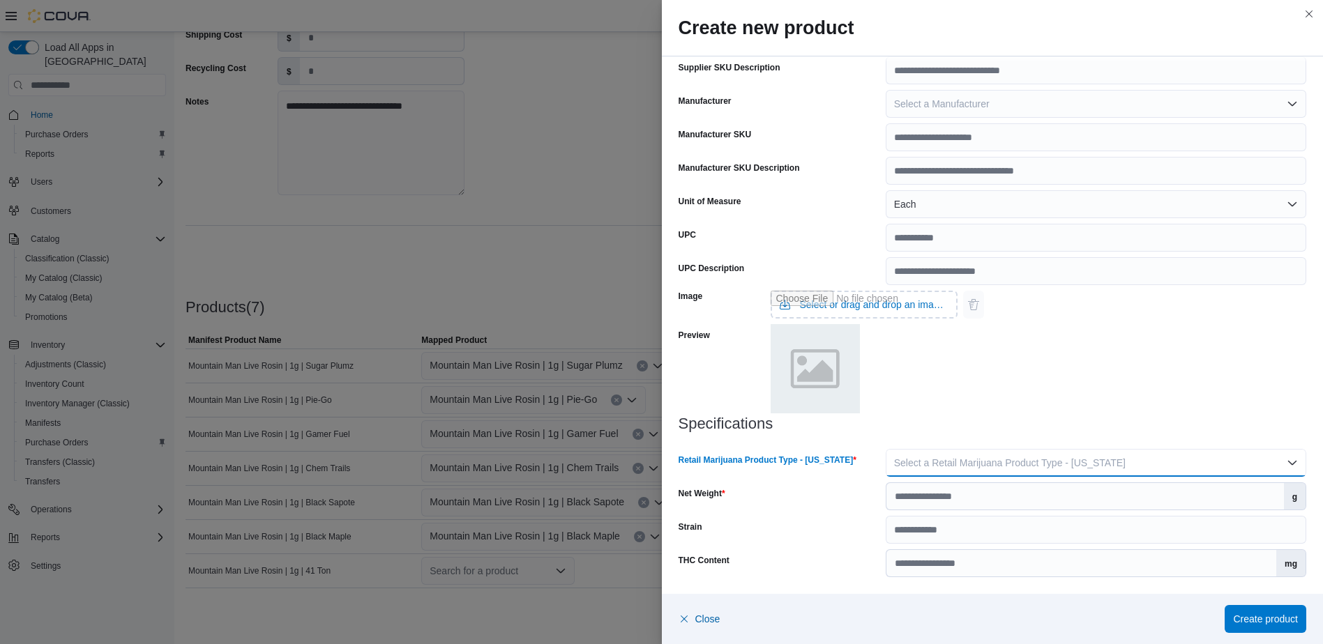
click at [1054, 465] on span "Select a Retail Marijuana Product Type - [US_STATE]" at bounding box center [1010, 462] width 232 height 11
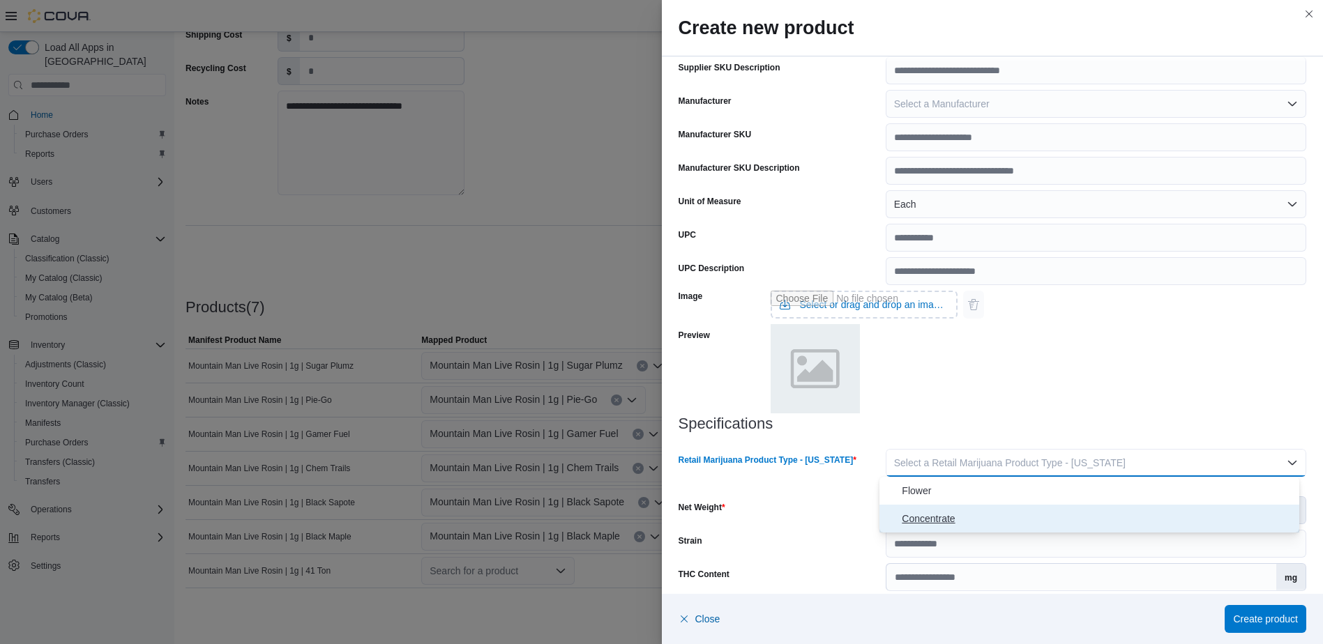
click at [1008, 519] on span "Concentrate" at bounding box center [1098, 518] width 392 height 17
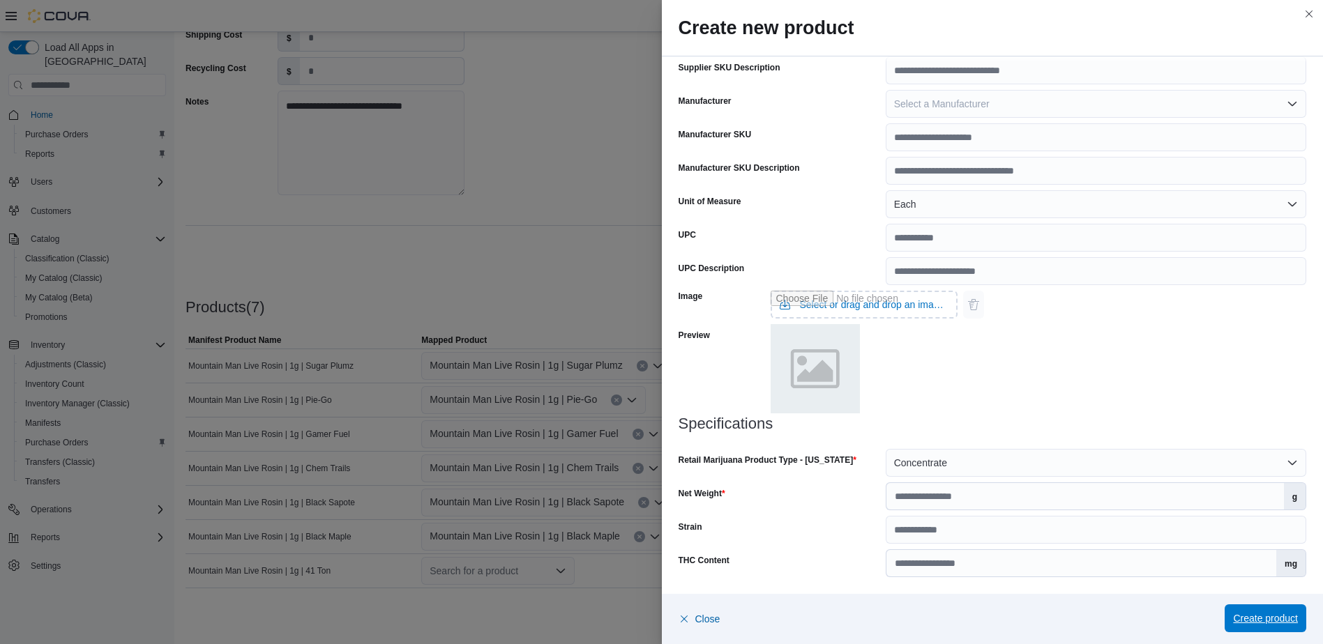
click at [1269, 612] on span "Create product" at bounding box center [1265, 619] width 65 height 28
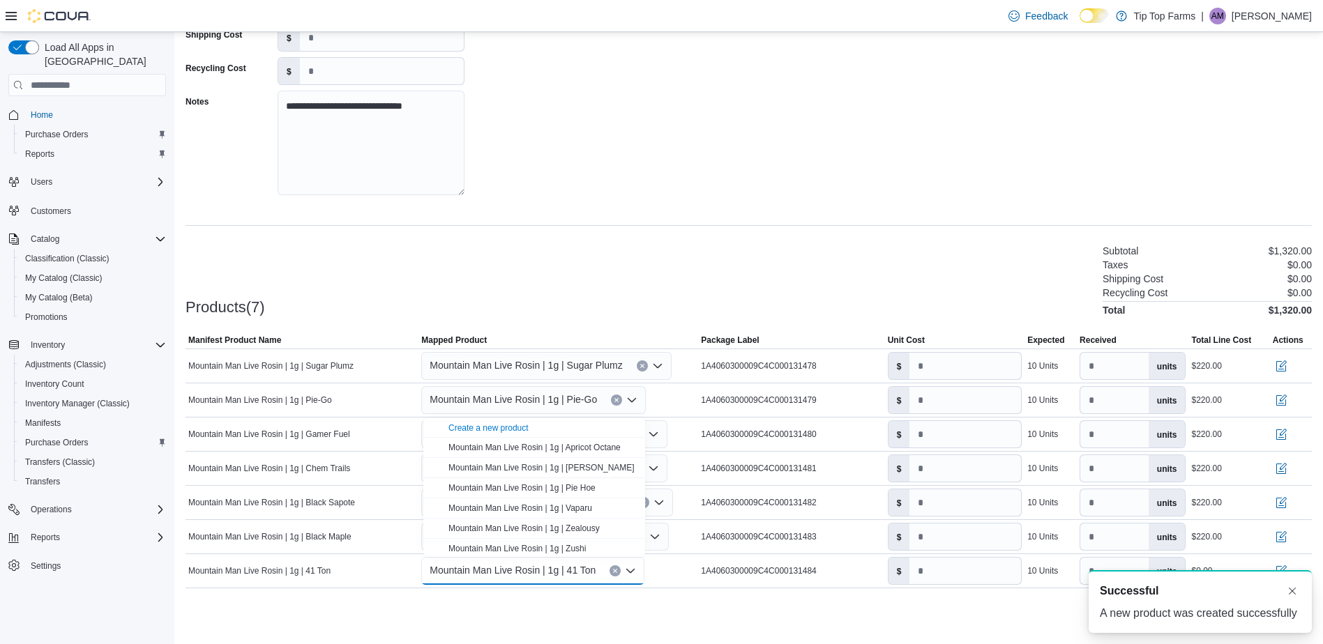
scroll to position [0, 0]
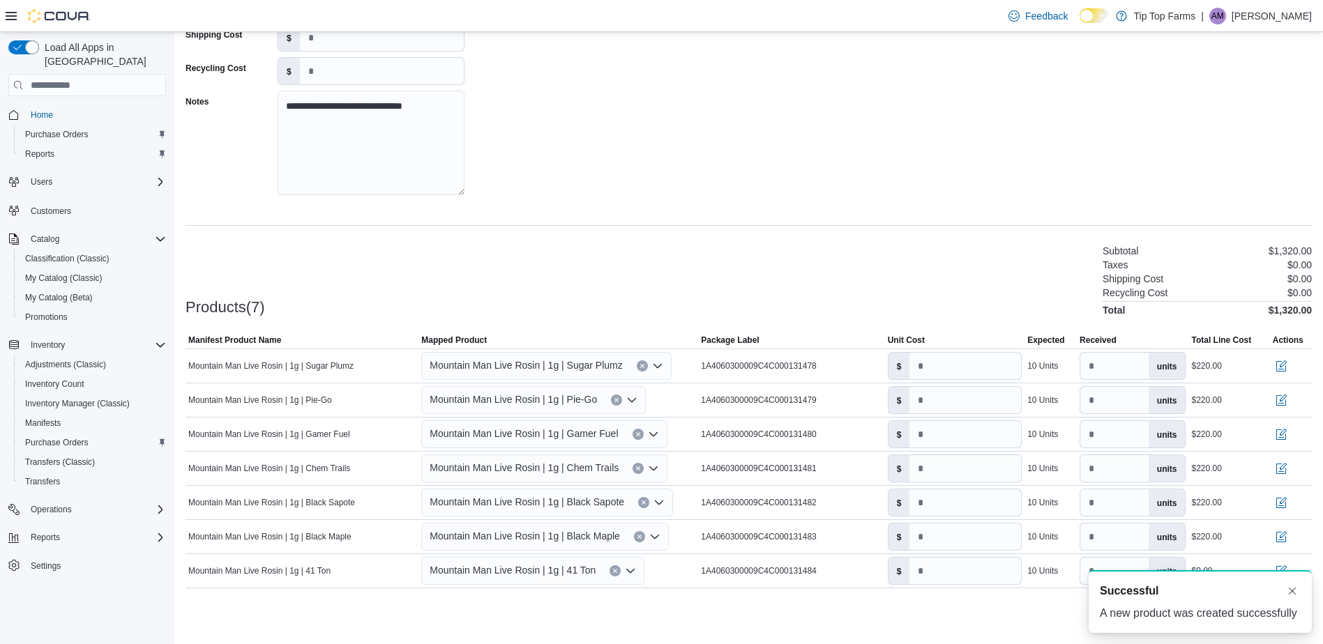
click at [589, 211] on div "**********" at bounding box center [749, 282] width 1126 height 704
click at [932, 572] on input "number" at bounding box center [965, 571] width 112 height 27
click at [969, 220] on div "**********" at bounding box center [749, 282] width 1126 height 704
drag, startPoint x: 948, startPoint y: 575, endPoint x: 875, endPoint y: 565, distance: 73.2
click at [875, 565] on tr "Manifest Product Name Mountain Man Live Rosin | 1g | 41 Ton Mapped Product Moun…" at bounding box center [749, 571] width 1126 height 34
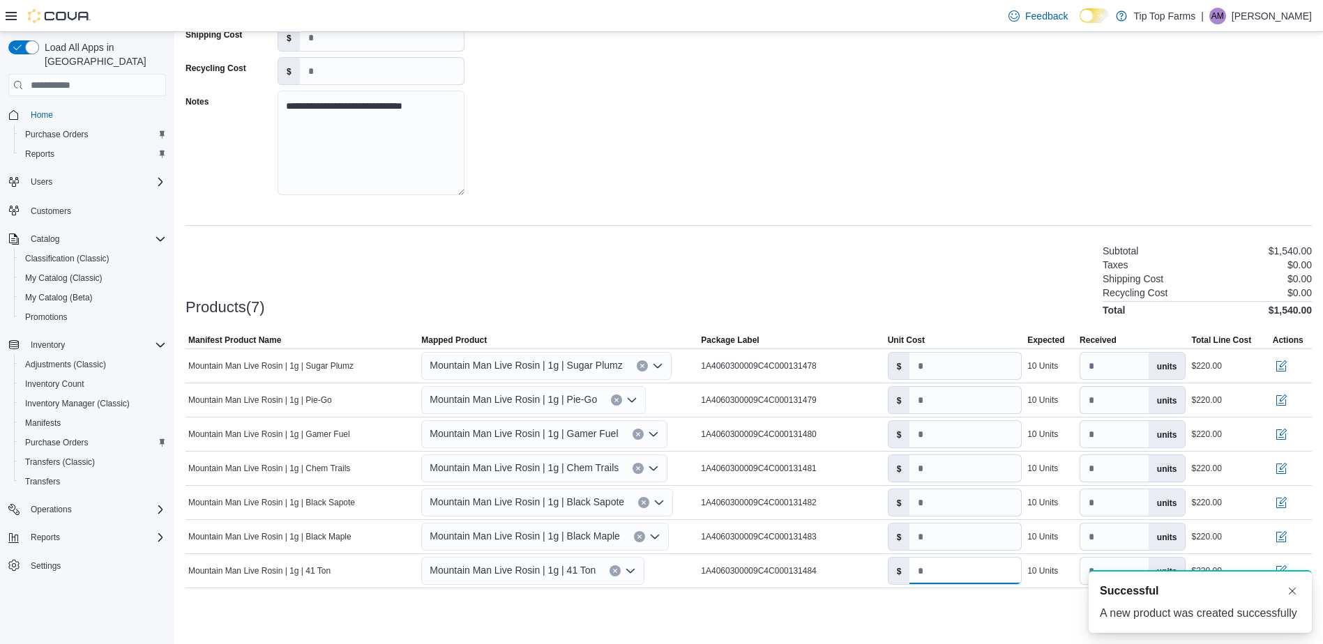
type input "**"
click at [1049, 208] on div "**********" at bounding box center [749, 69] width 1126 height 279
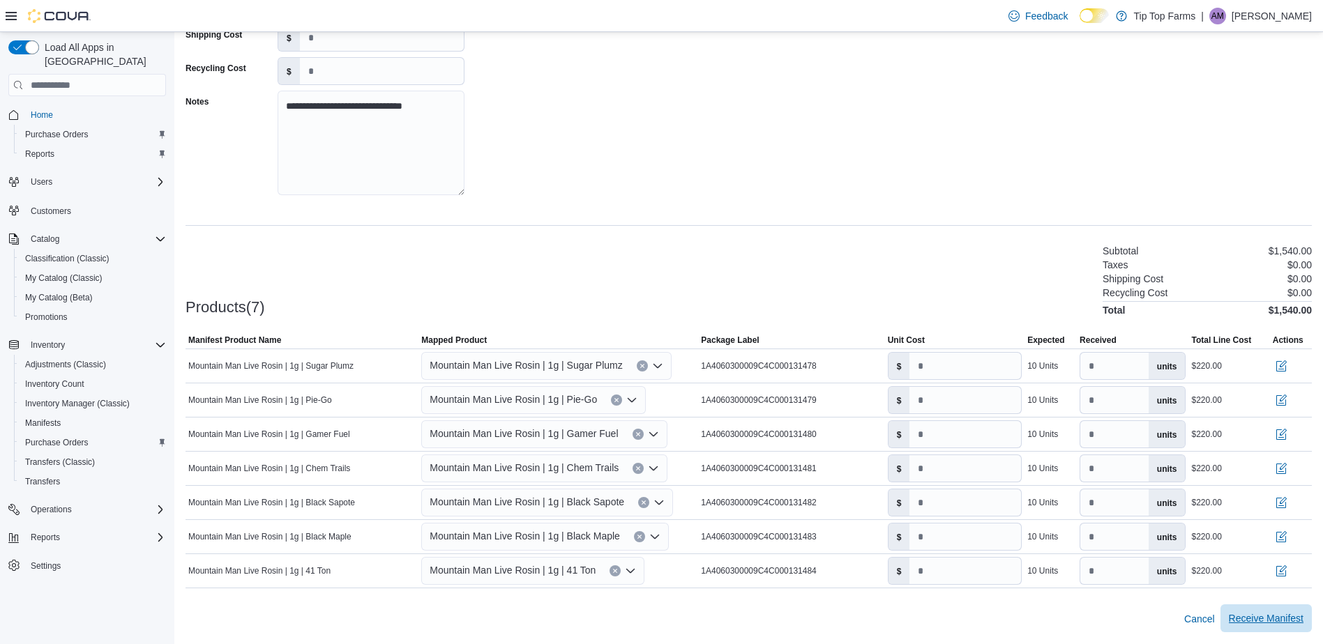
click at [1266, 623] on span "Receive Manifest" at bounding box center [1266, 619] width 75 height 14
